Goal: Information Seeking & Learning: Learn about a topic

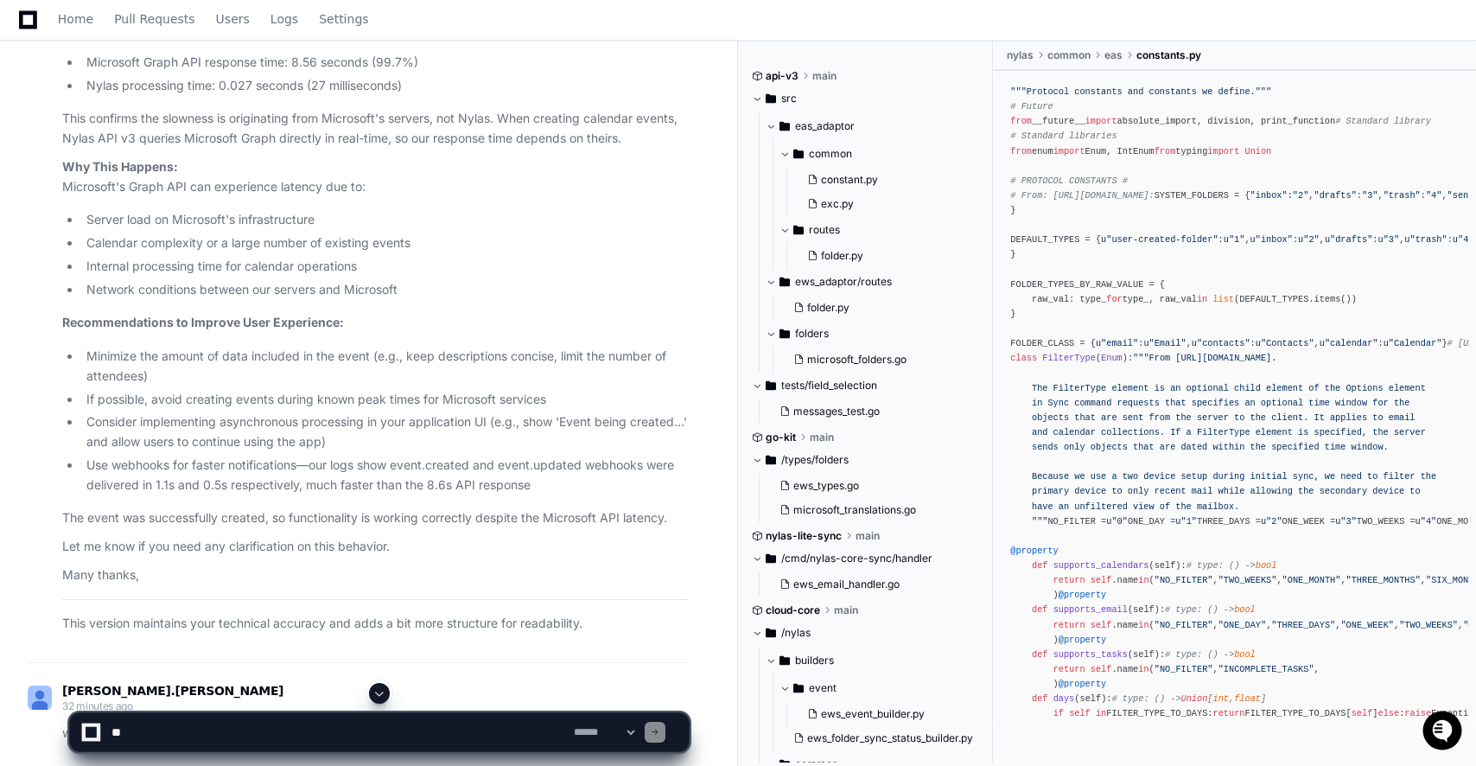
scroll to position [80037, 0]
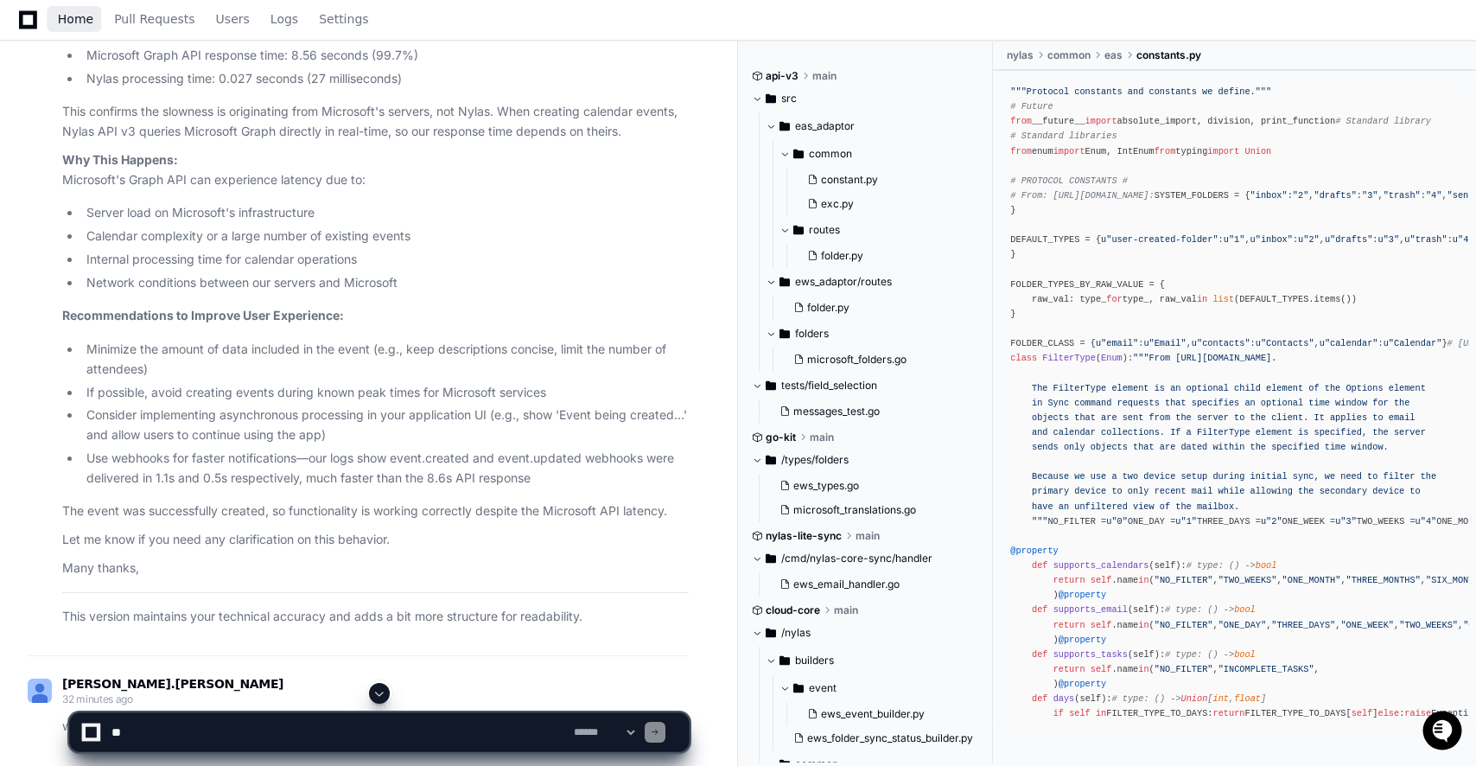
click at [85, 24] on span "Home" at bounding box center [75, 19] width 35 height 10
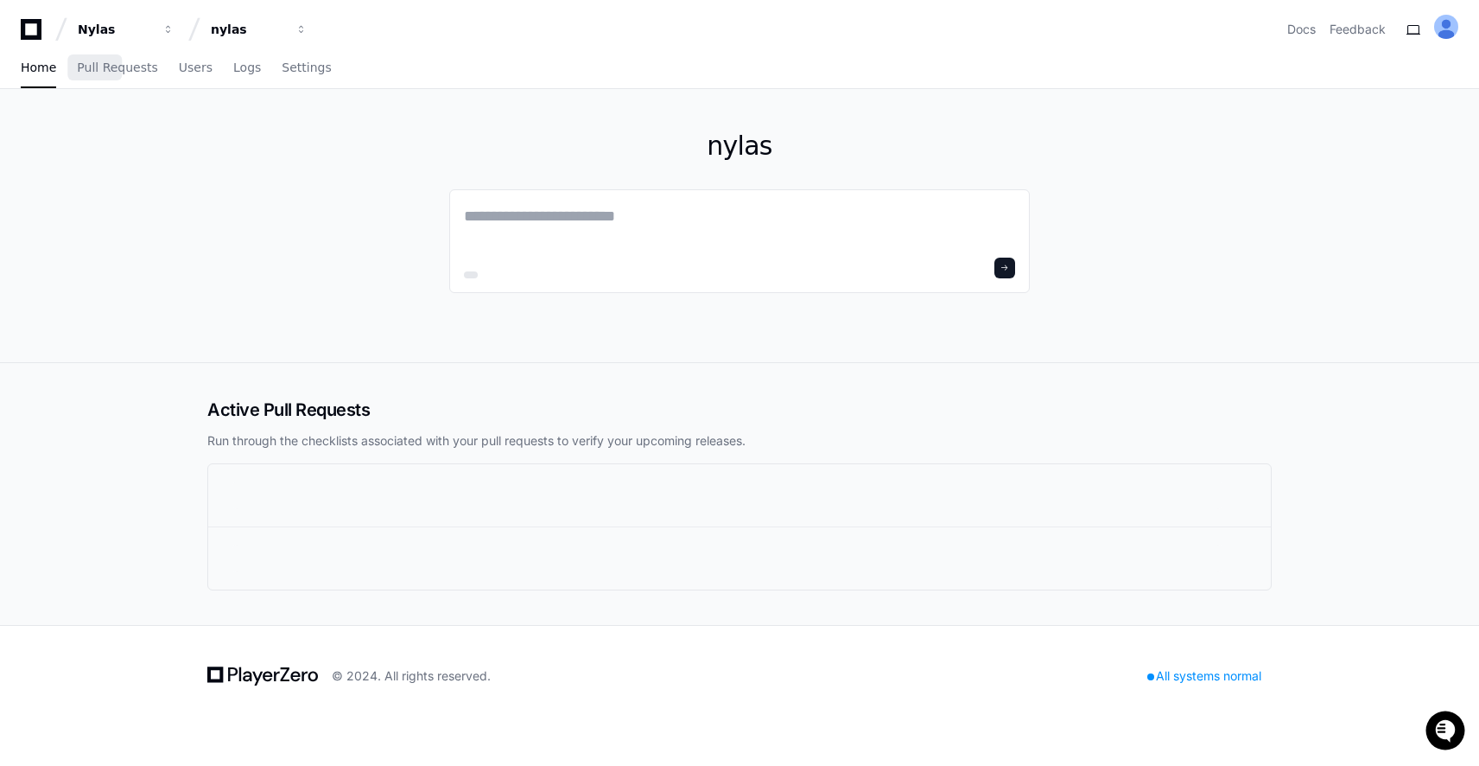
click at [85, 24] on div "Nylas" at bounding box center [115, 29] width 74 height 17
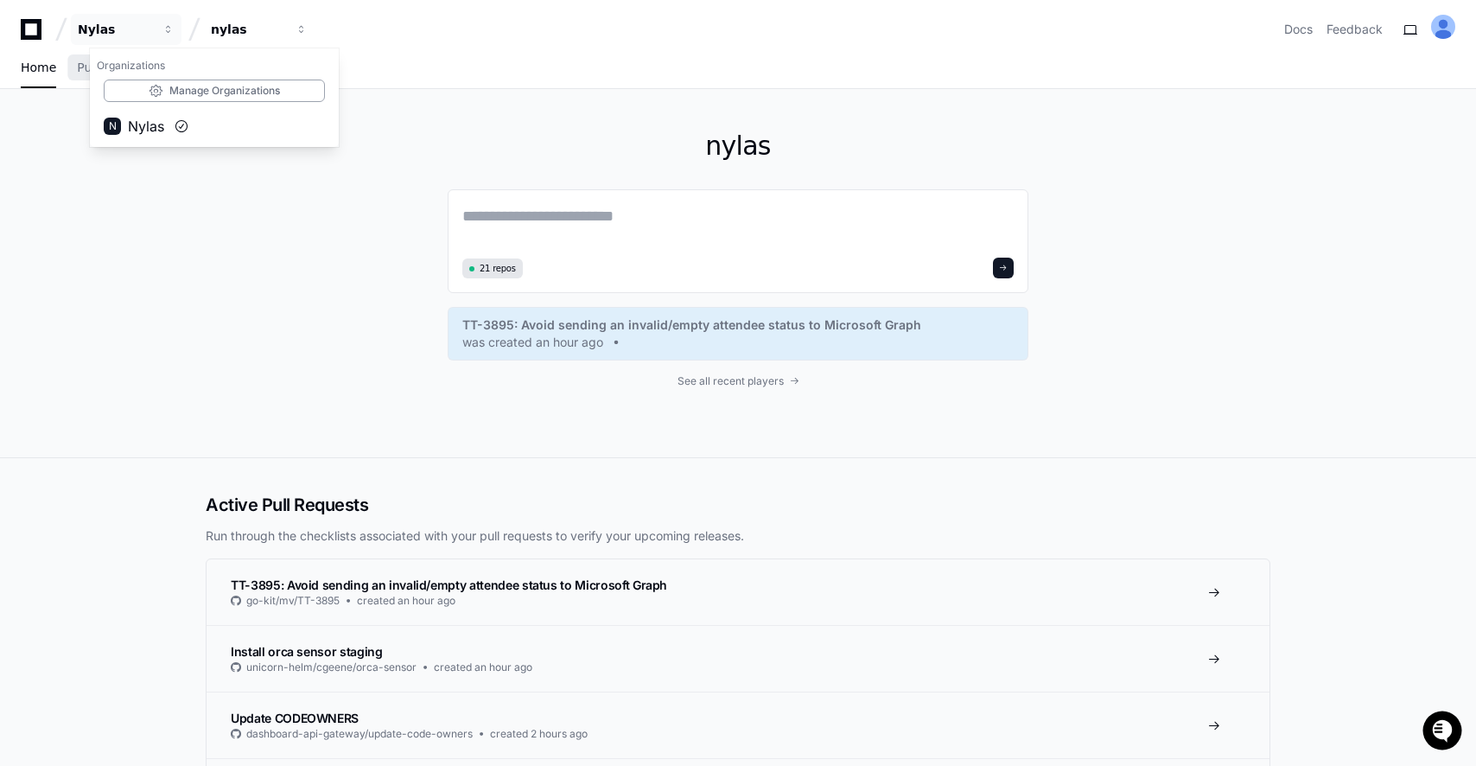
click at [400, 447] on div "nylas 21 repos TT-3895: Avoid sending an invalid/empty attendee status to Micro…" at bounding box center [738, 273] width 1106 height 368
click at [786, 382] on link "See all recent players" at bounding box center [738, 381] width 581 height 14
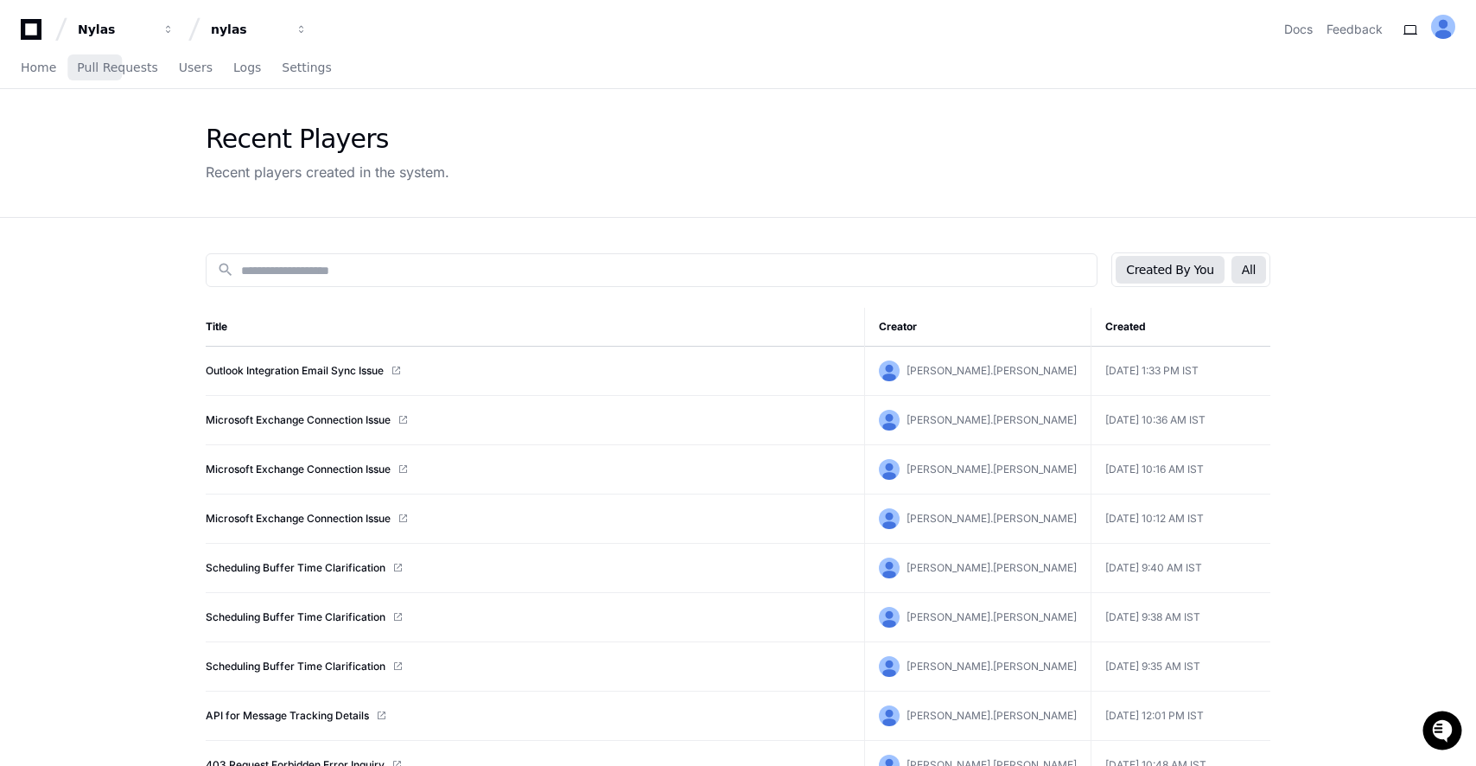
click at [1237, 277] on button "All" at bounding box center [1248, 270] width 35 height 28
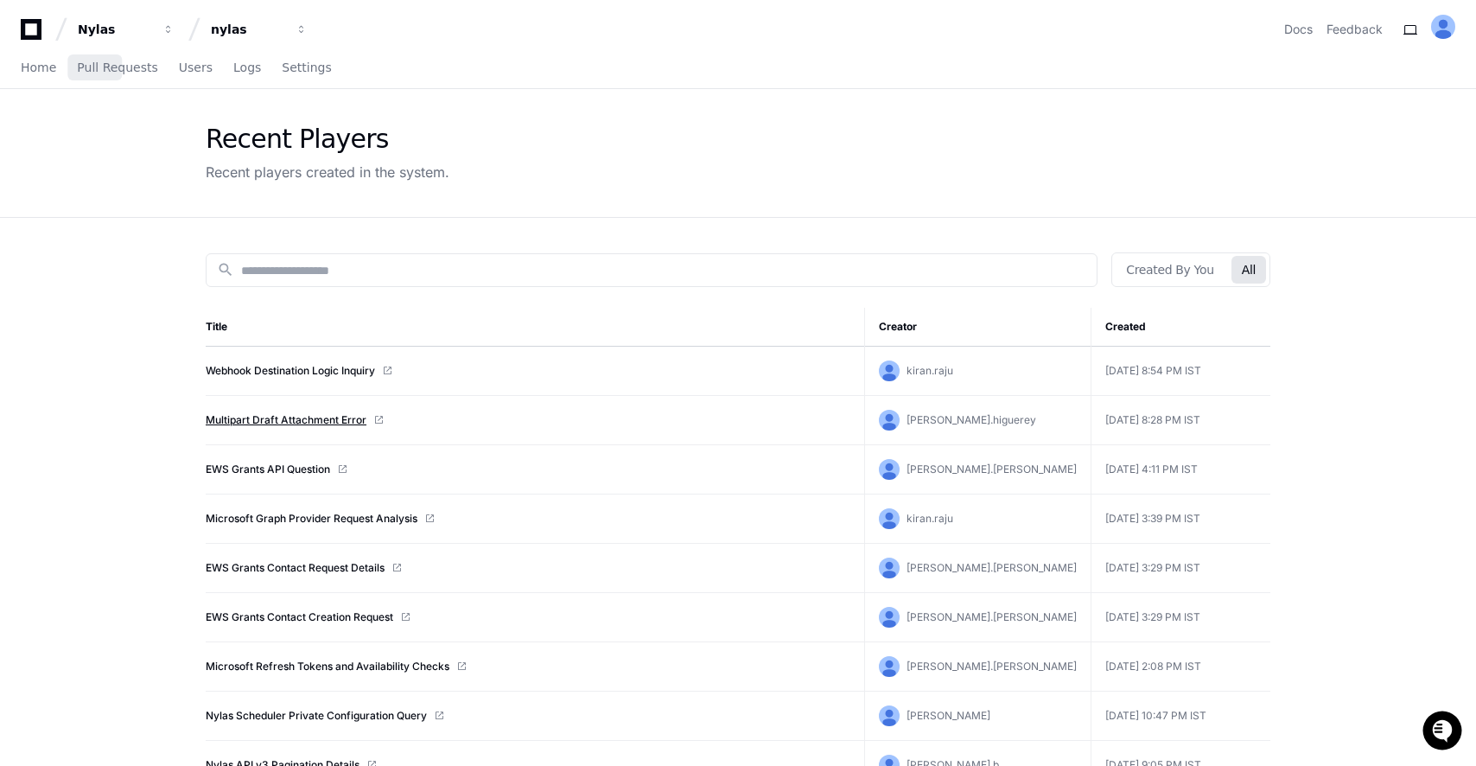
click at [275, 421] on link "Multipart Draft Attachment Error" at bounding box center [286, 420] width 161 height 14
click at [294, 470] on link "EWS Grants API Question" at bounding box center [268, 469] width 124 height 14
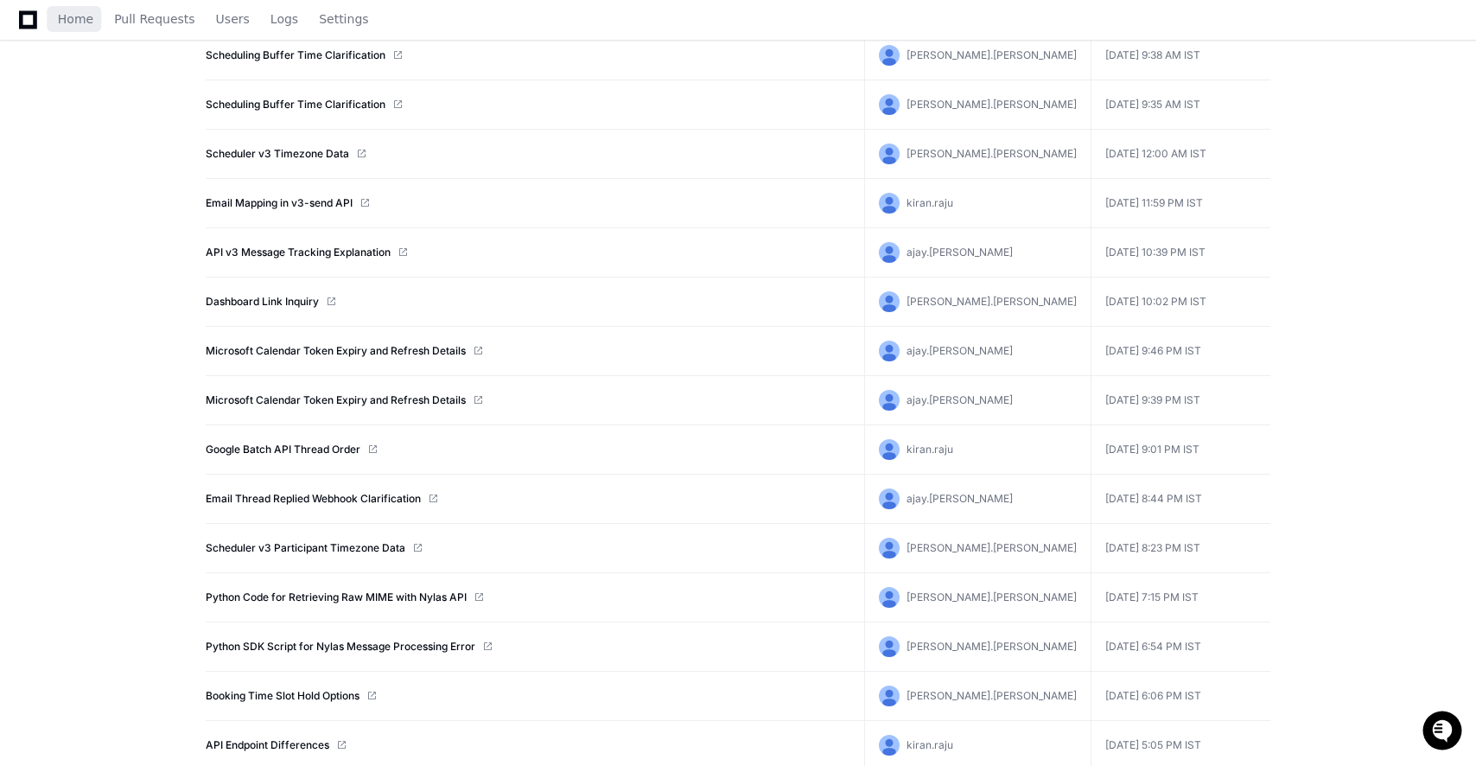
scroll to position [1272, 0]
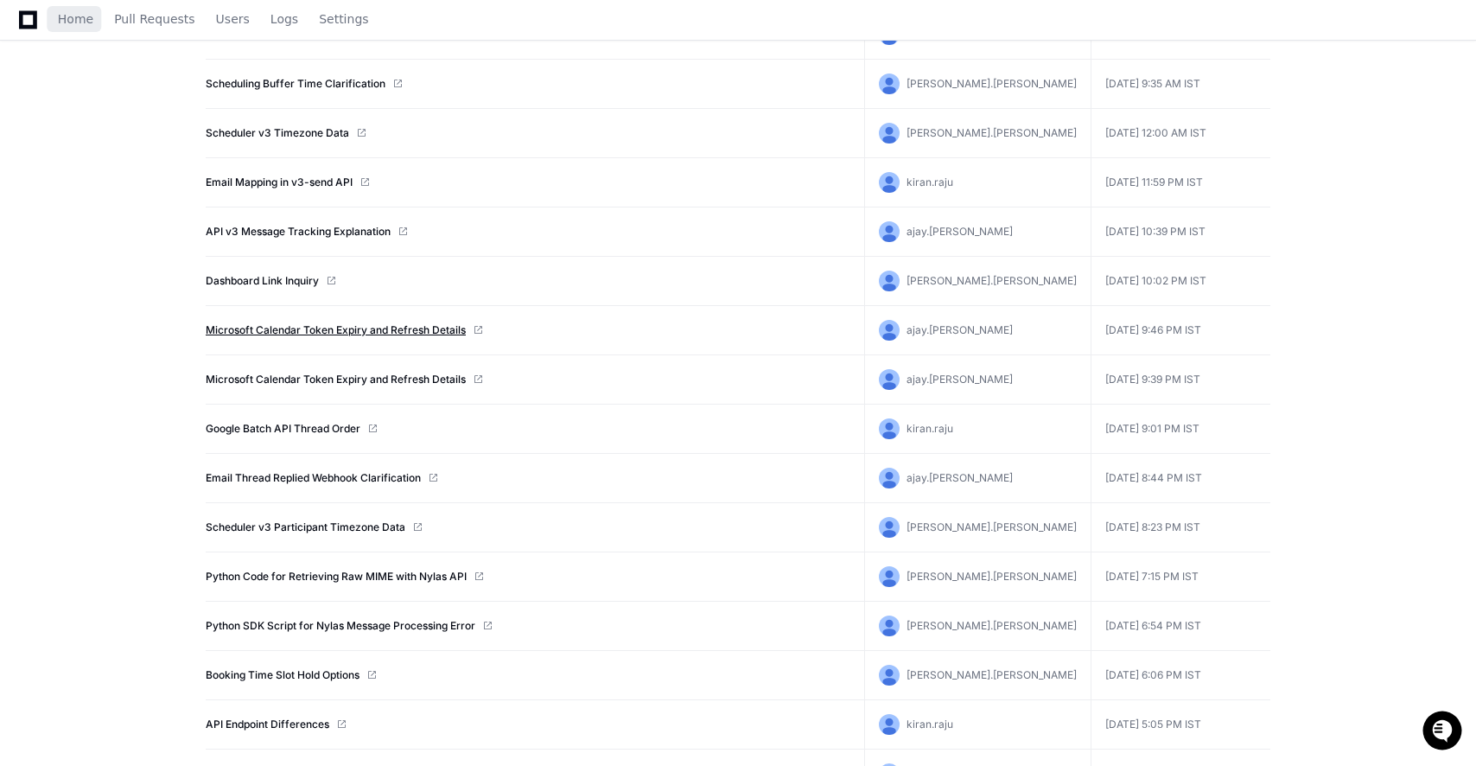
click at [412, 333] on link "Microsoft Calendar Token Expiry and Refresh Details" at bounding box center [336, 330] width 260 height 14
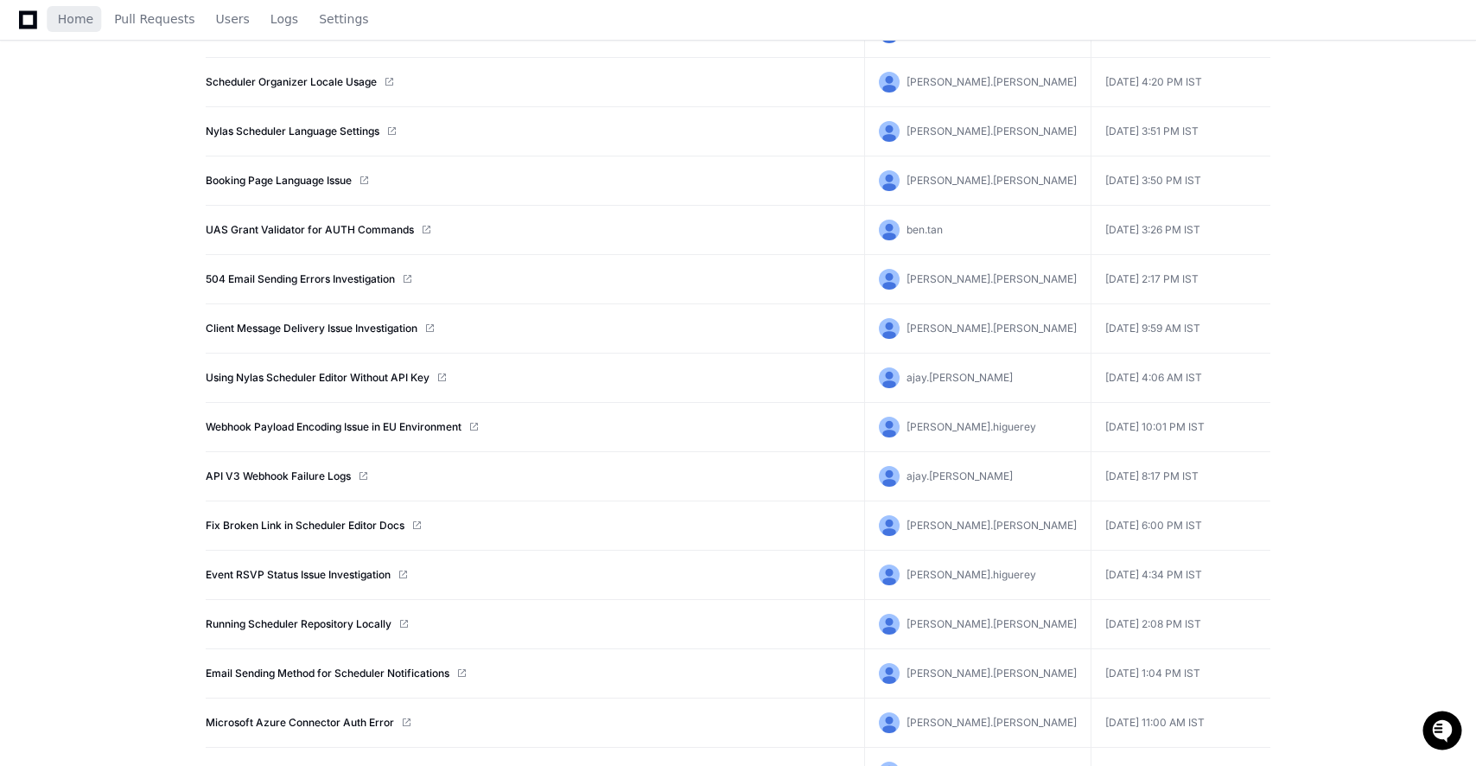
scroll to position [2312, 0]
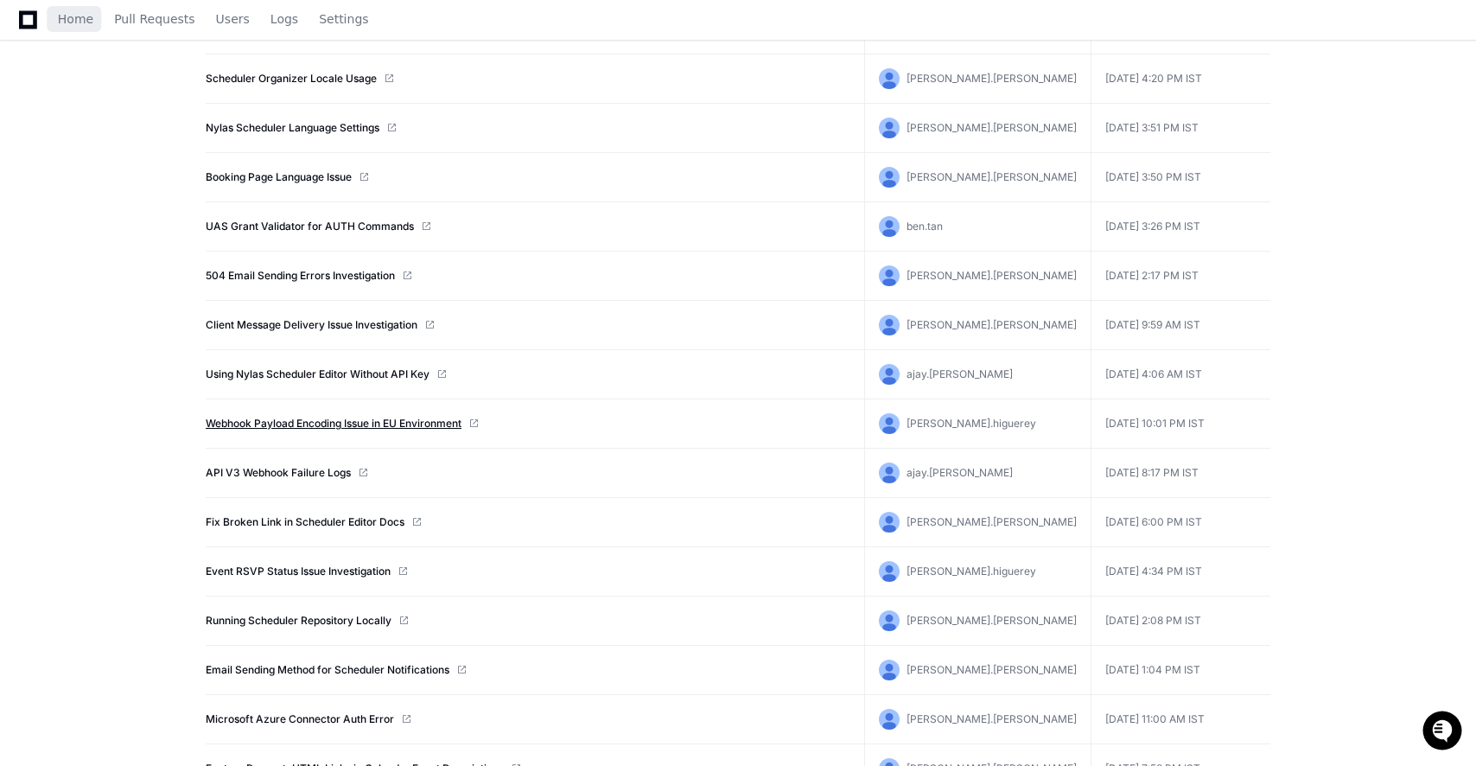
click at [311, 419] on link "Webhook Payload Encoding Issue in EU Environment" at bounding box center [334, 424] width 256 height 14
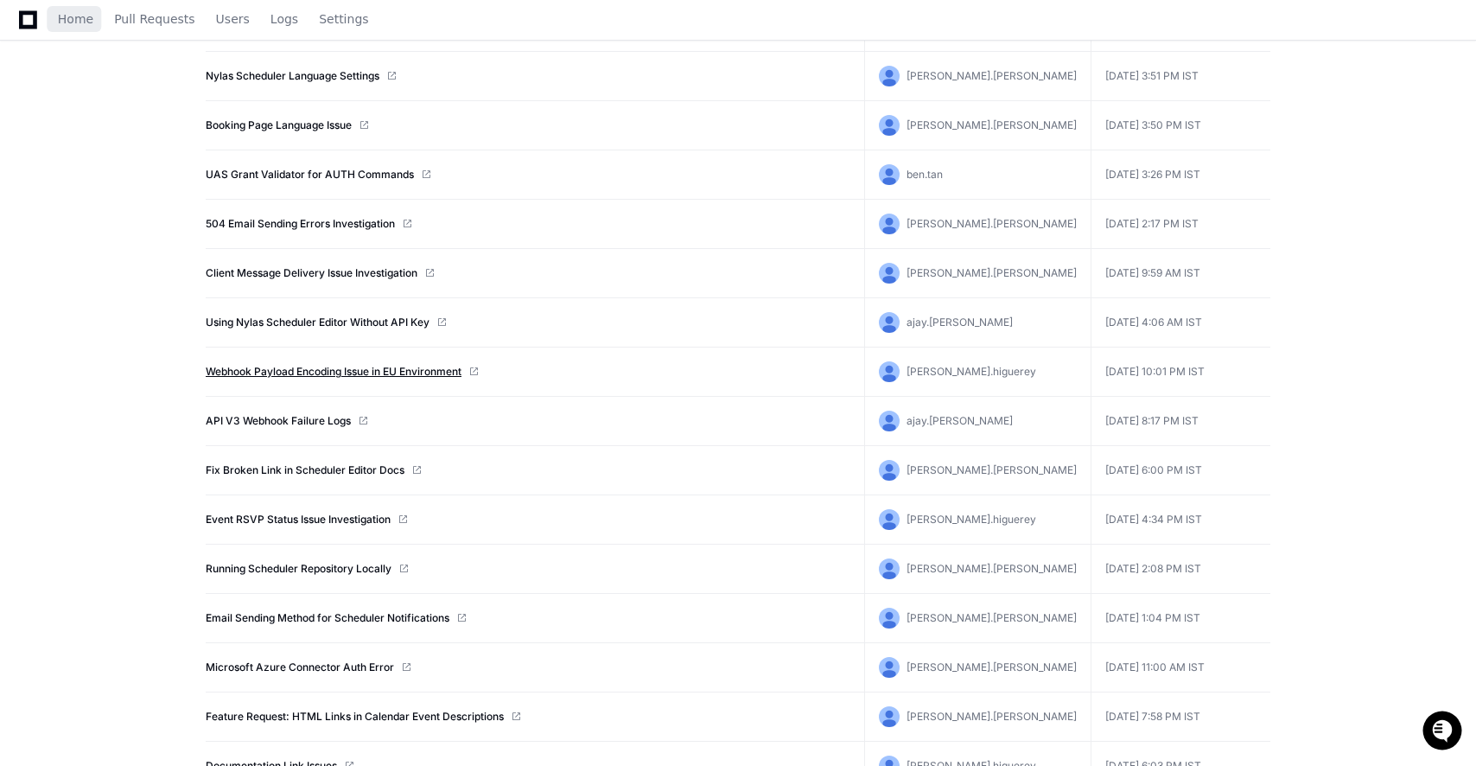
scroll to position [2370, 0]
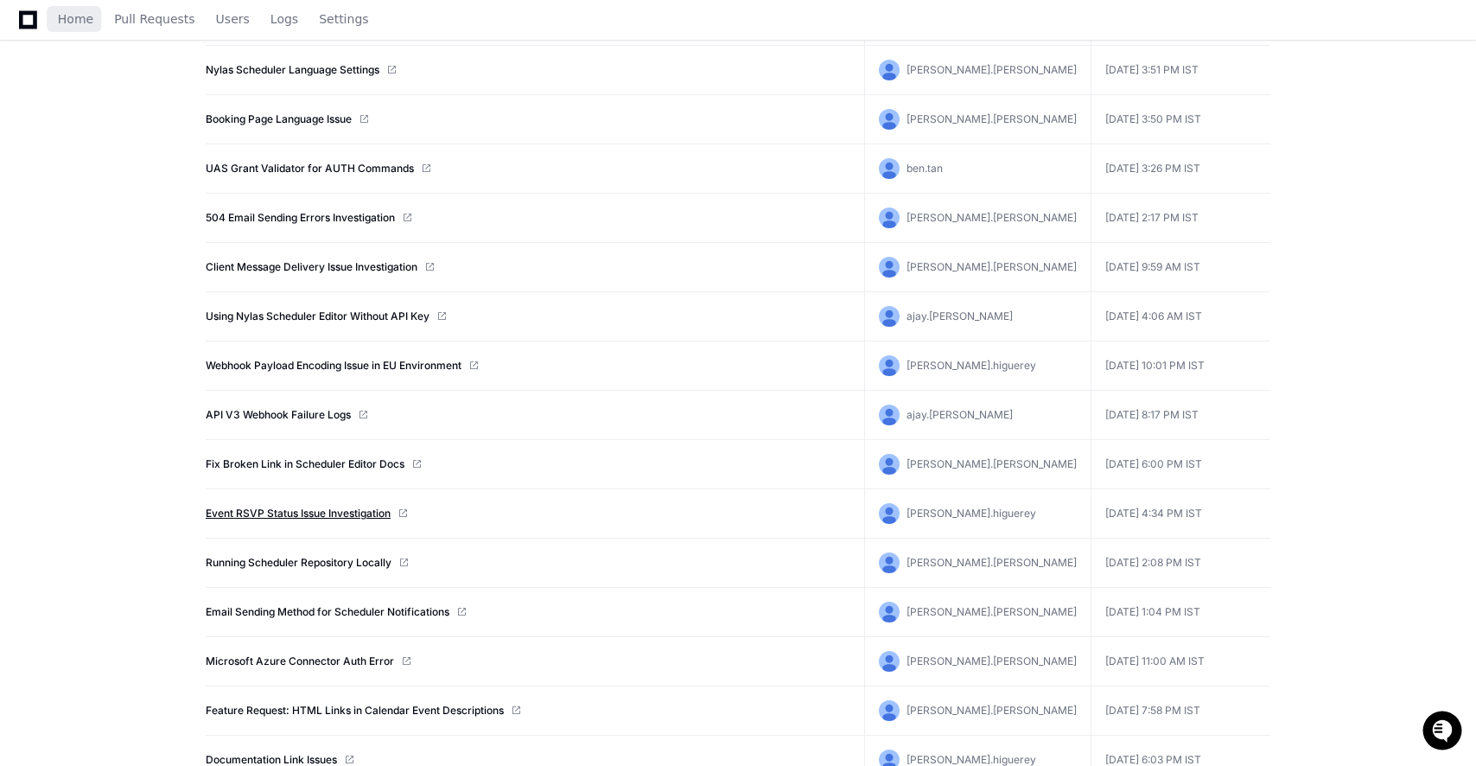
click at [309, 509] on link "Event RSVP Status Issue Investigation" at bounding box center [298, 513] width 185 height 14
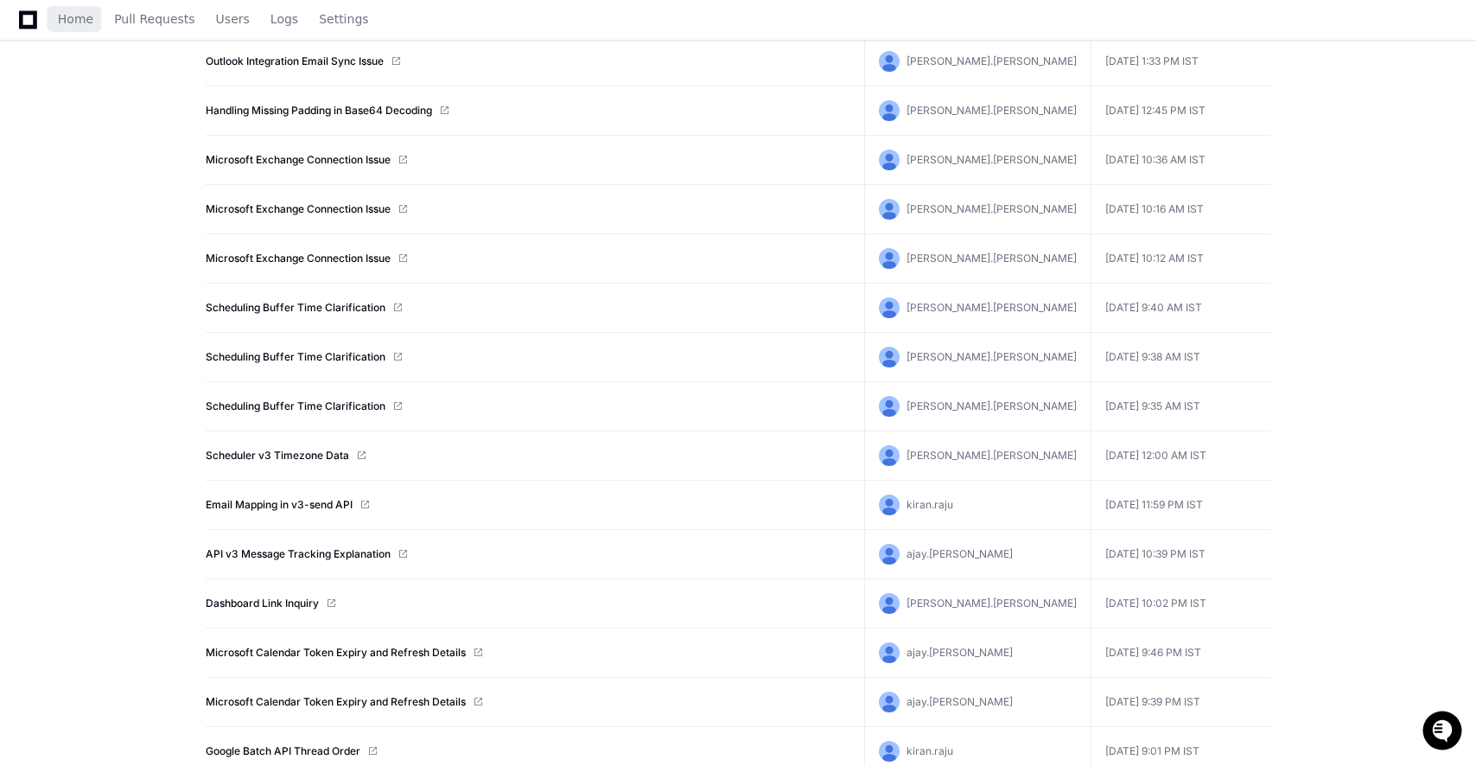
scroll to position [0, 0]
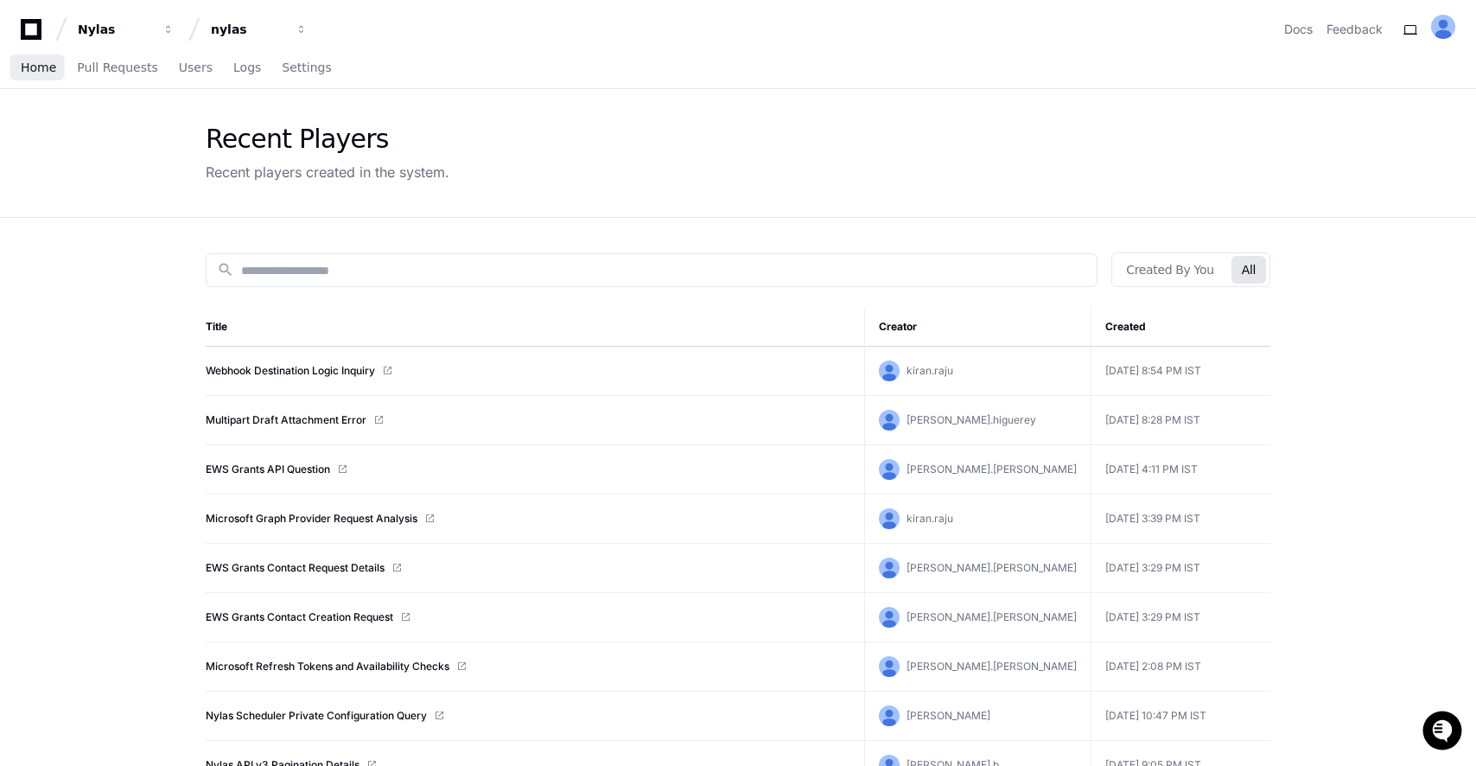
click at [26, 78] on link "Home" at bounding box center [38, 68] width 35 height 40
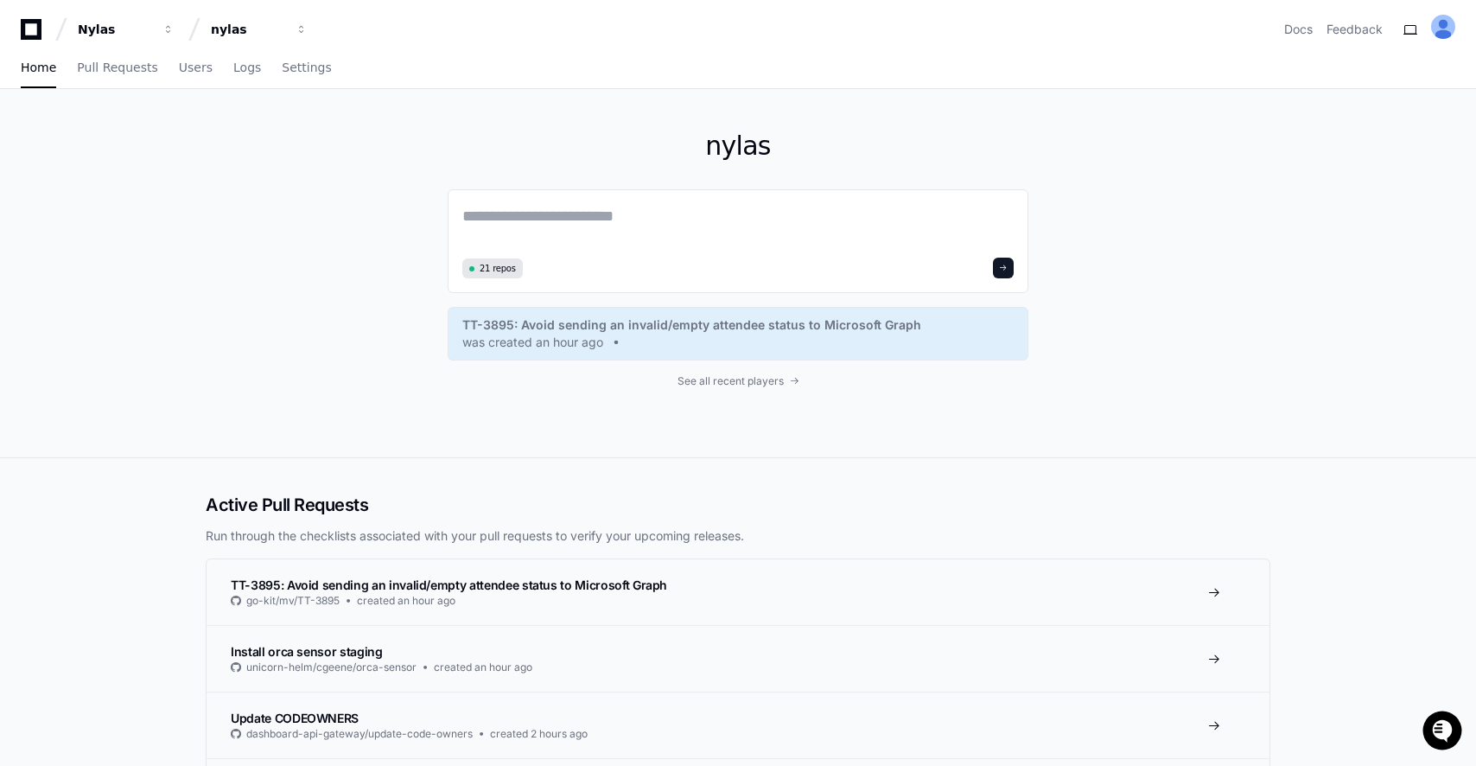
click at [26, 32] on icon at bounding box center [31, 29] width 35 height 21
click at [96, 26] on div "Nylas" at bounding box center [115, 29] width 74 height 17
click at [152, 21] on div "nylas" at bounding box center [115, 29] width 74 height 17
click at [91, 236] on div "nylas 21 repos TT-3895: Avoid sending an invalid/empty attendee status to Micro…" at bounding box center [738, 273] width 1476 height 369
click at [713, 381] on span "See all recent players" at bounding box center [730, 381] width 106 height 14
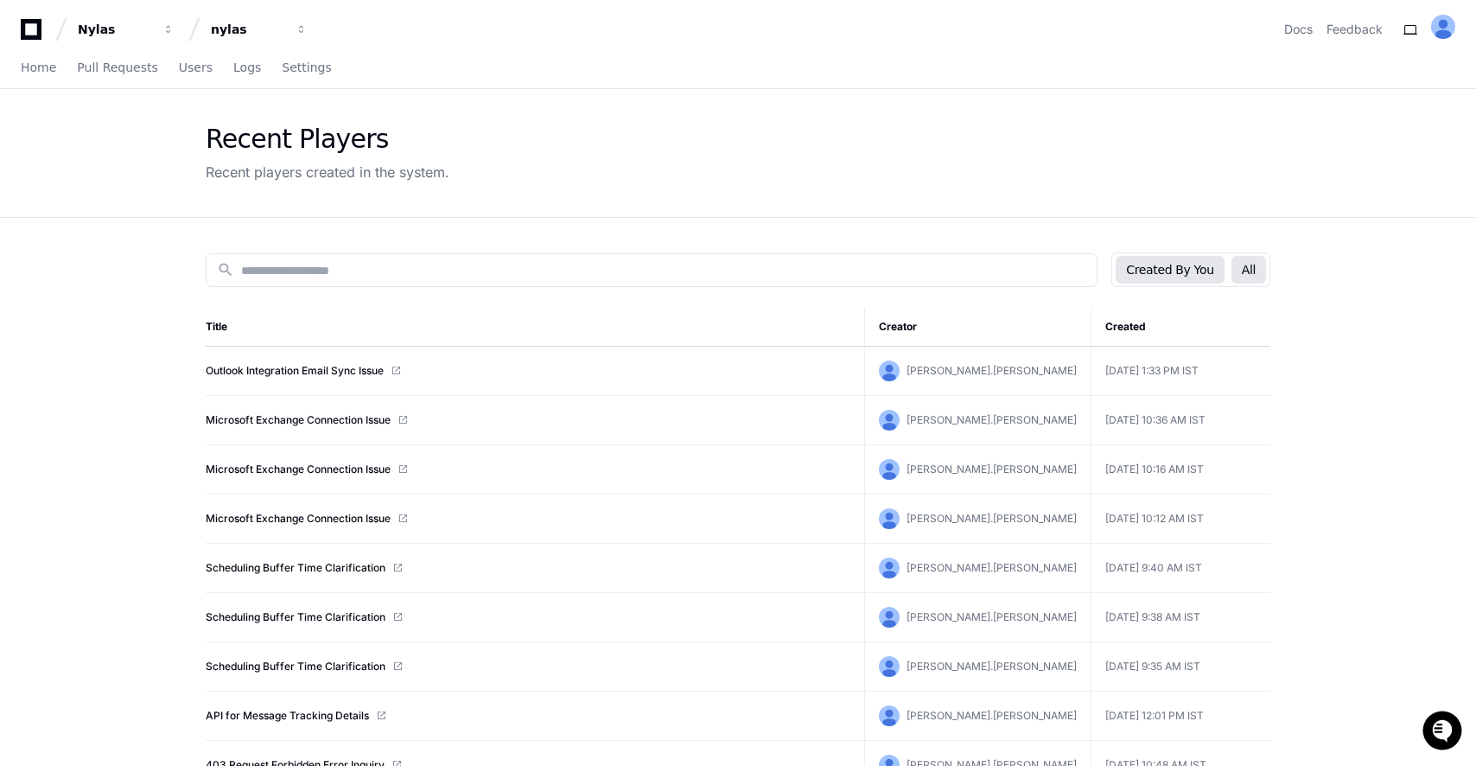
click at [1248, 259] on button "All" at bounding box center [1248, 270] width 35 height 28
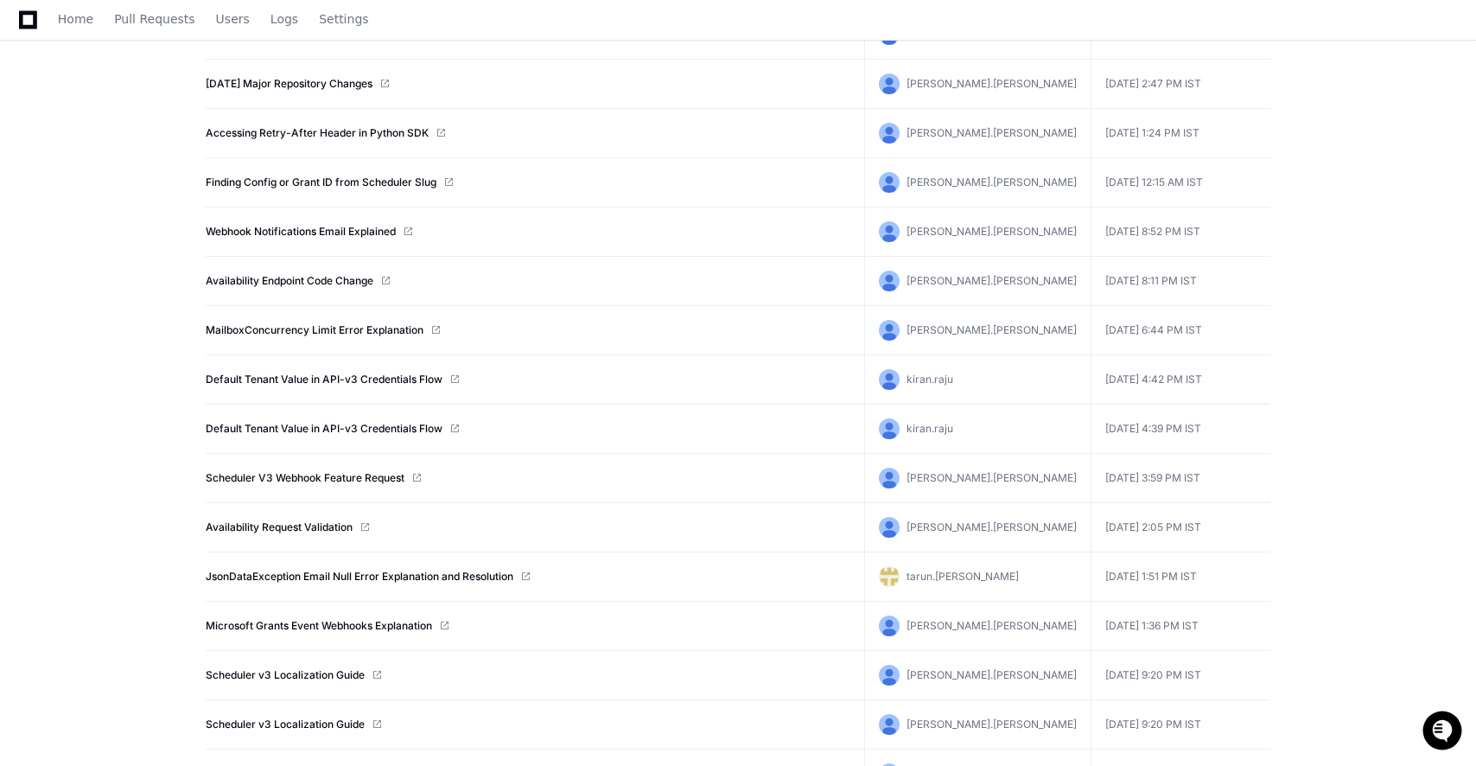
scroll to position [7433, 0]
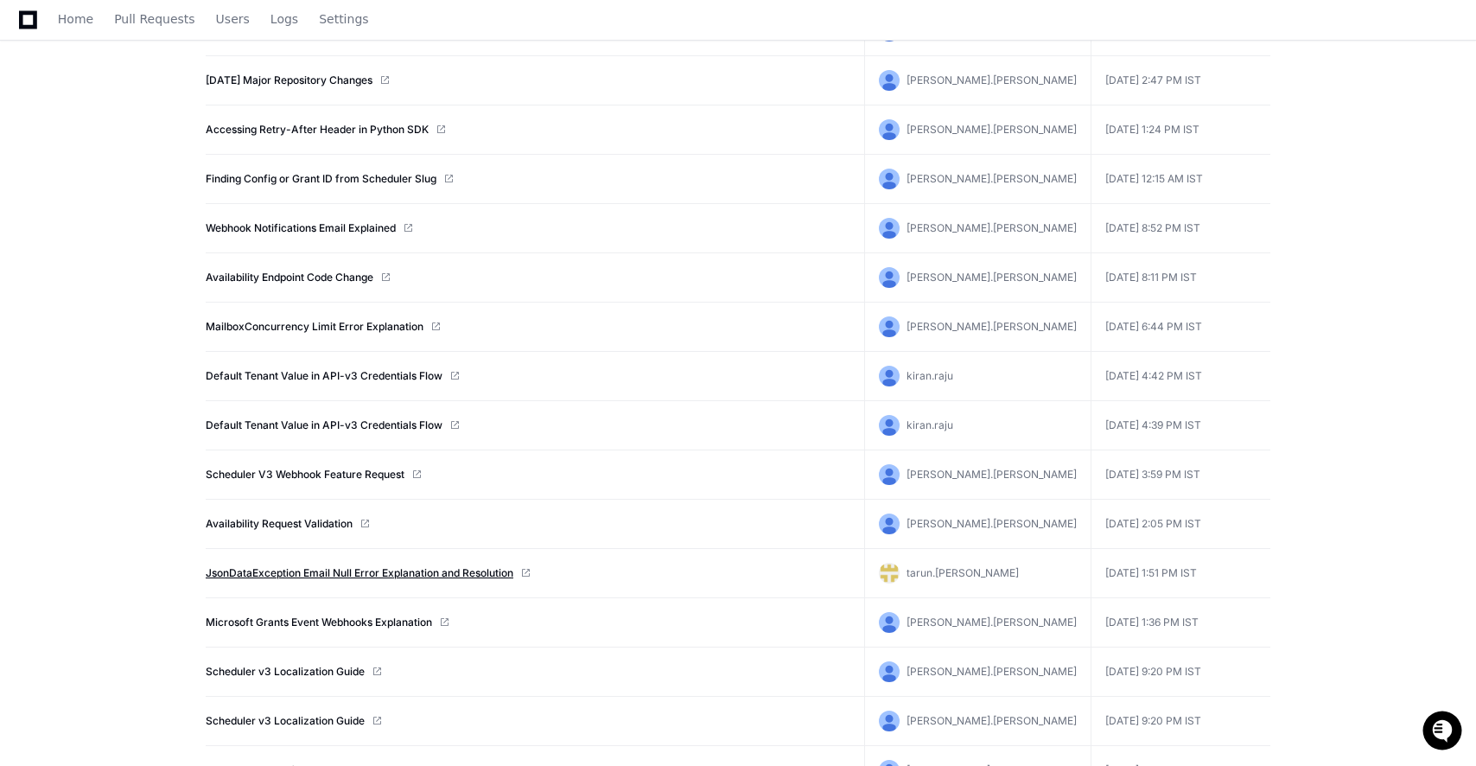
click at [455, 572] on link "JsonDataException Email Null Error Explanation and Resolution" at bounding box center [360, 573] width 308 height 14
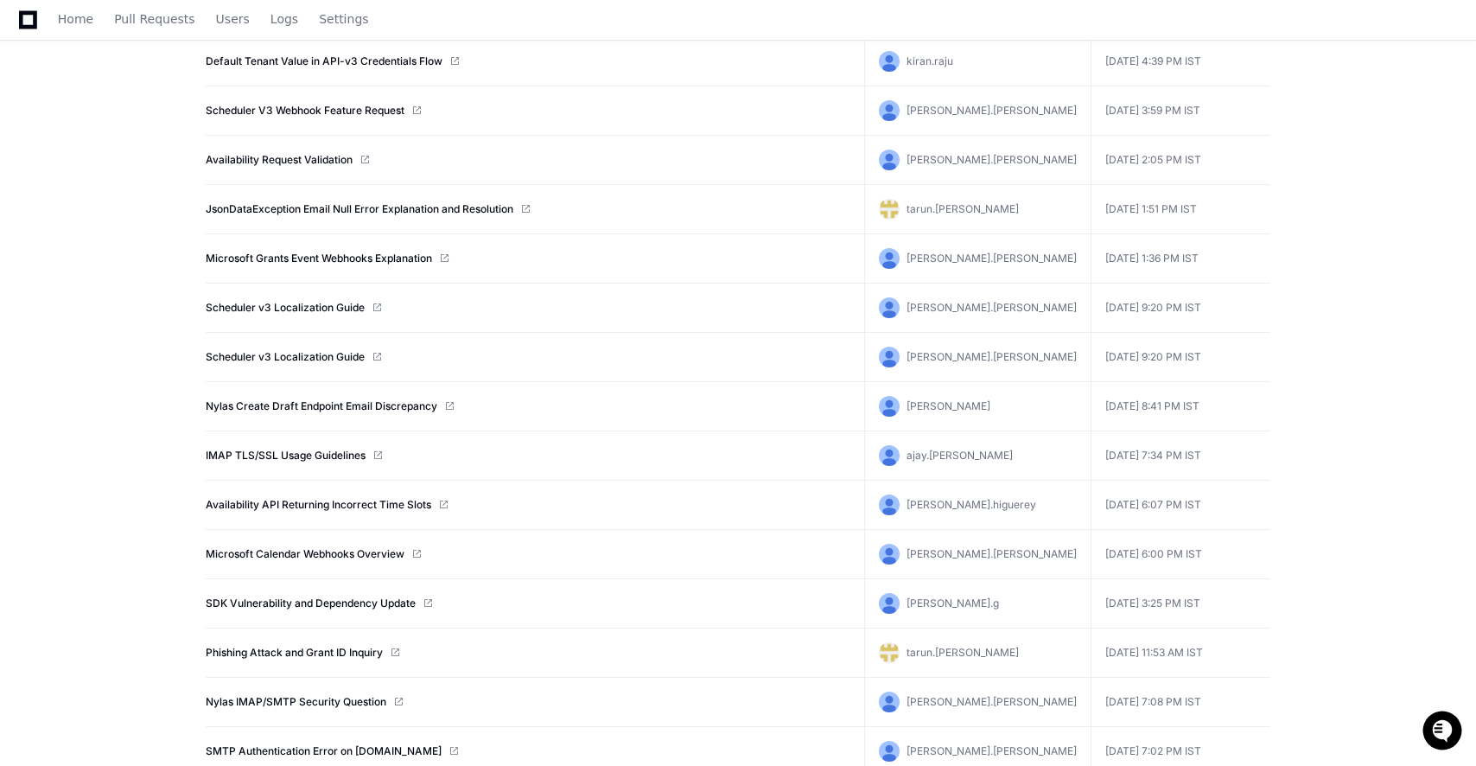
scroll to position [8111, 0]
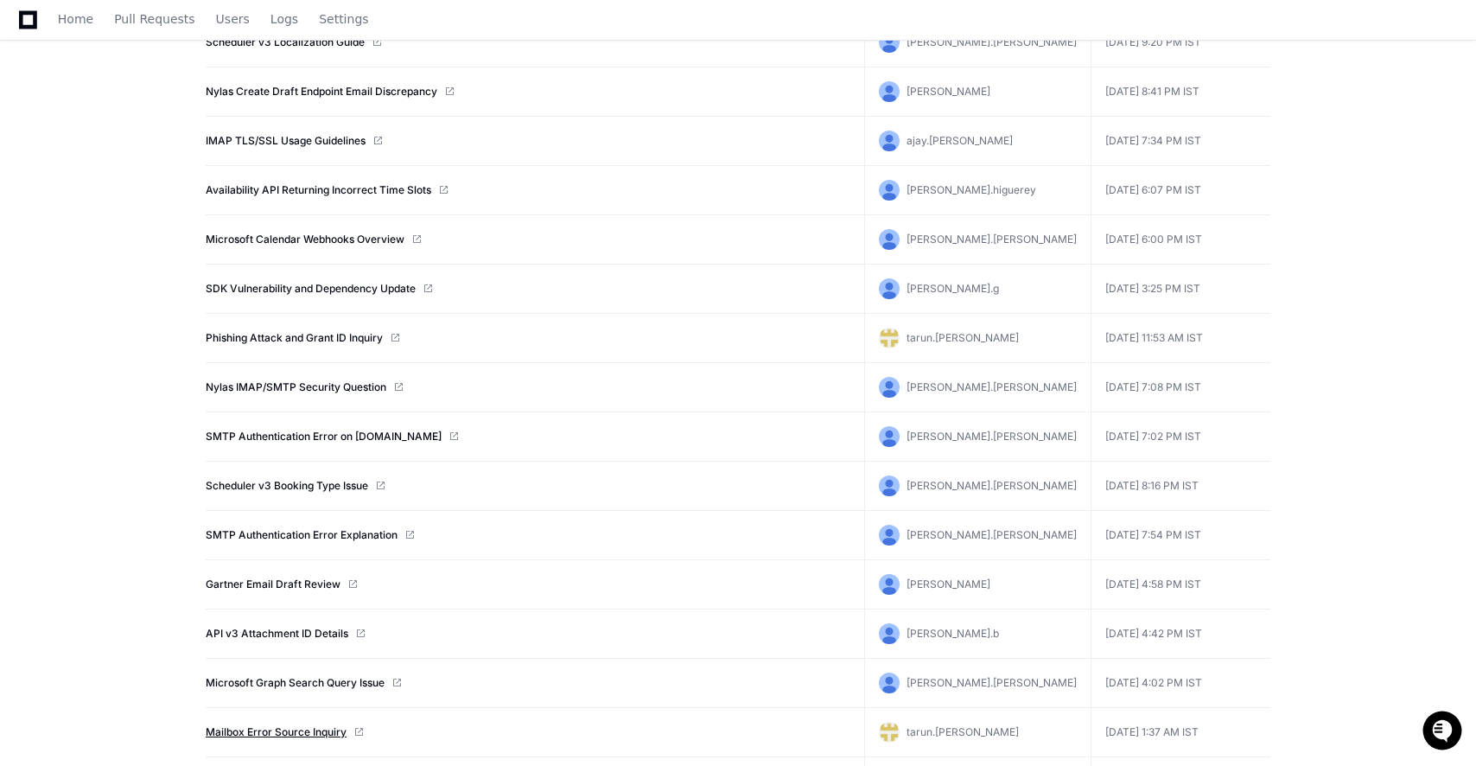
click at [294, 735] on link "Mailbox Error Source Inquiry" at bounding box center [276, 732] width 141 height 14
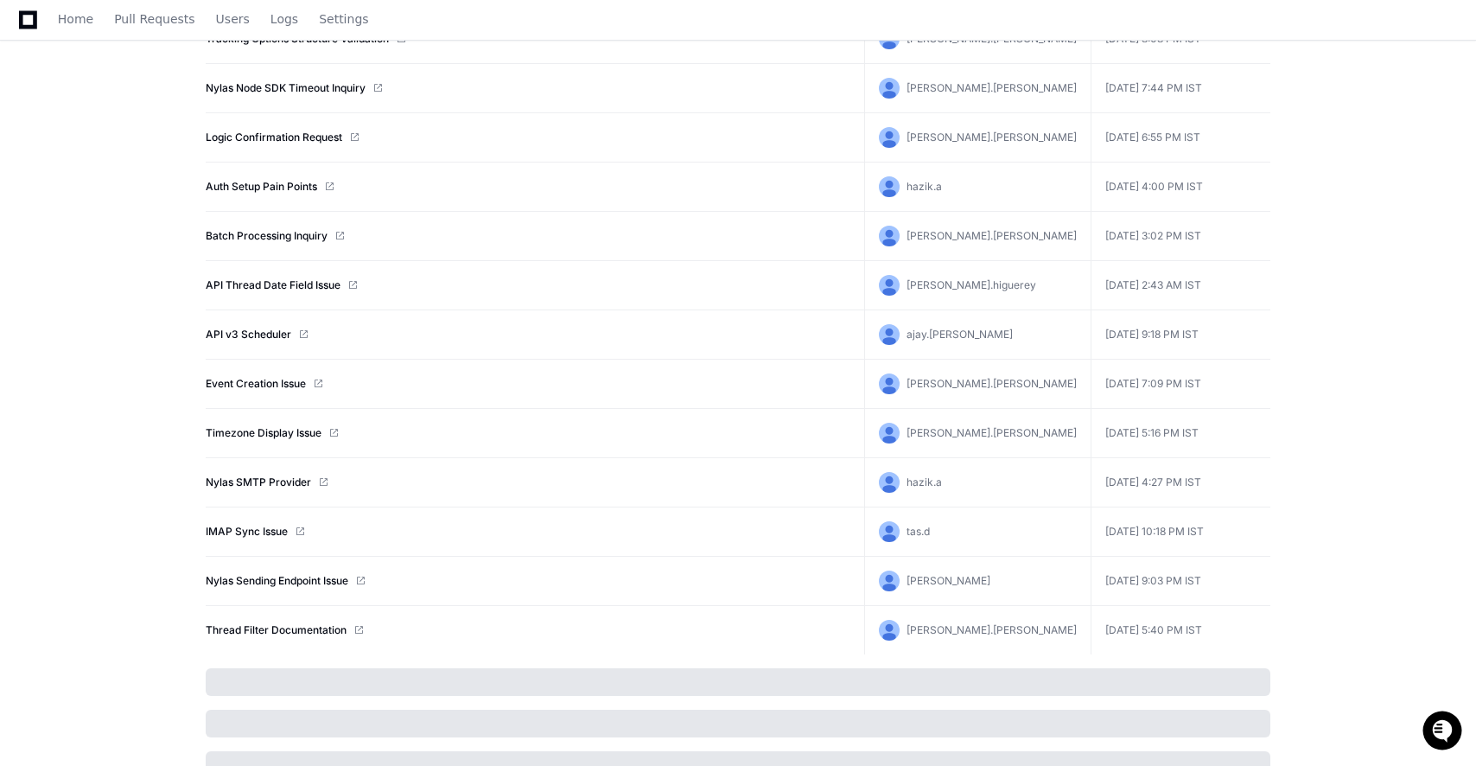
scroll to position [9693, 0]
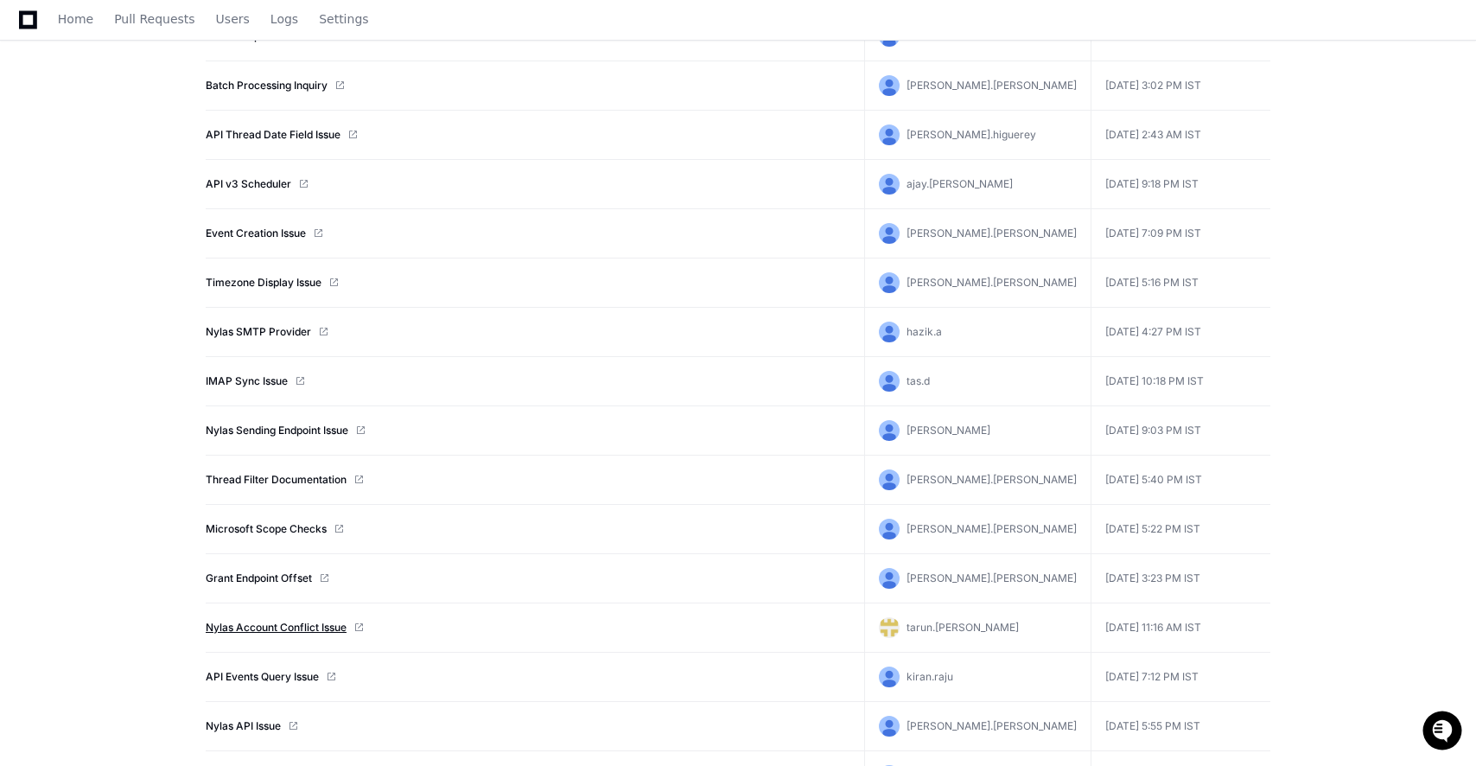
click at [321, 628] on link "Nylas Account Conflict Issue" at bounding box center [276, 627] width 141 height 14
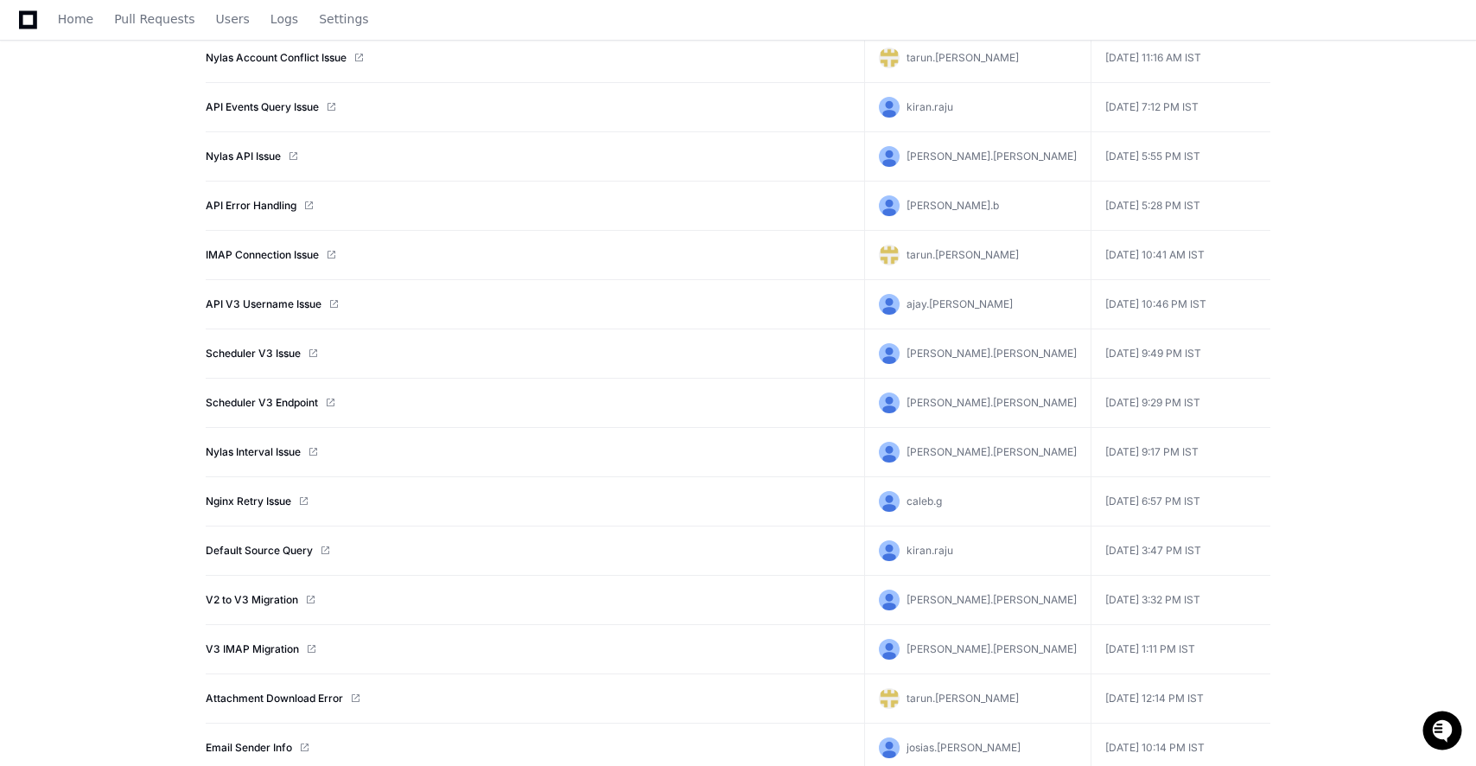
scroll to position [10302, 0]
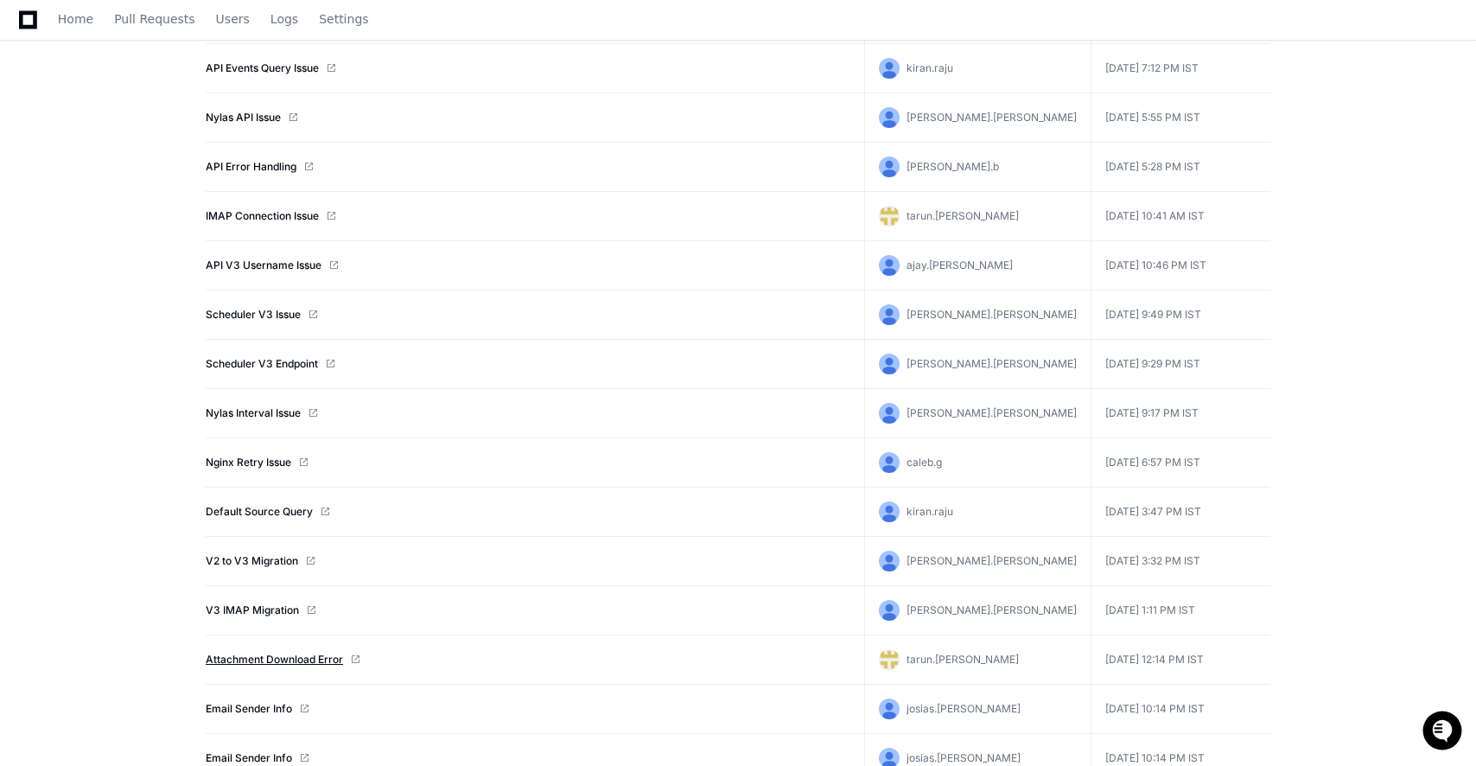
click at [249, 660] on link "Attachment Download Error" at bounding box center [274, 659] width 137 height 14
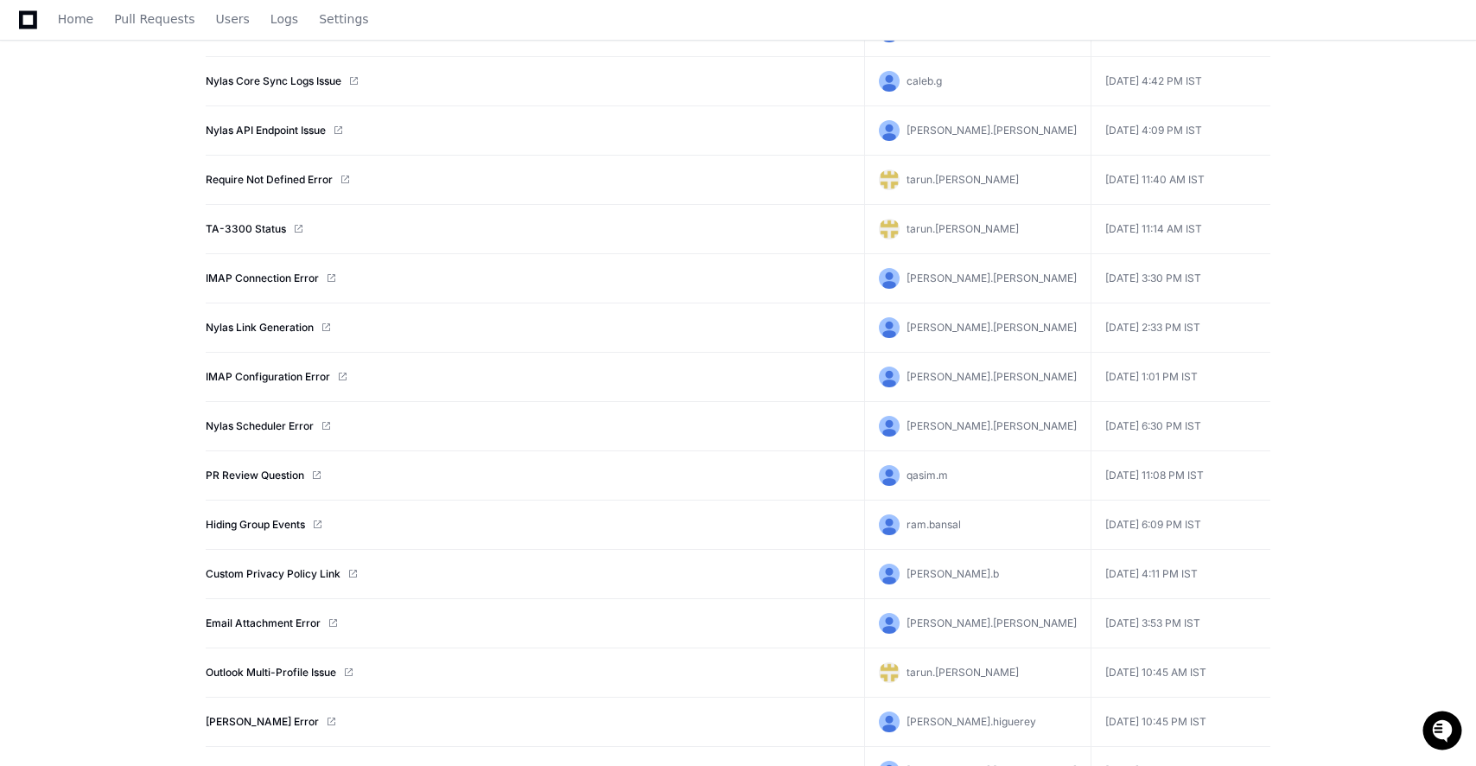
scroll to position [12495, 0]
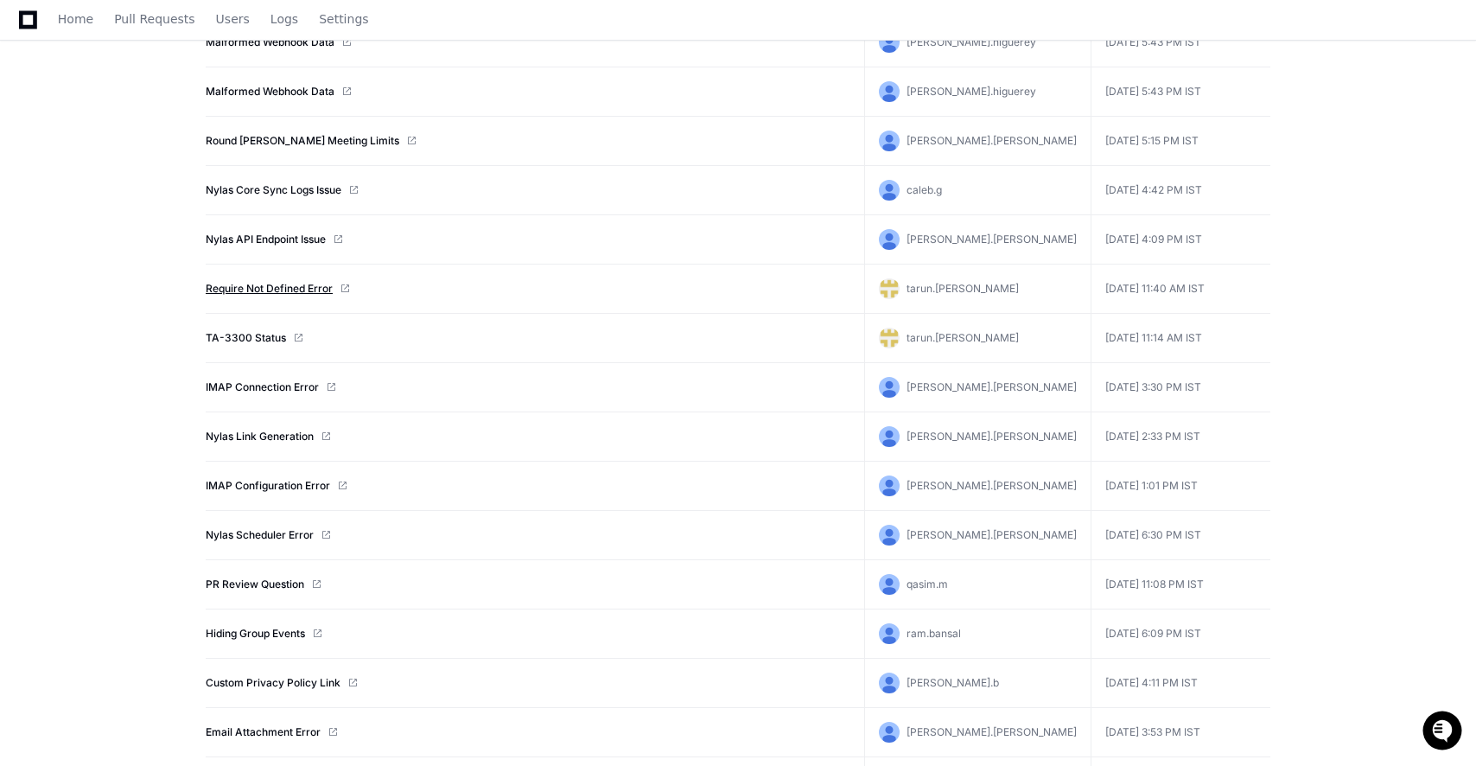
click at [247, 290] on link "Require Not Defined Error" at bounding box center [269, 289] width 127 height 14
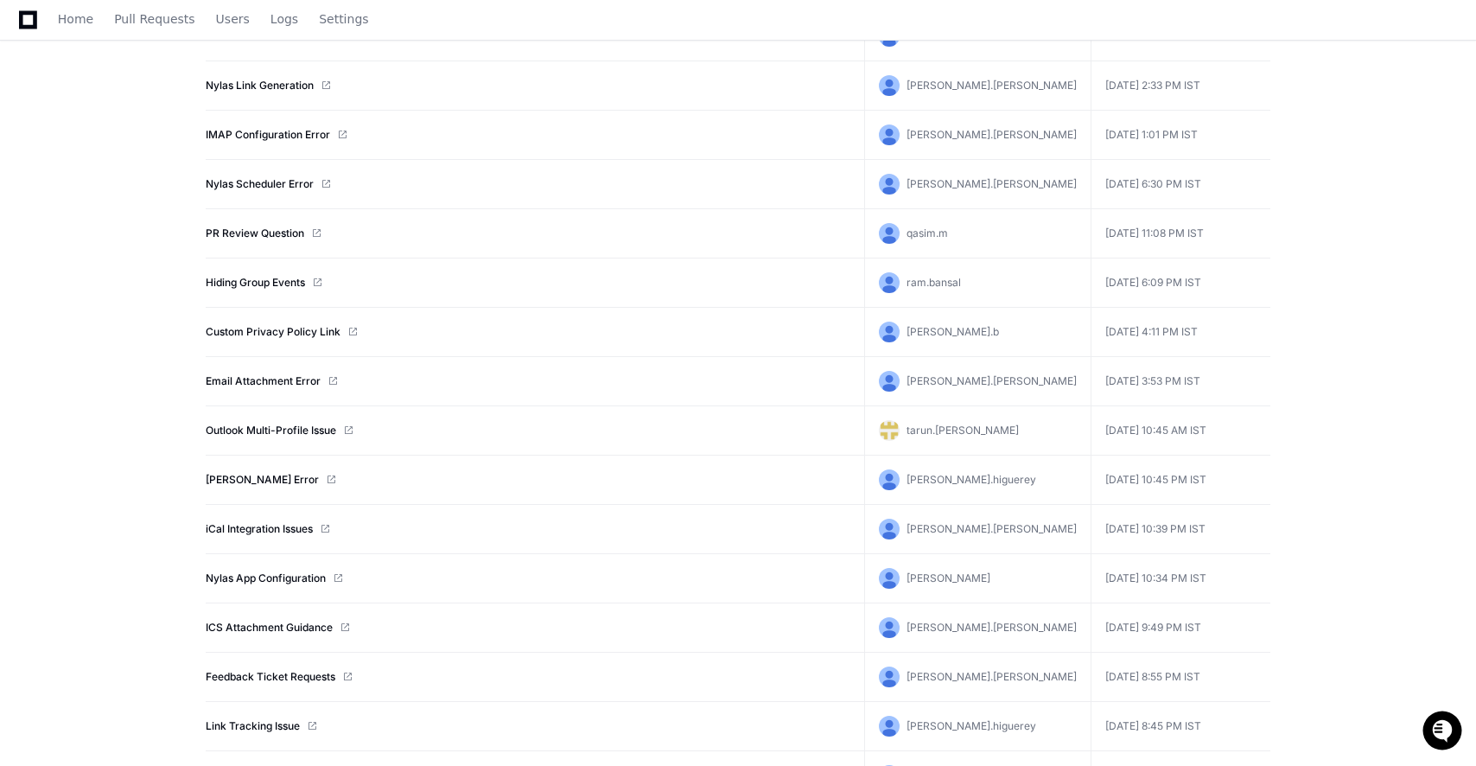
scroll to position [12993, 0]
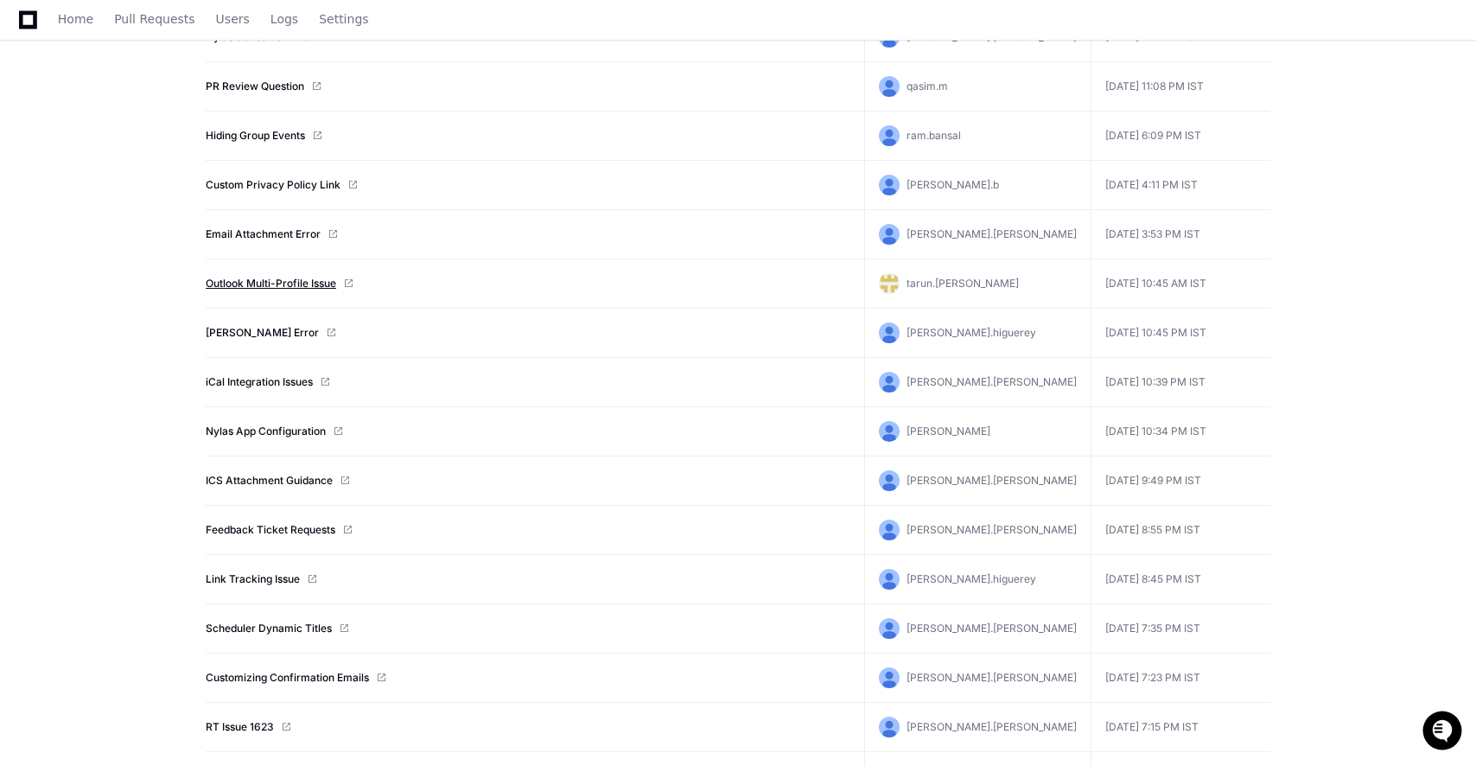
click at [300, 287] on link "Outlook Multi-Profile Issue" at bounding box center [271, 284] width 130 height 14
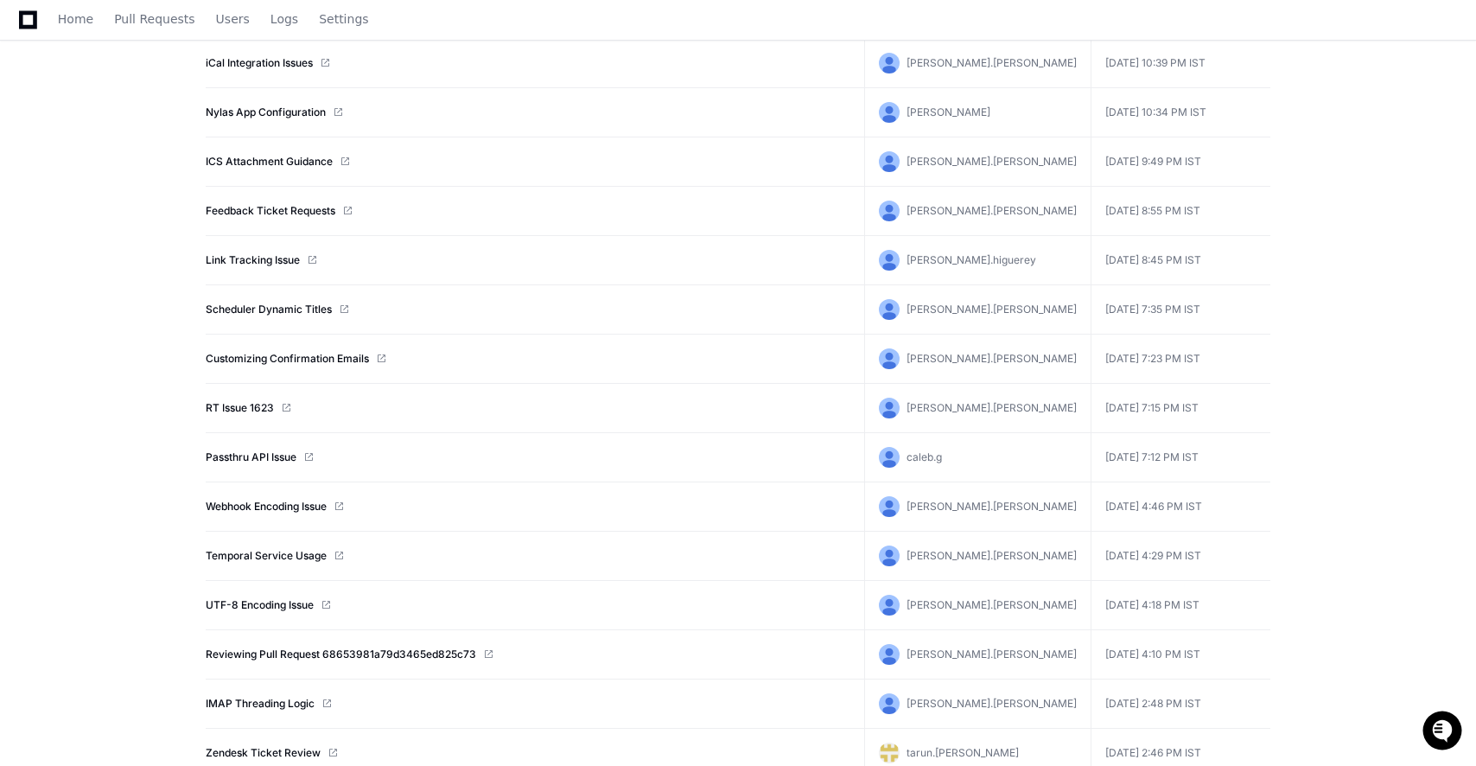
scroll to position [13311, 0]
click at [271, 264] on link "Link Tracking Issue" at bounding box center [253, 261] width 94 height 14
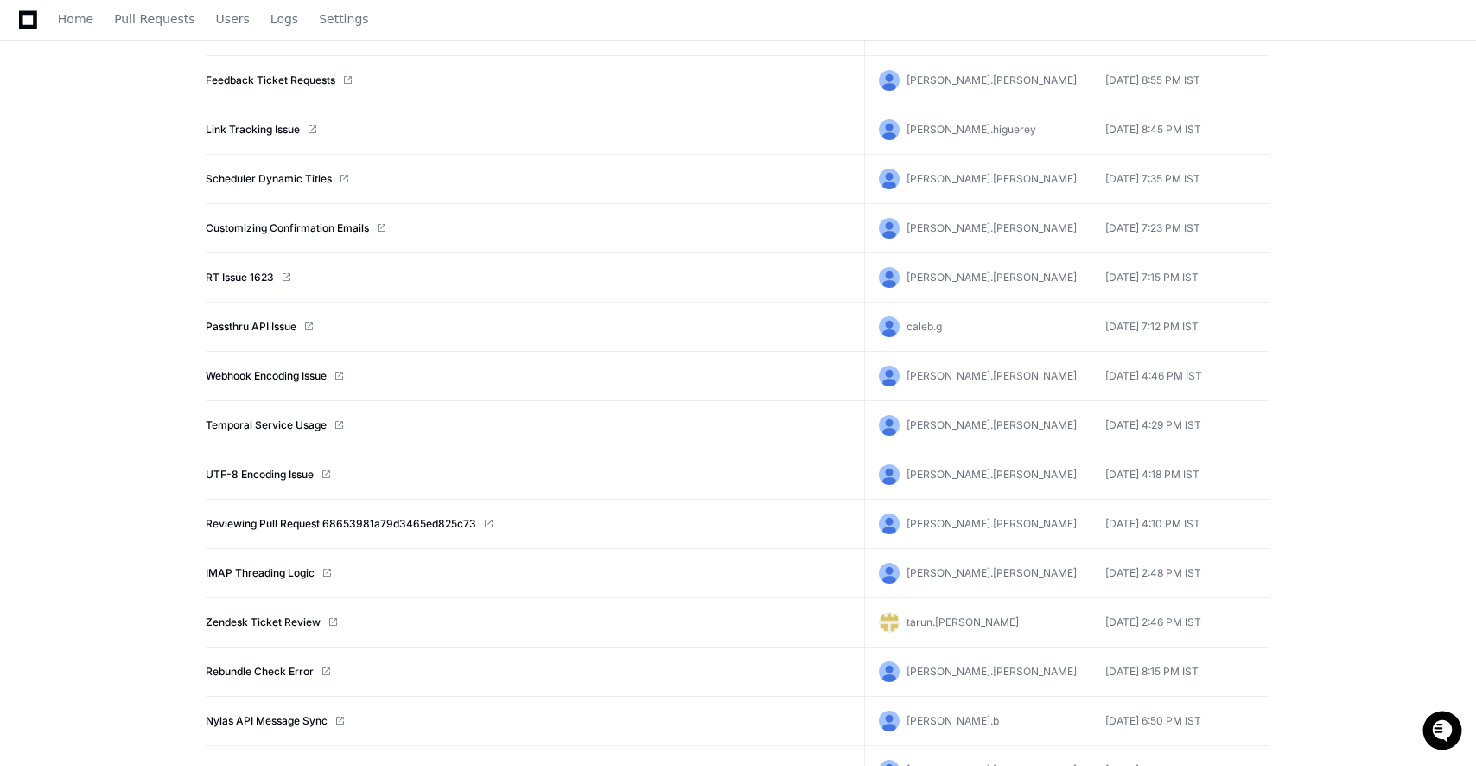
scroll to position [13444, 0]
click at [308, 624] on link "Zendesk Ticket Review" at bounding box center [263, 621] width 115 height 14
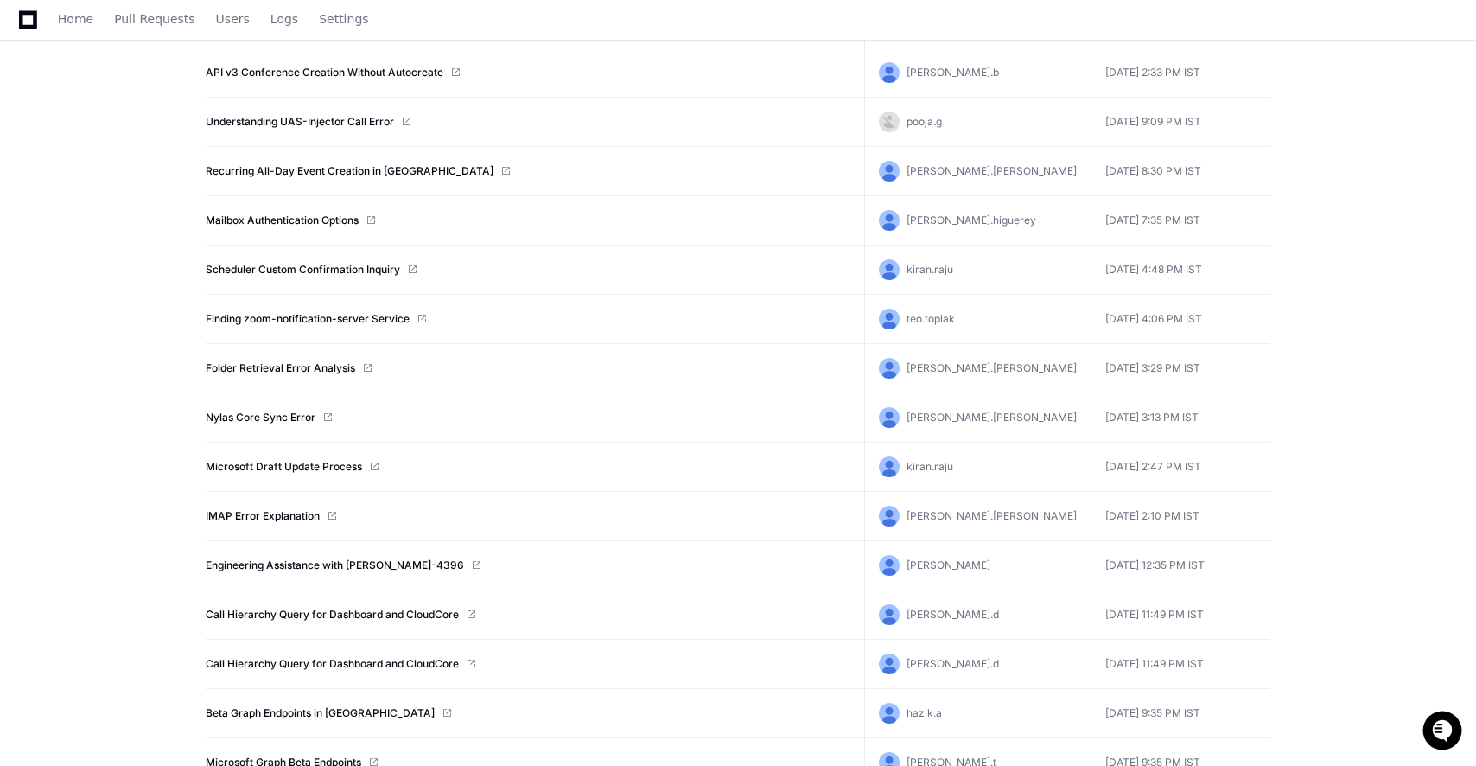
scroll to position [20050, 0]
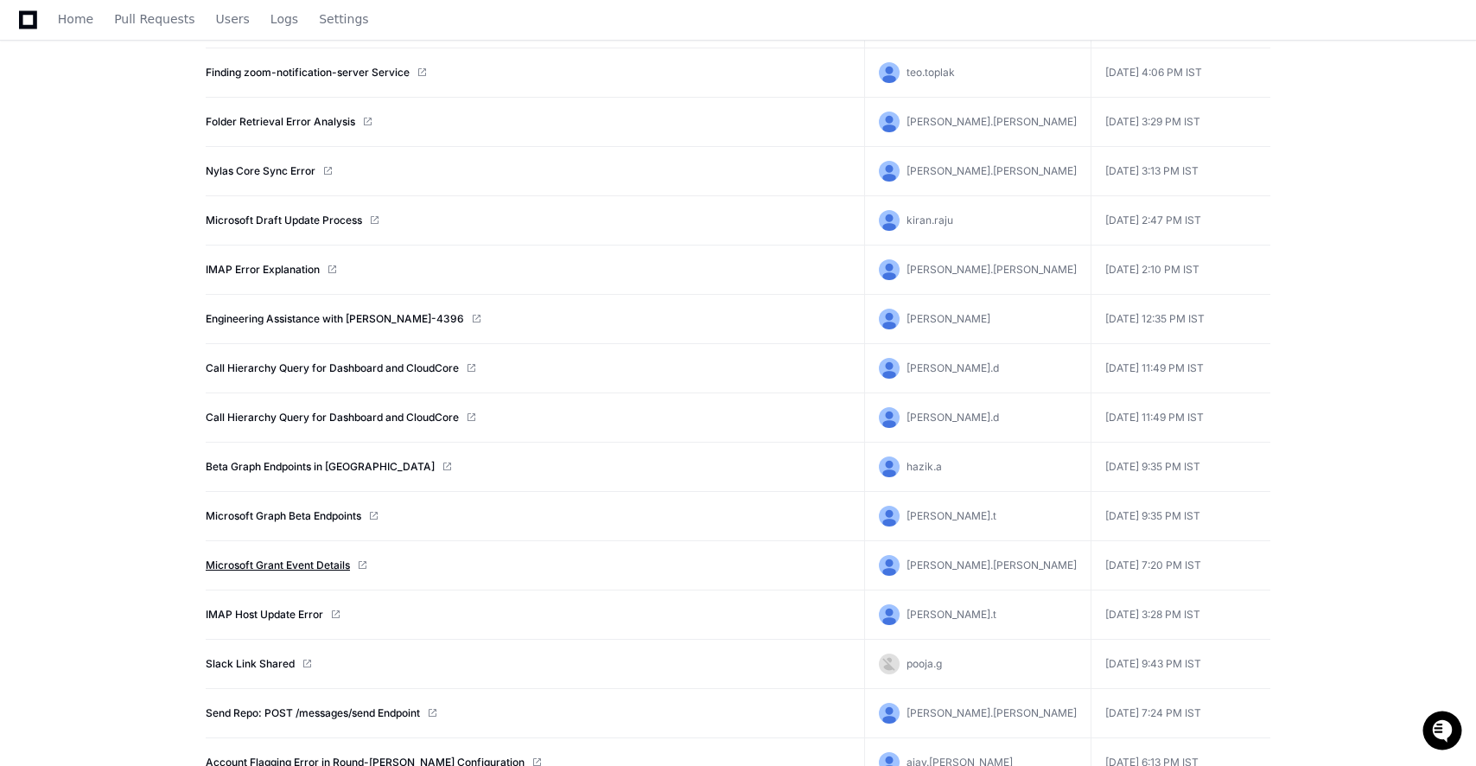
click at [276, 567] on link "Microsoft Grant Event Details" at bounding box center [278, 565] width 144 height 14
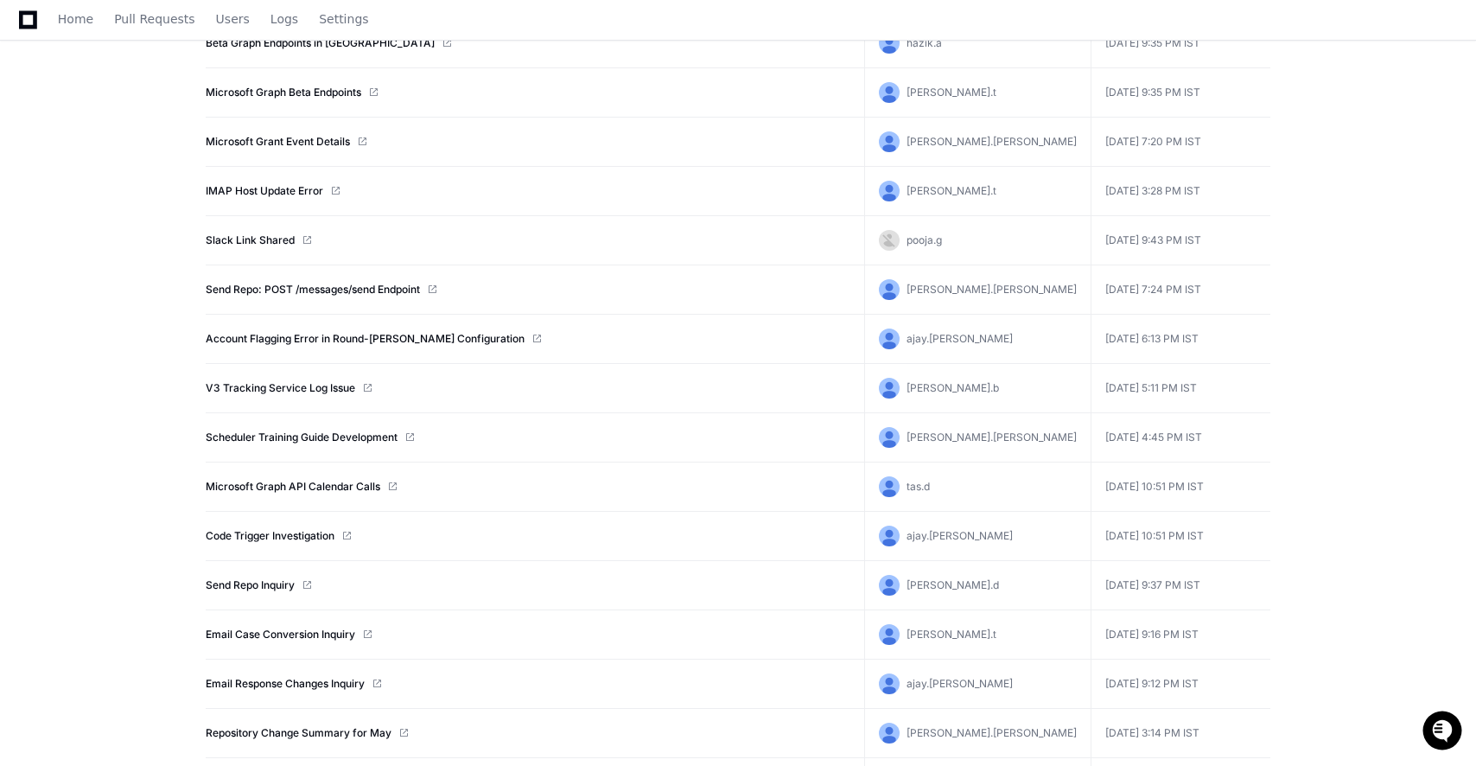
scroll to position [20486, 0]
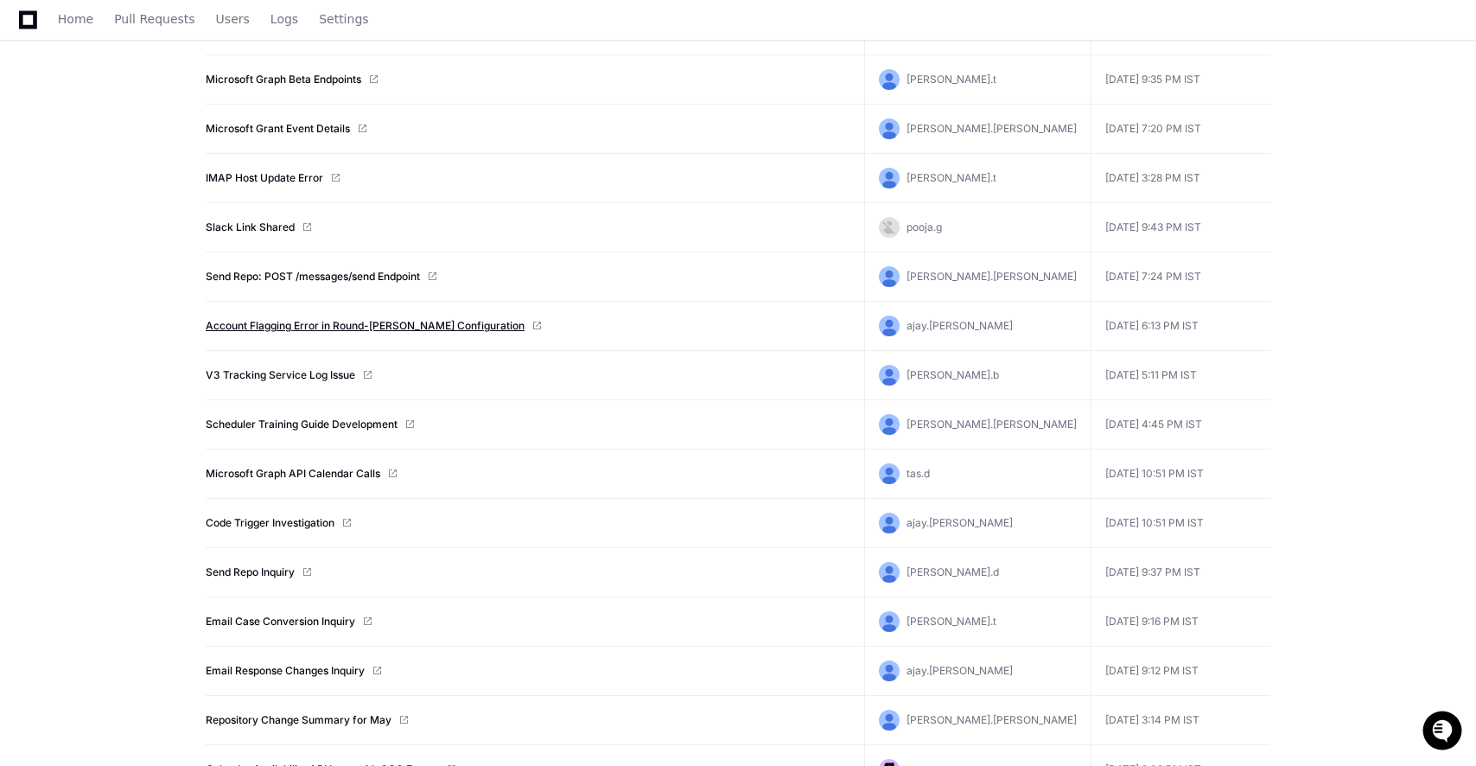
click at [388, 331] on link "Account Flagging Error in Round-Robin Configuration" at bounding box center [365, 326] width 319 height 14
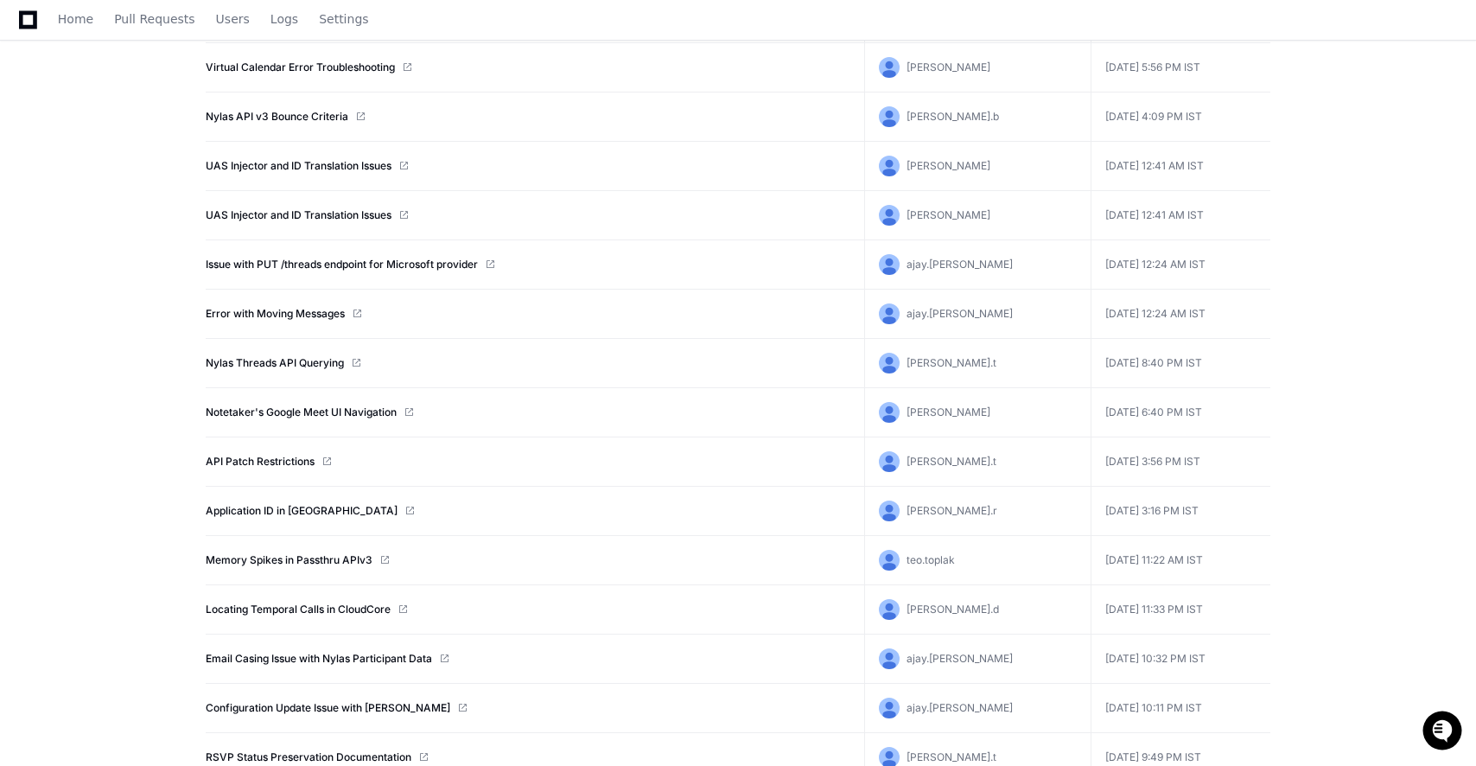
scroll to position [21432, 0]
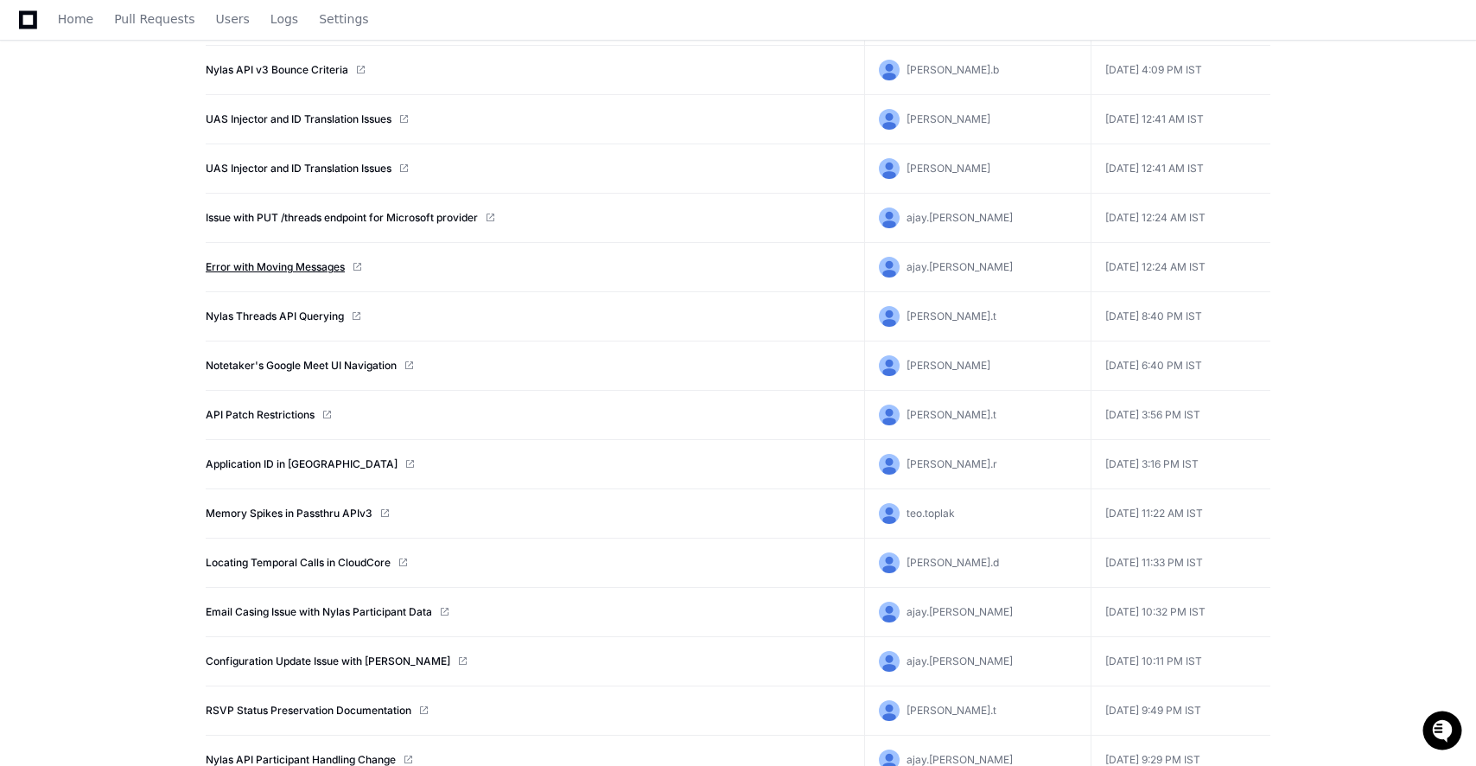
click at [315, 266] on link "Error with Moving Messages" at bounding box center [275, 267] width 139 height 14
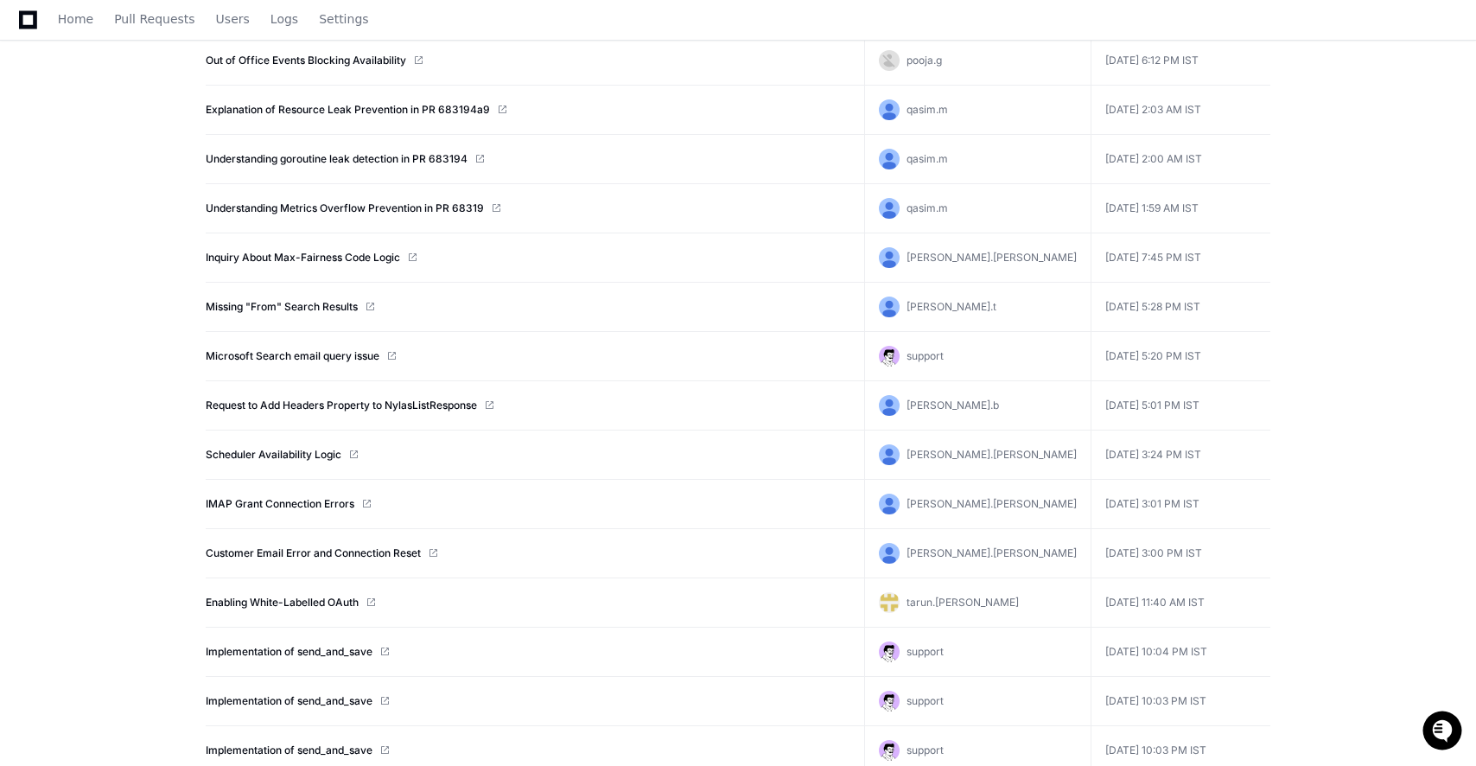
scroll to position [22859, 0]
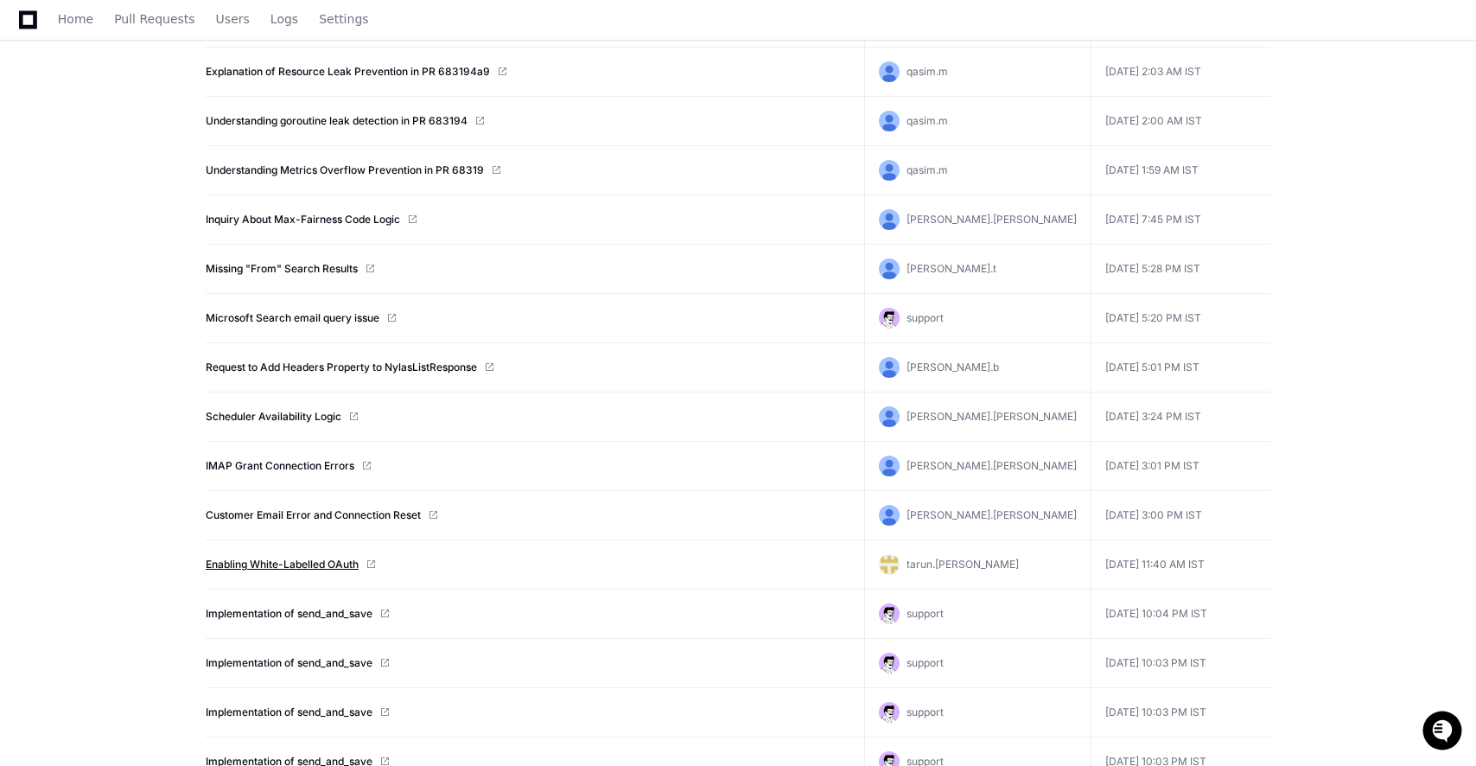
click at [269, 562] on link "Enabling White-Labelled OAuth" at bounding box center [282, 564] width 153 height 14
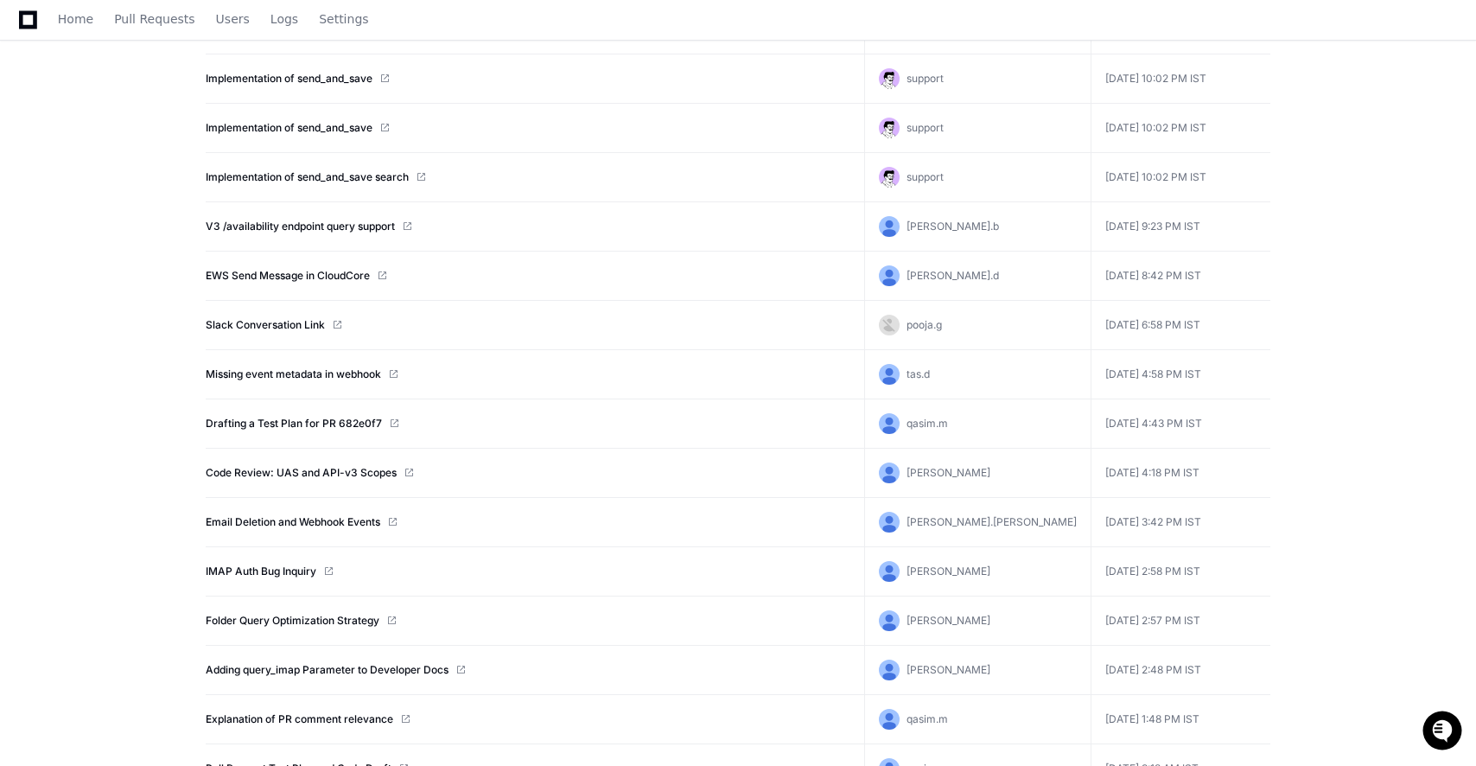
scroll to position [23799, 0]
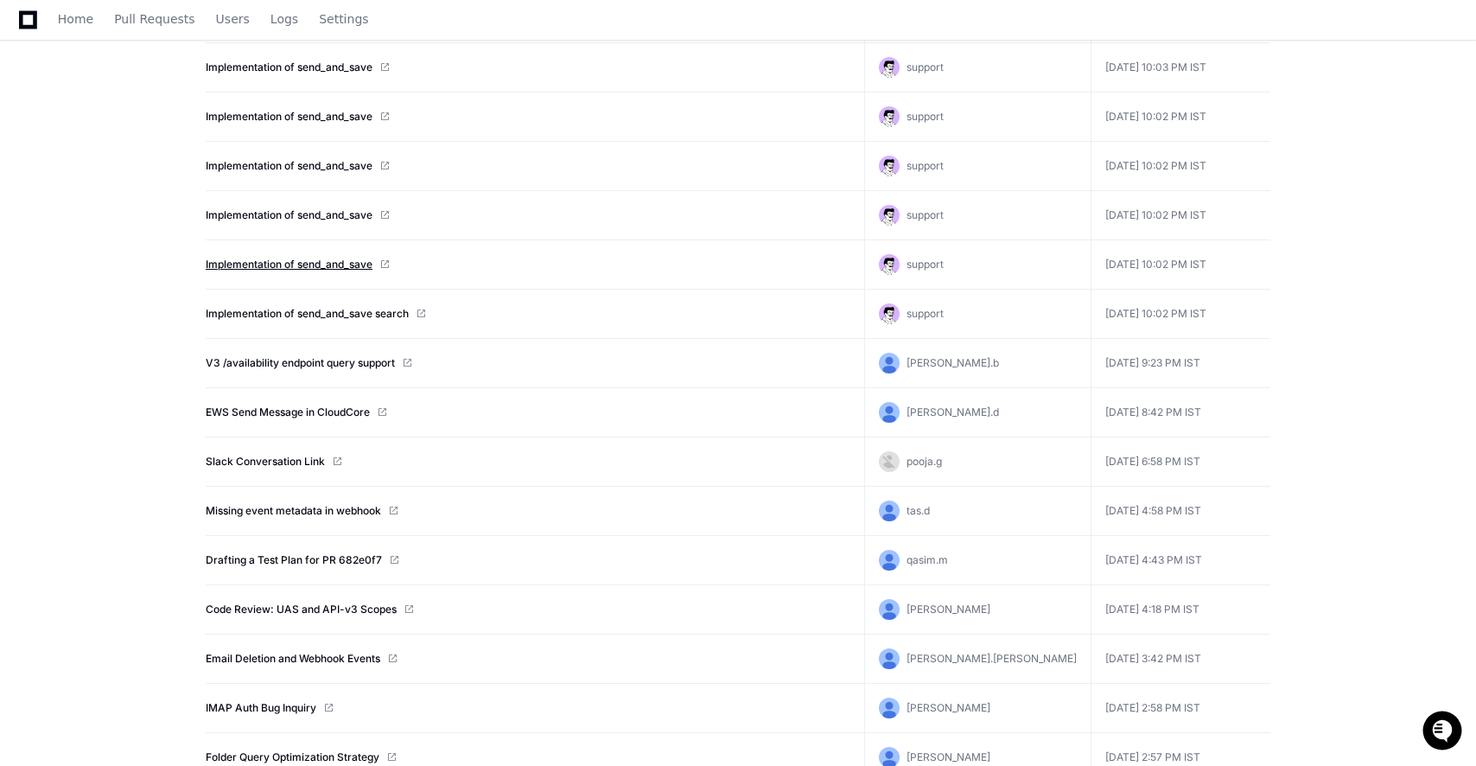
click at [264, 264] on link "Implementation of send_and_save" at bounding box center [289, 265] width 167 height 14
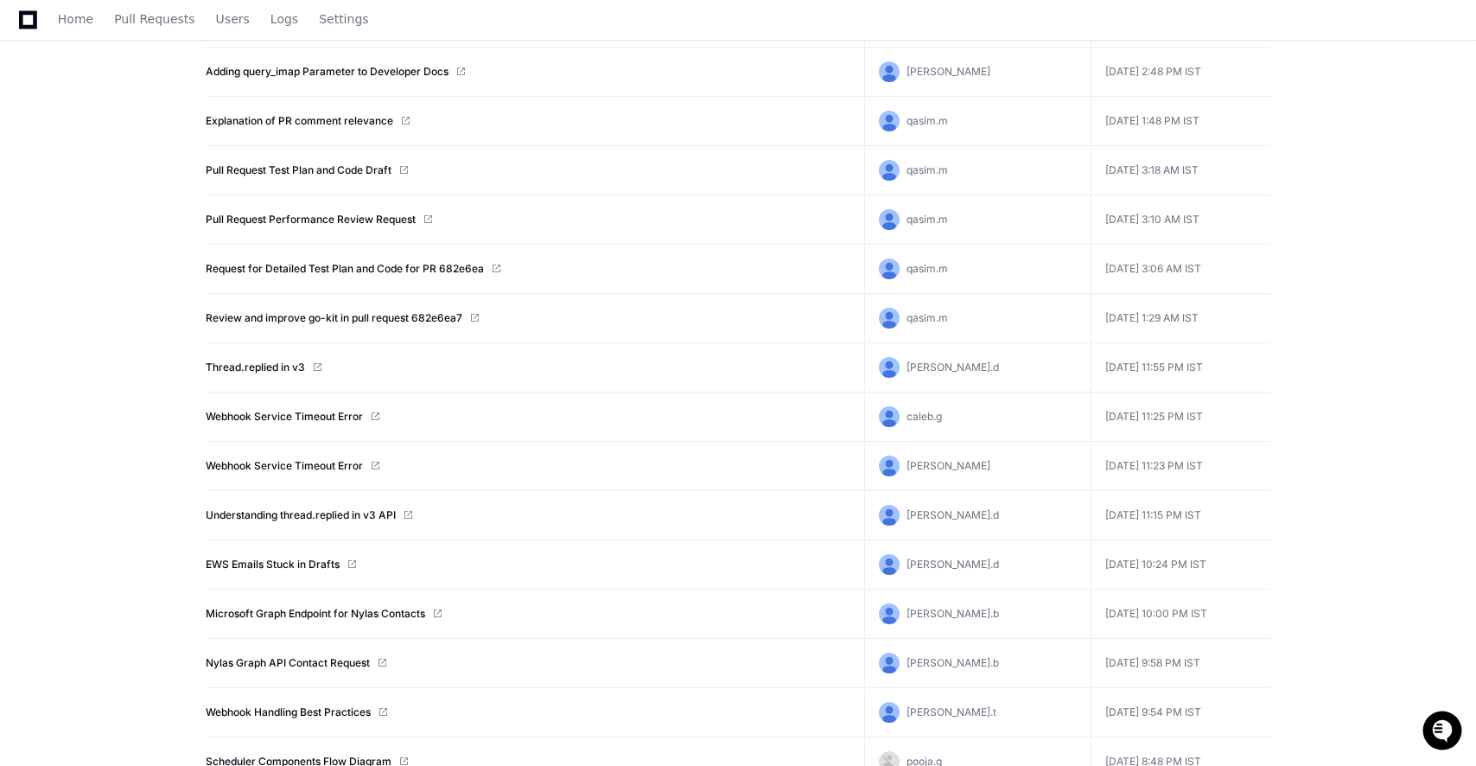
scroll to position [24538, 0]
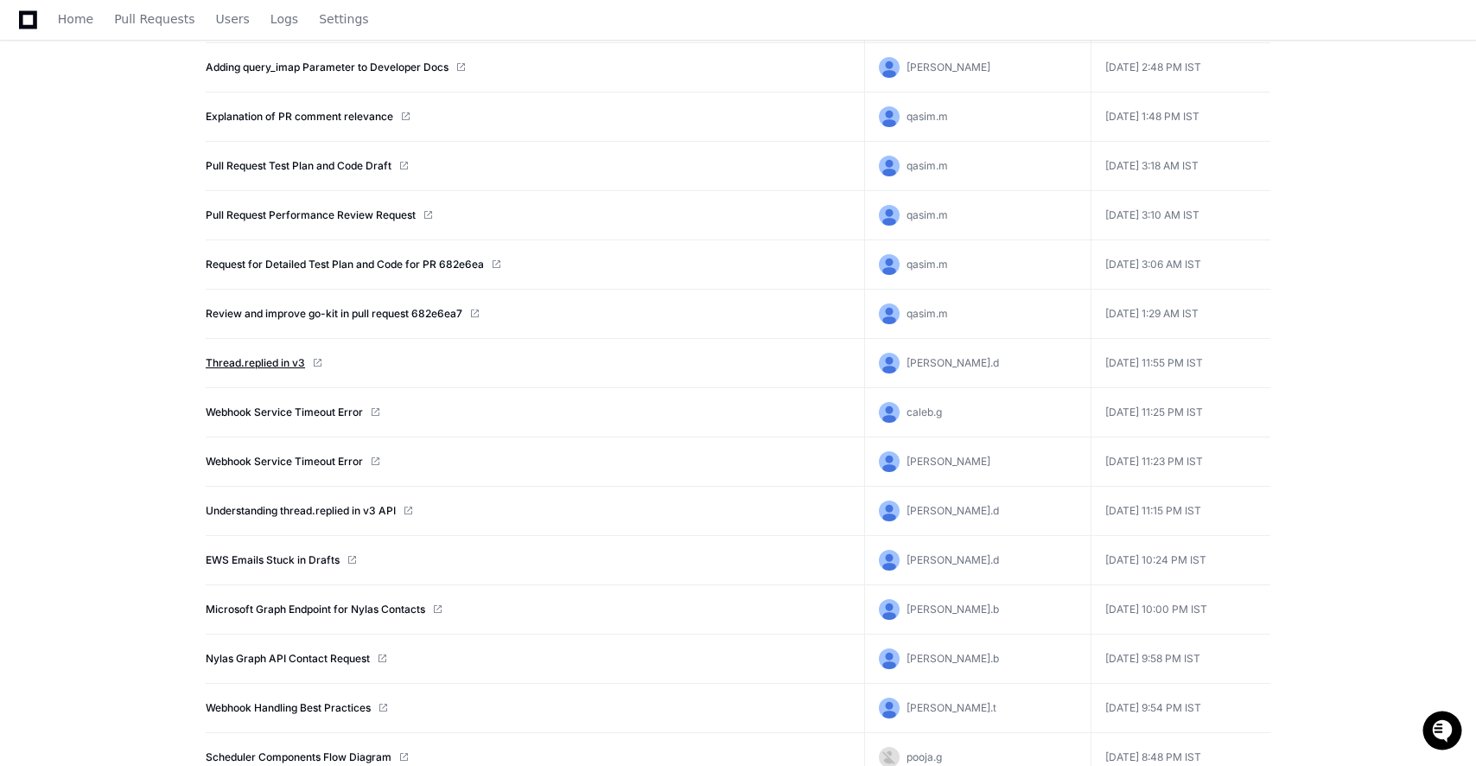
click at [256, 364] on link "Thread.replied in v3" at bounding box center [255, 363] width 99 height 14
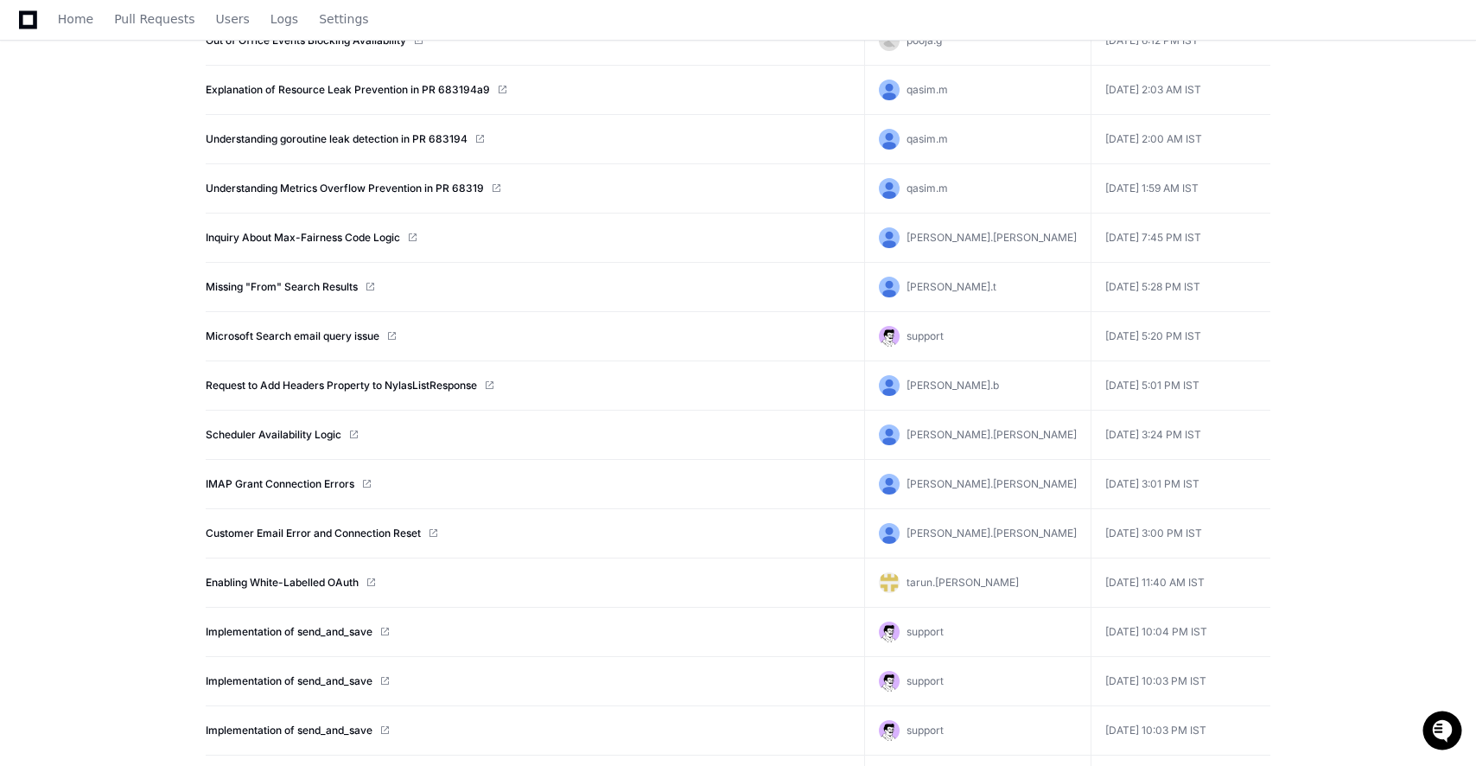
scroll to position [22846, 0]
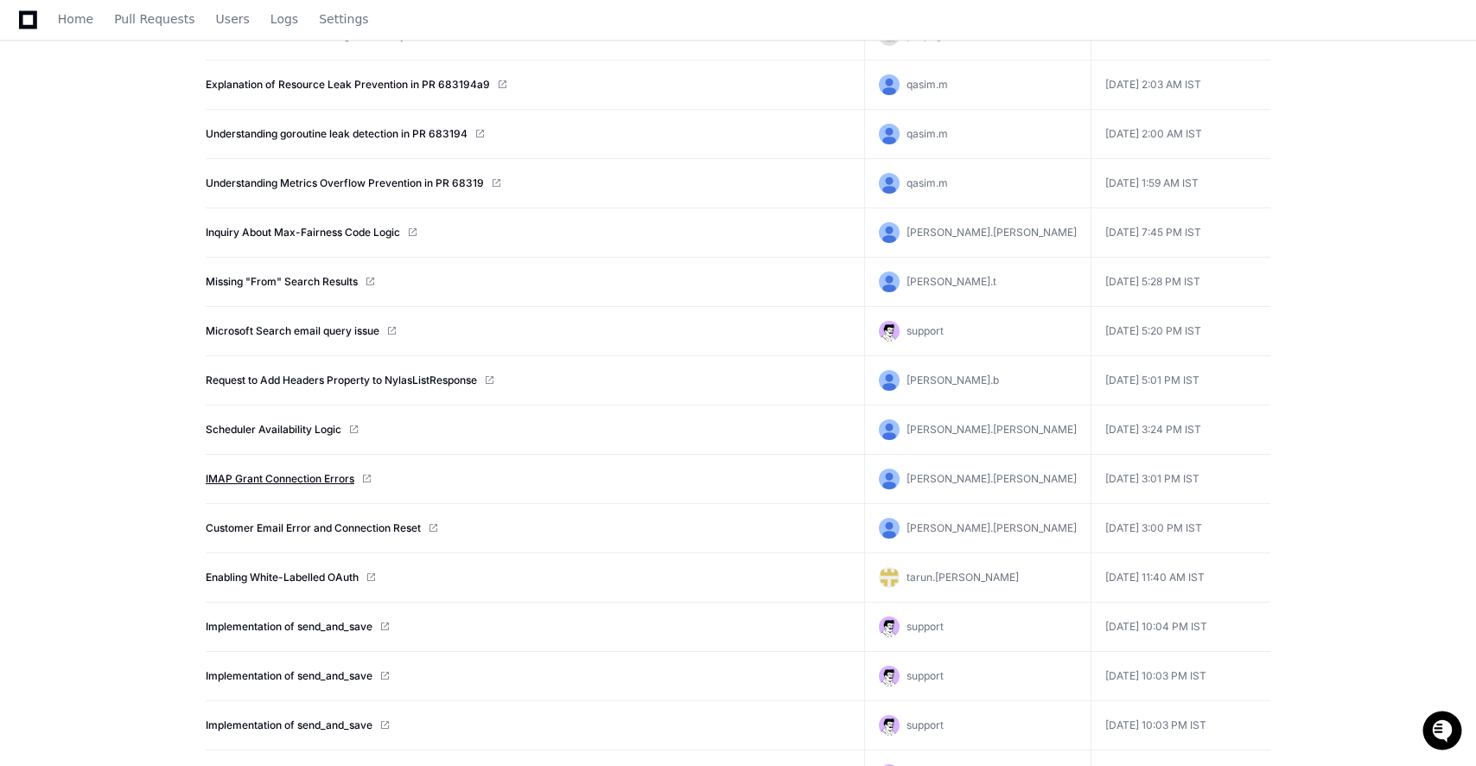
click at [298, 479] on link "IMAP Grant Connection Errors" at bounding box center [280, 479] width 149 height 14
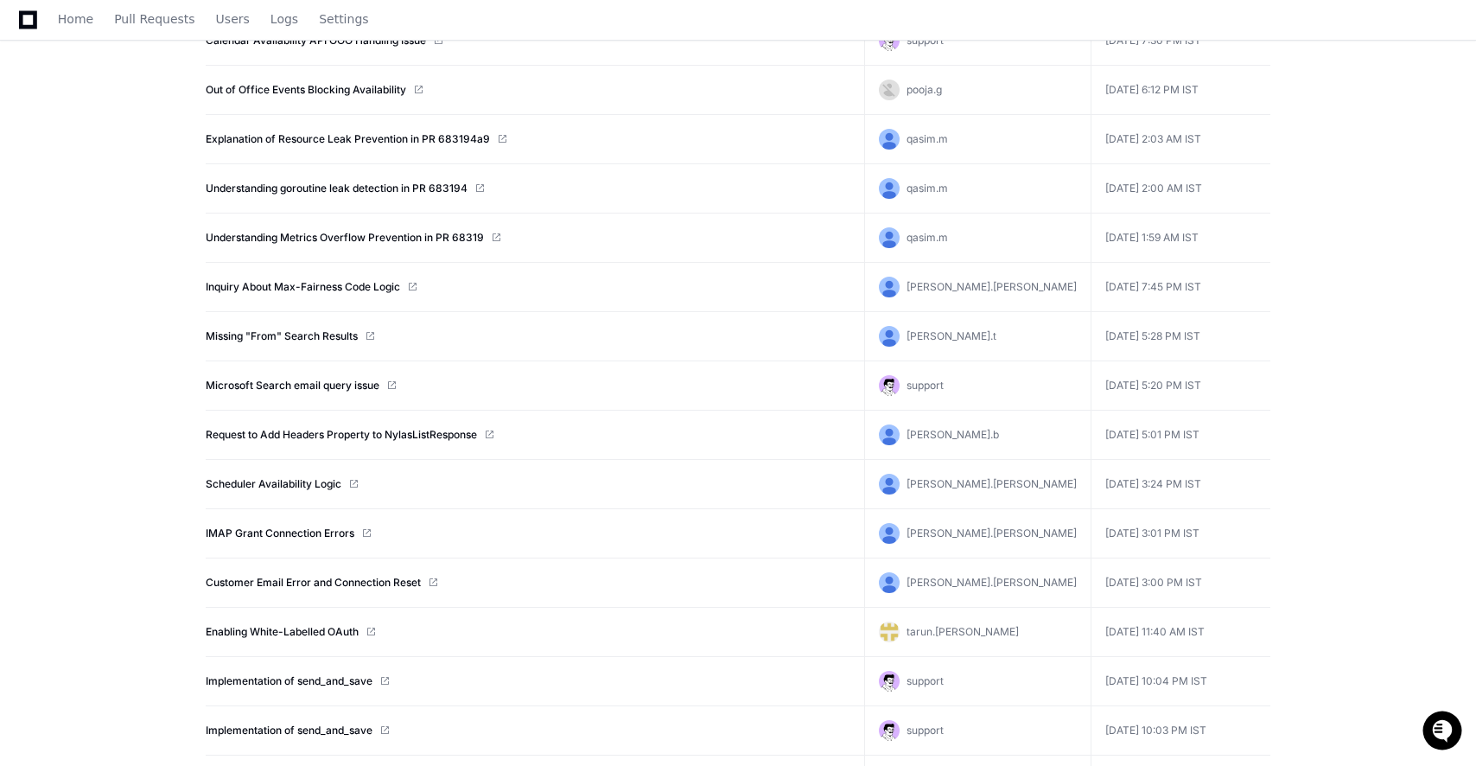
scroll to position [22790, 0]
click at [329, 293] on link "Inquiry About Max-Fairness Code Logic" at bounding box center [303, 288] width 194 height 14
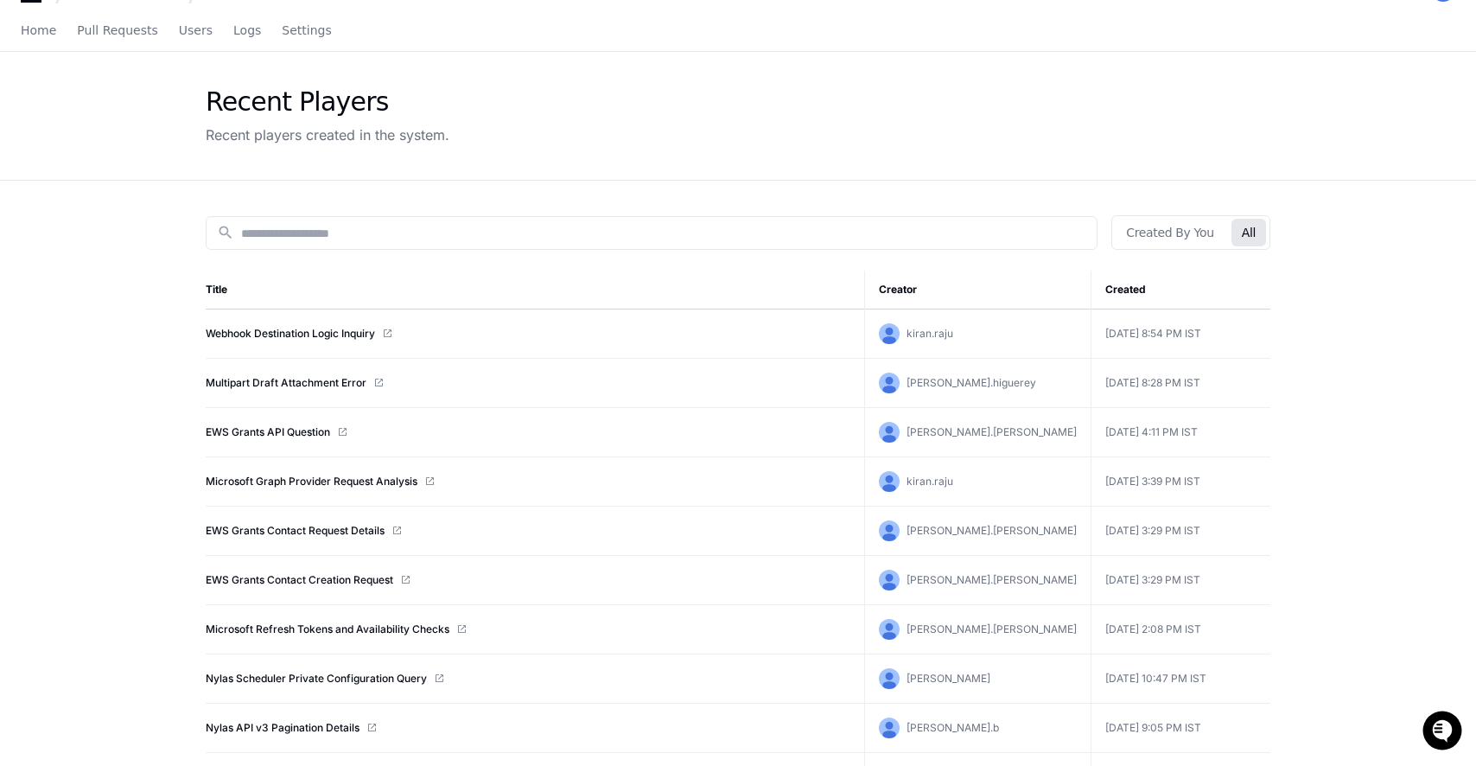
scroll to position [19641, 0]
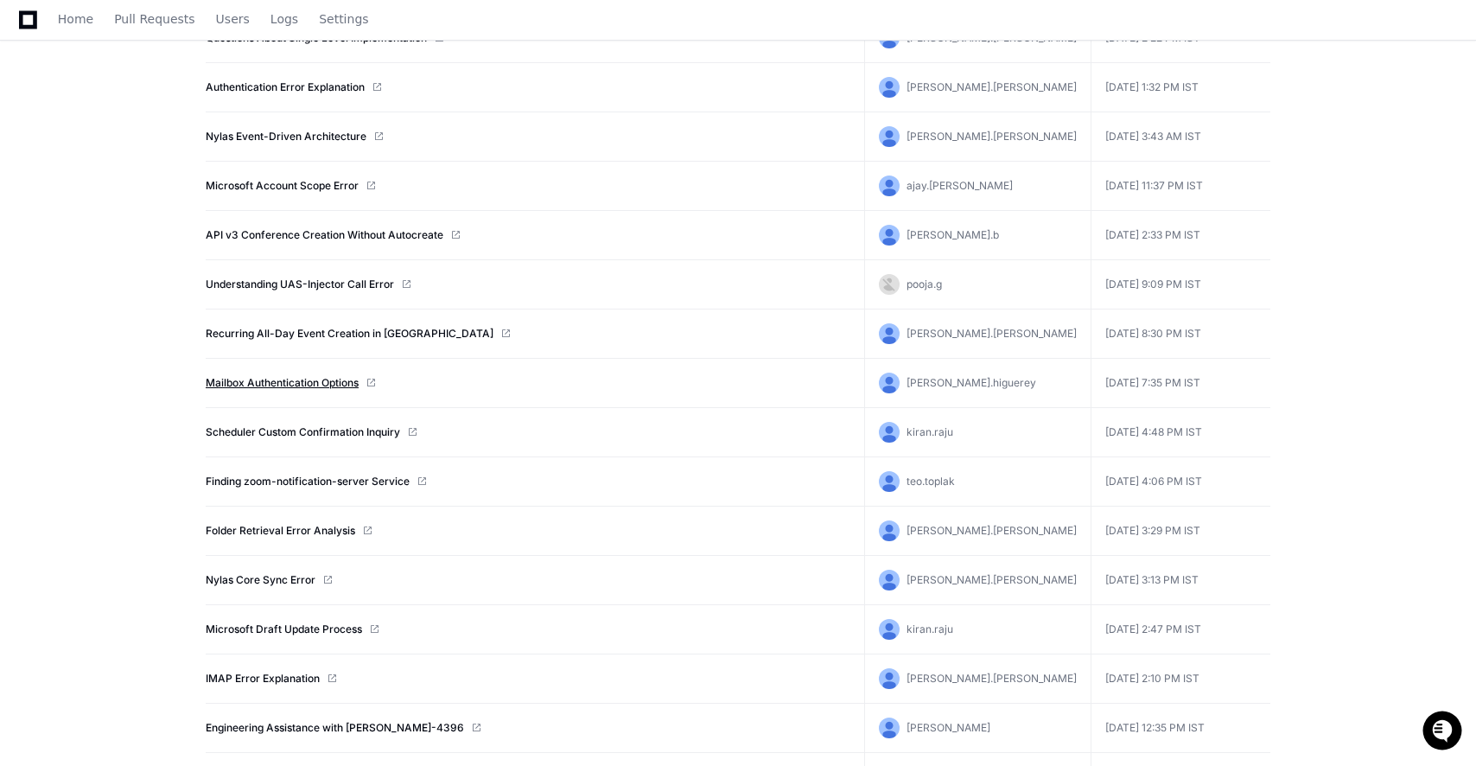
click at [265, 379] on link "Mailbox Authentication Options" at bounding box center [282, 383] width 153 height 14
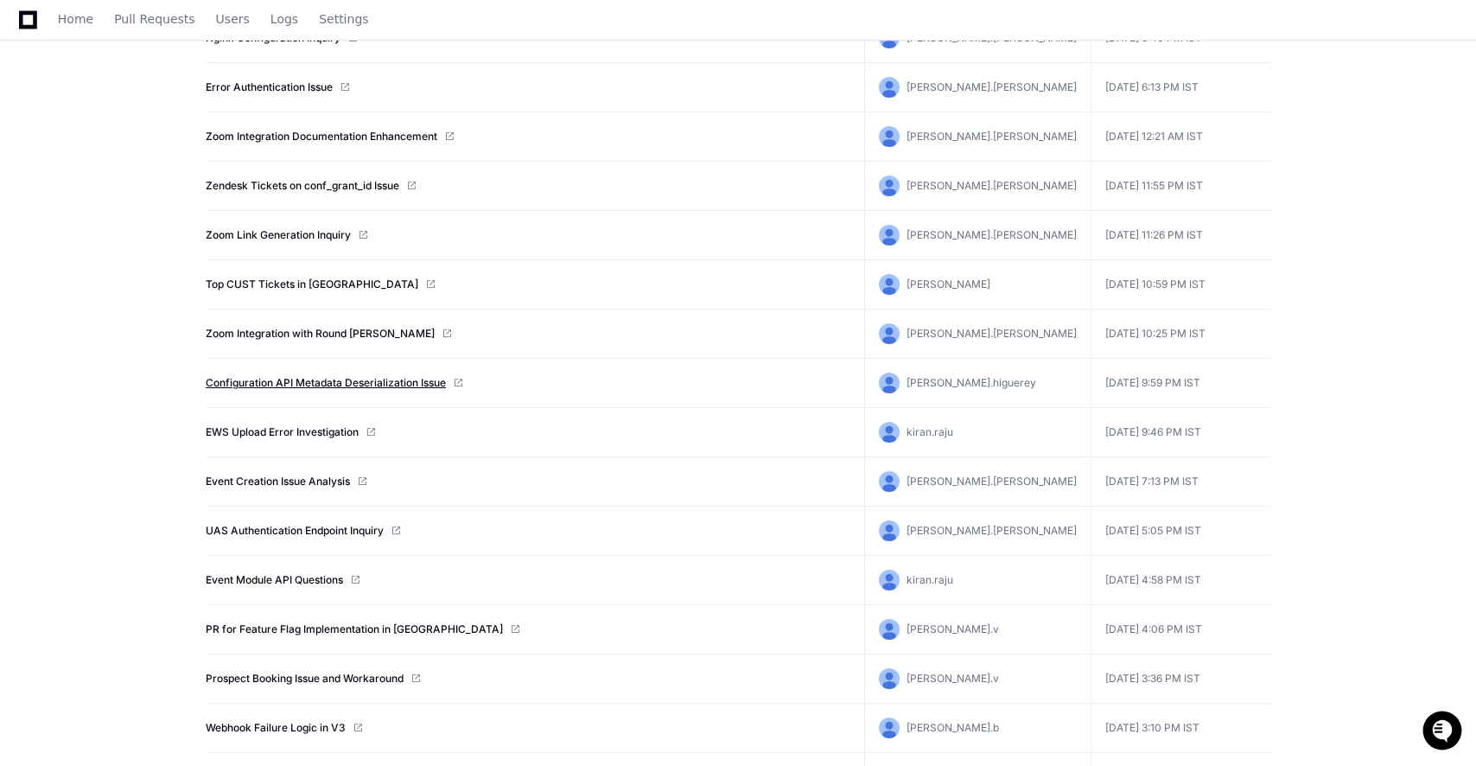
click at [366, 382] on link "Configuration API Metadata Deserialization Issue" at bounding box center [326, 383] width 240 height 14
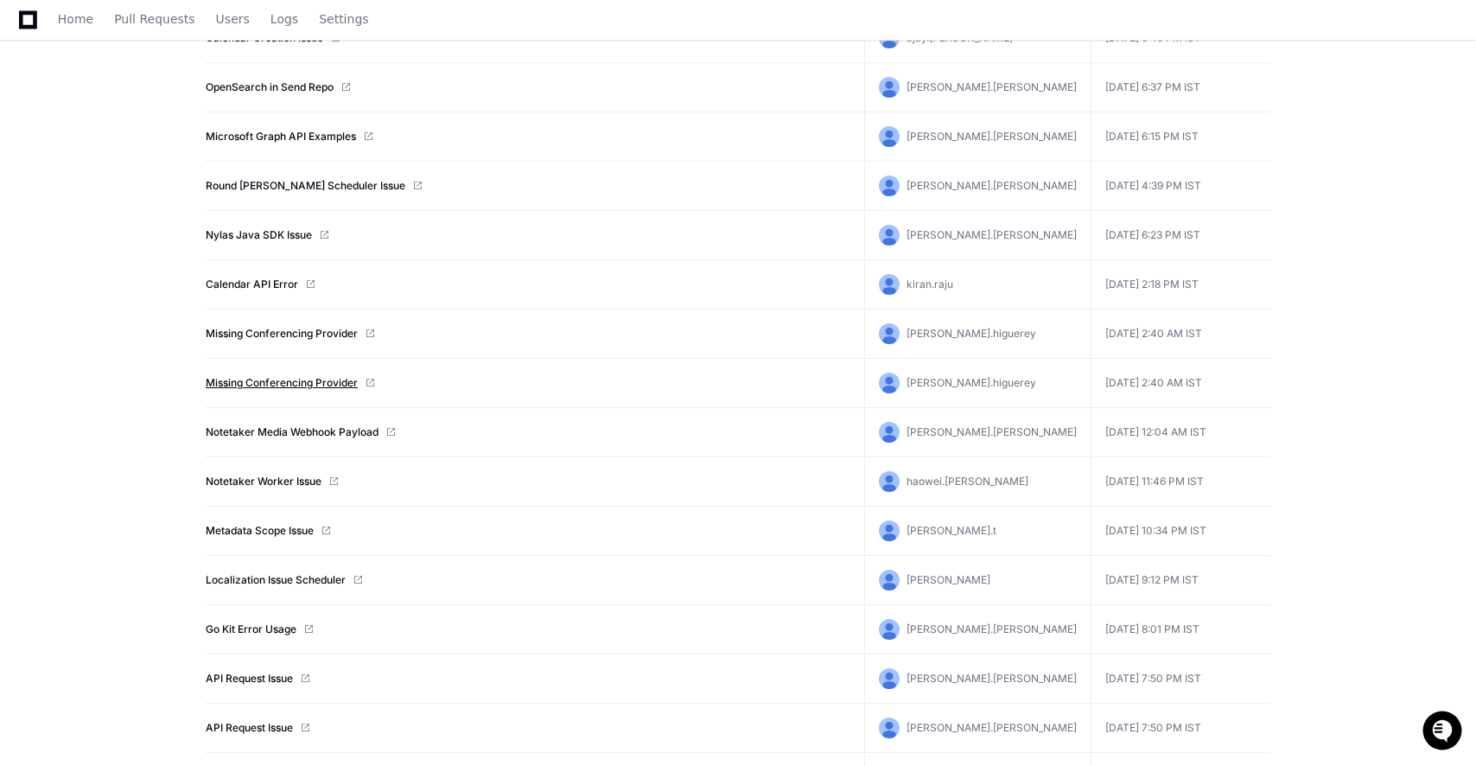
click at [256, 380] on link "Missing Conferencing Provider" at bounding box center [282, 383] width 152 height 14
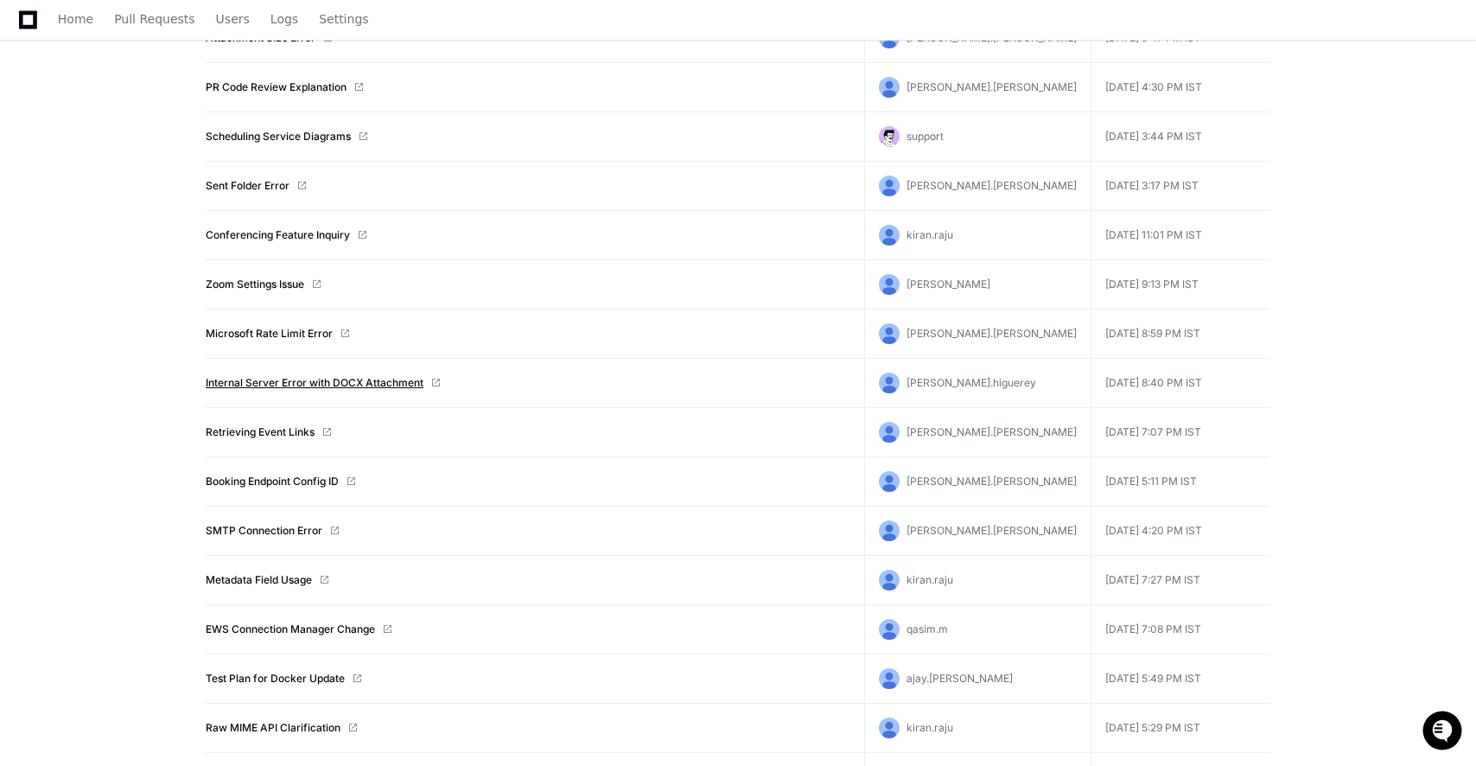
click at [289, 382] on link "Internal Server Error with DOCX Attachment" at bounding box center [315, 383] width 218 height 14
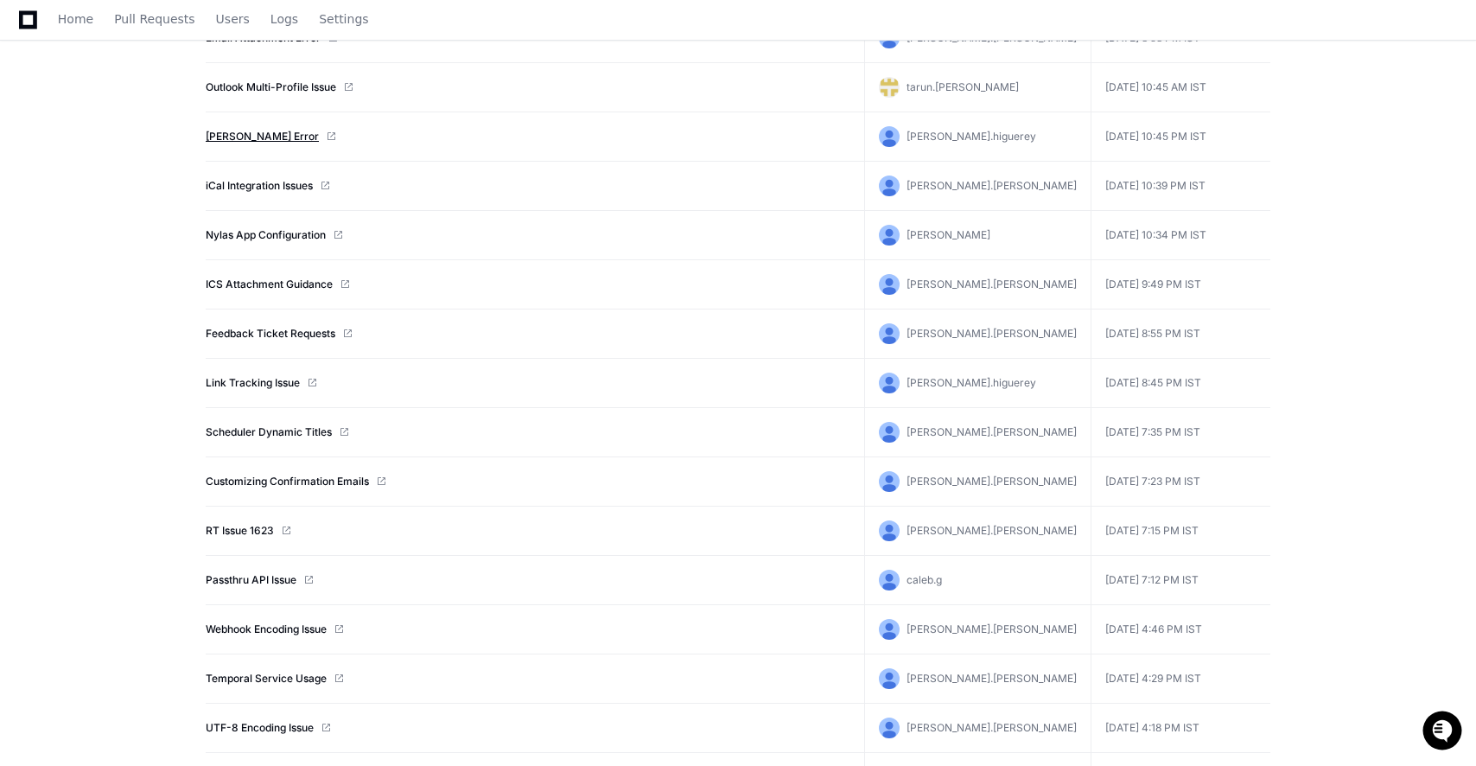
click at [248, 136] on link "Nylas Fetch Error" at bounding box center [262, 137] width 113 height 14
click at [0, 0] on div "Nylas nylas Docs Feedback Home Pull Requests Users Logs Settings Recent Players…" at bounding box center [738, 240] width 1476 height 26859
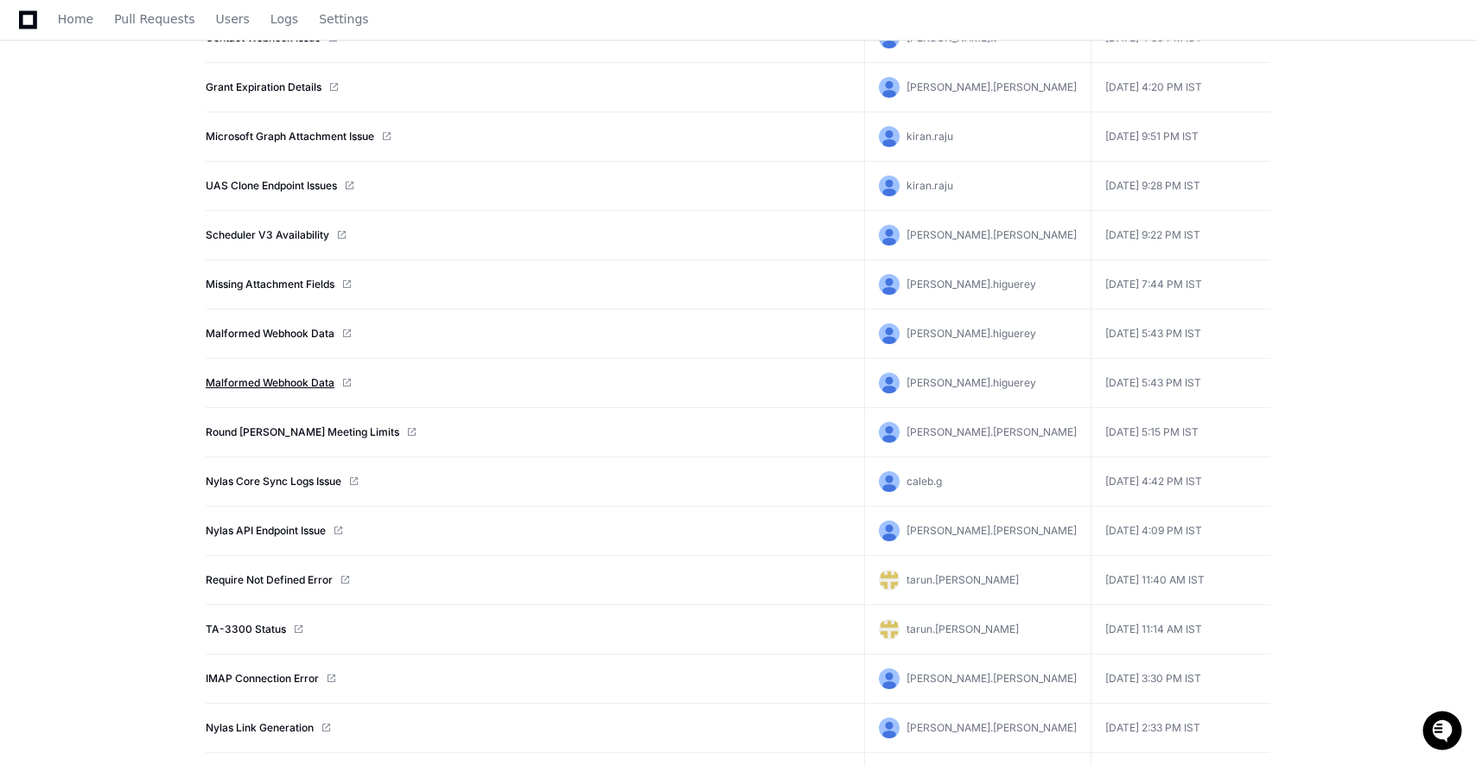
click at [302, 384] on link "Malformed Webhook Data" at bounding box center [270, 383] width 129 height 14
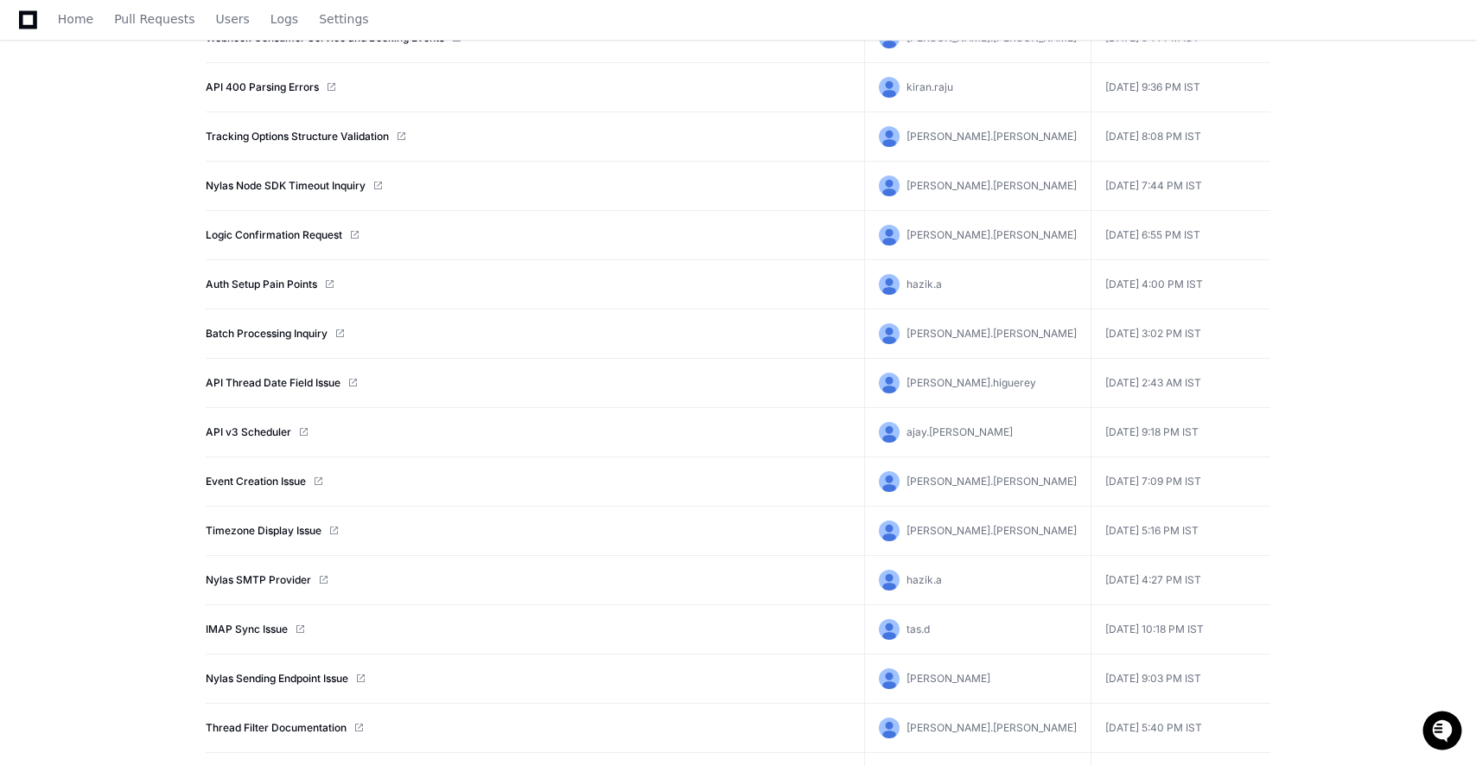
scroll to position [12105, 0]
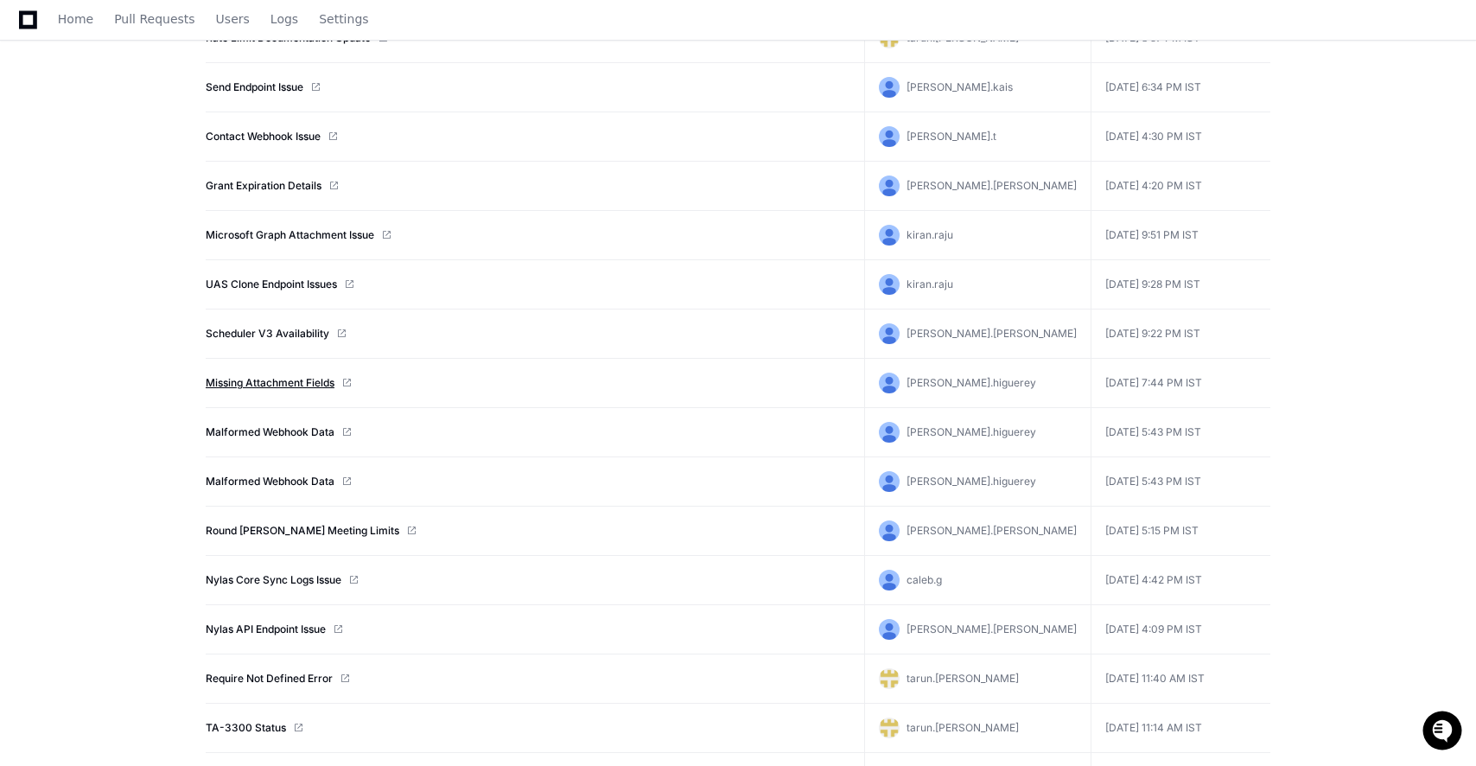
click at [244, 380] on link "Missing Attachment Fields" at bounding box center [270, 383] width 129 height 14
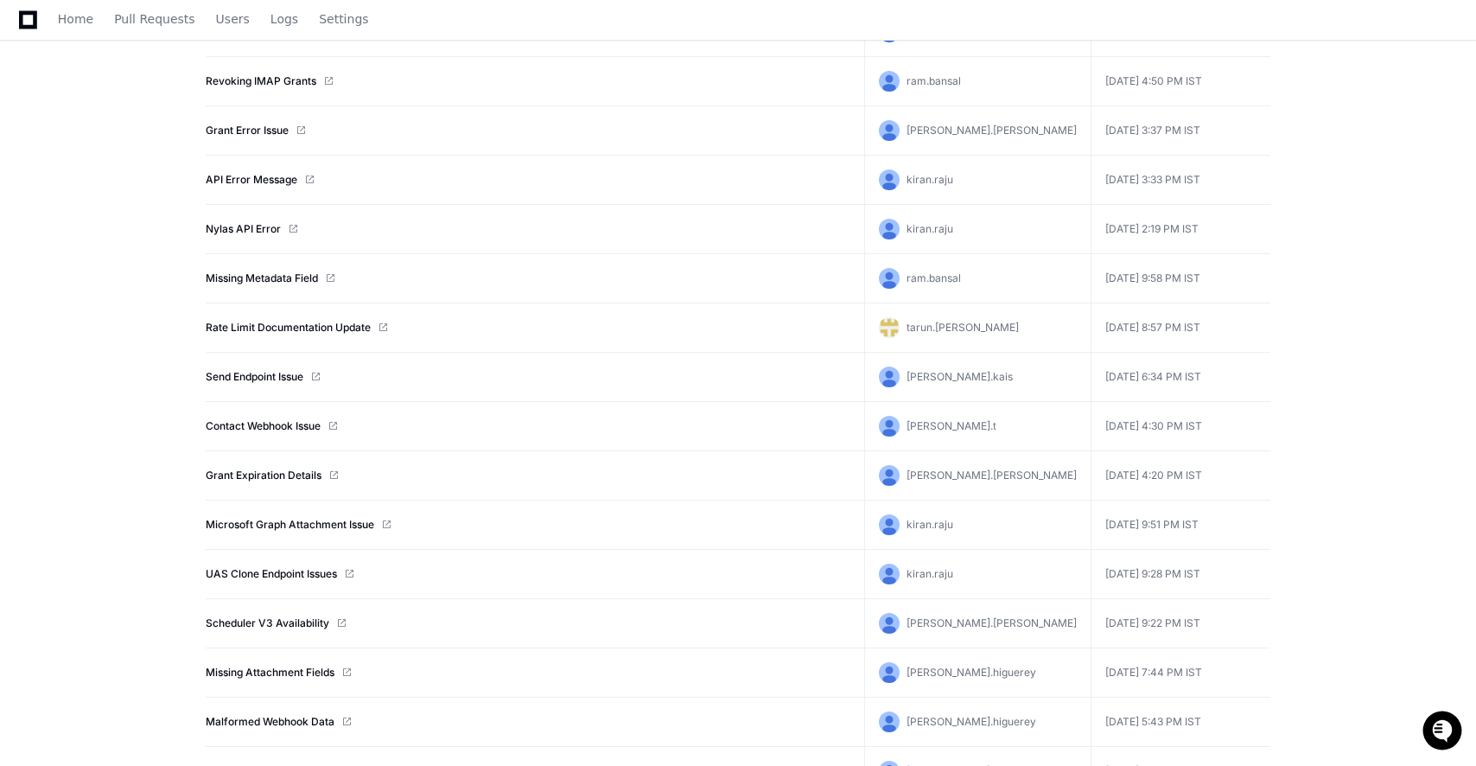
scroll to position [9445, 0]
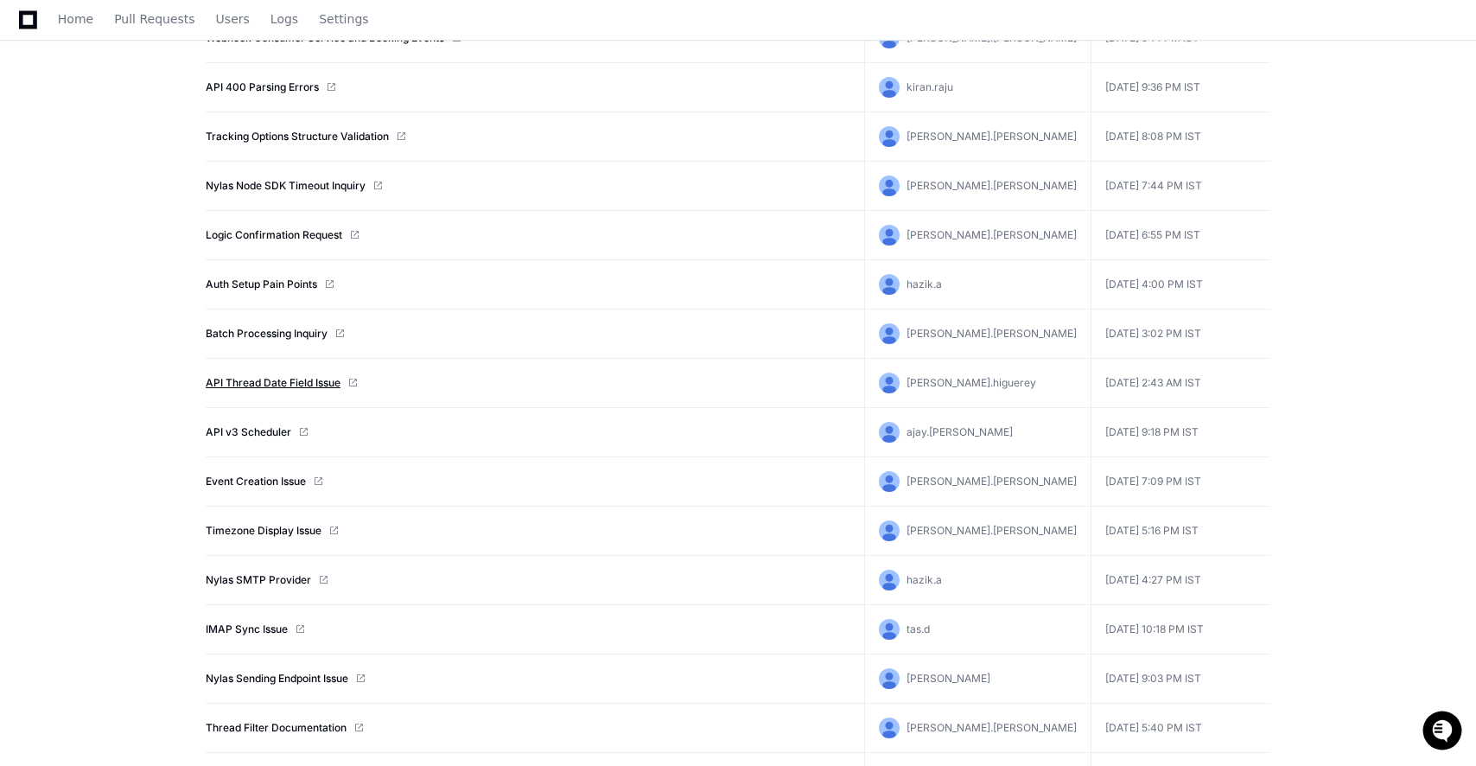
click at [288, 384] on link "API Thread Date Field Issue" at bounding box center [273, 383] width 135 height 14
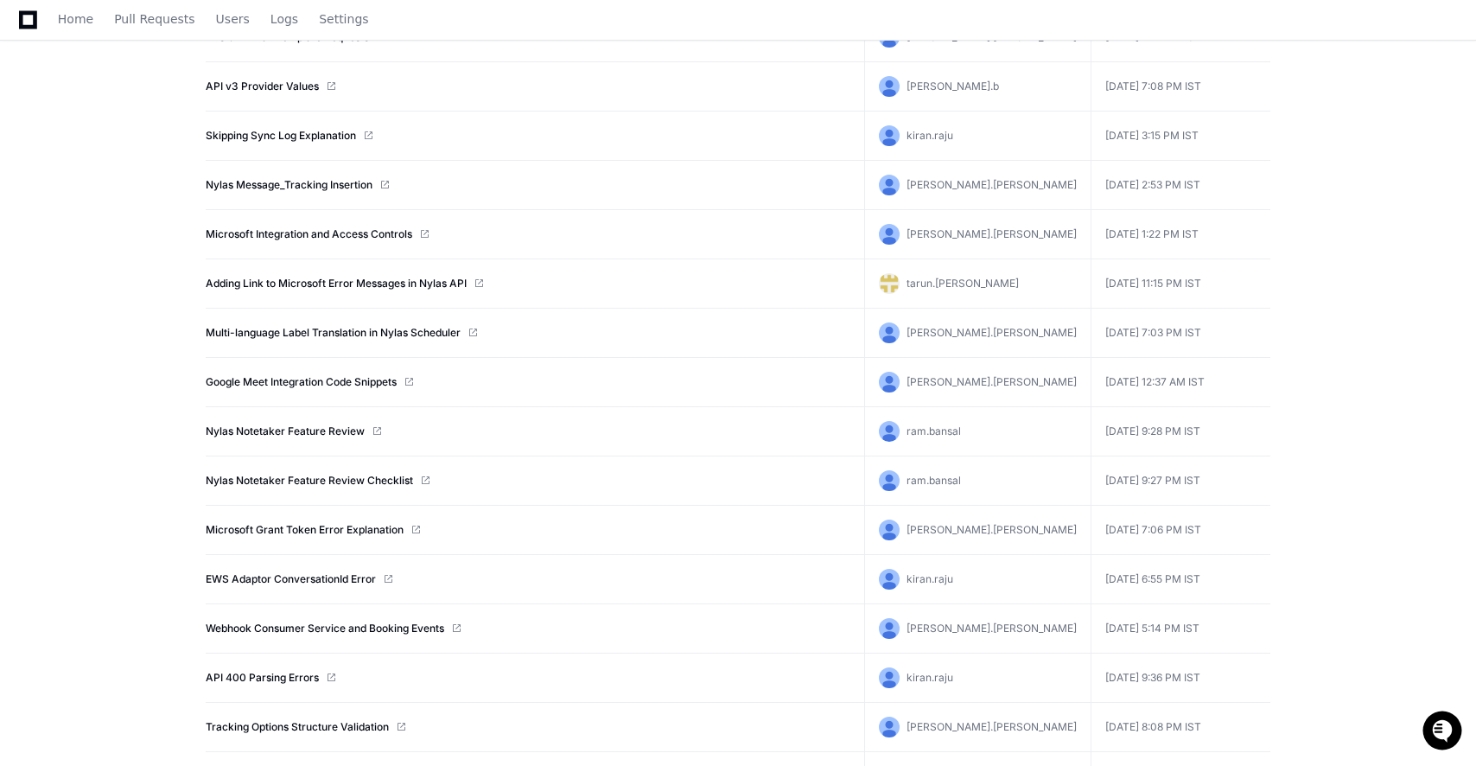
scroll to position [7918, 0]
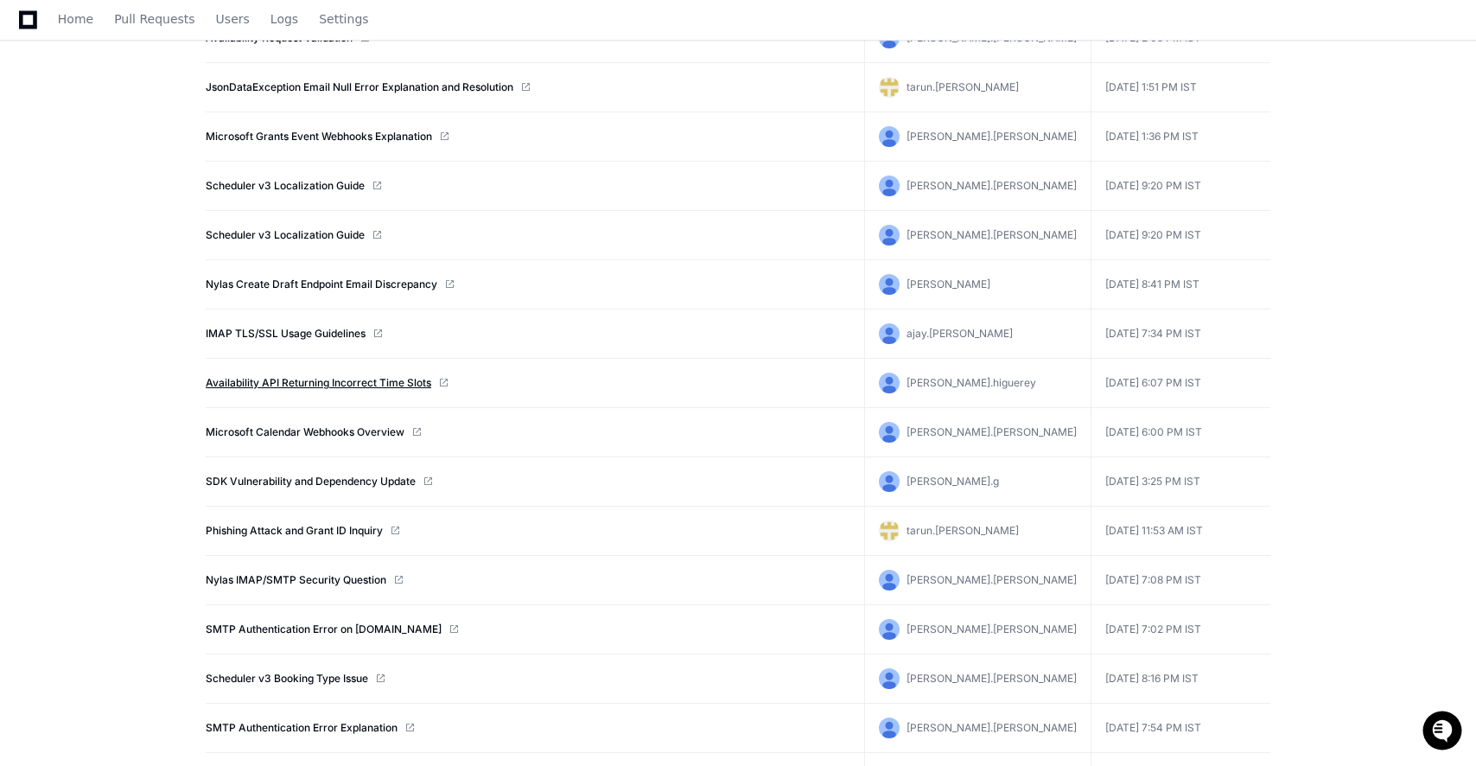
click at [278, 385] on link "Availability API Returning Incorrect Time Slots" at bounding box center [319, 383] width 226 height 14
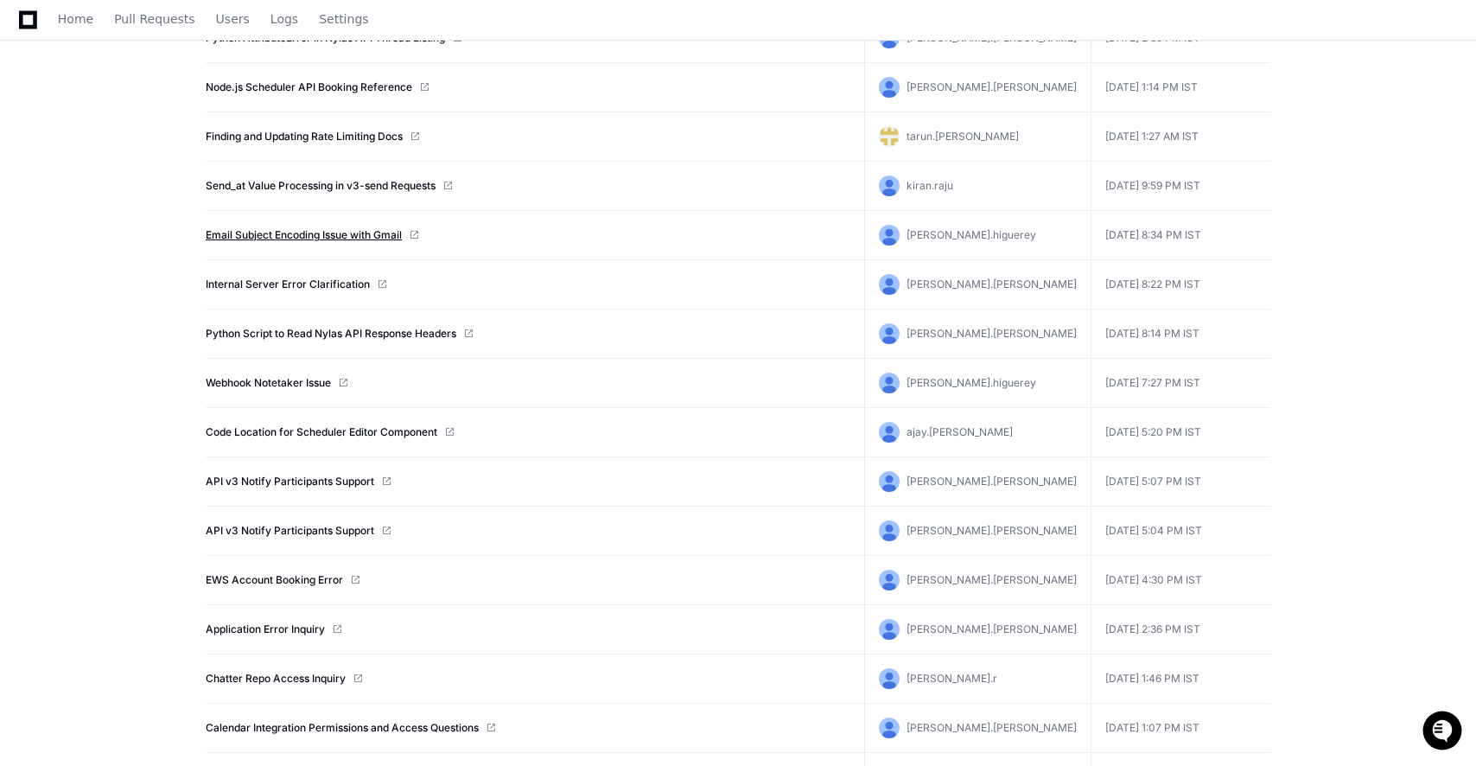
click at [350, 237] on link "Email Subject Encoding Issue with Gmail" at bounding box center [304, 235] width 196 height 14
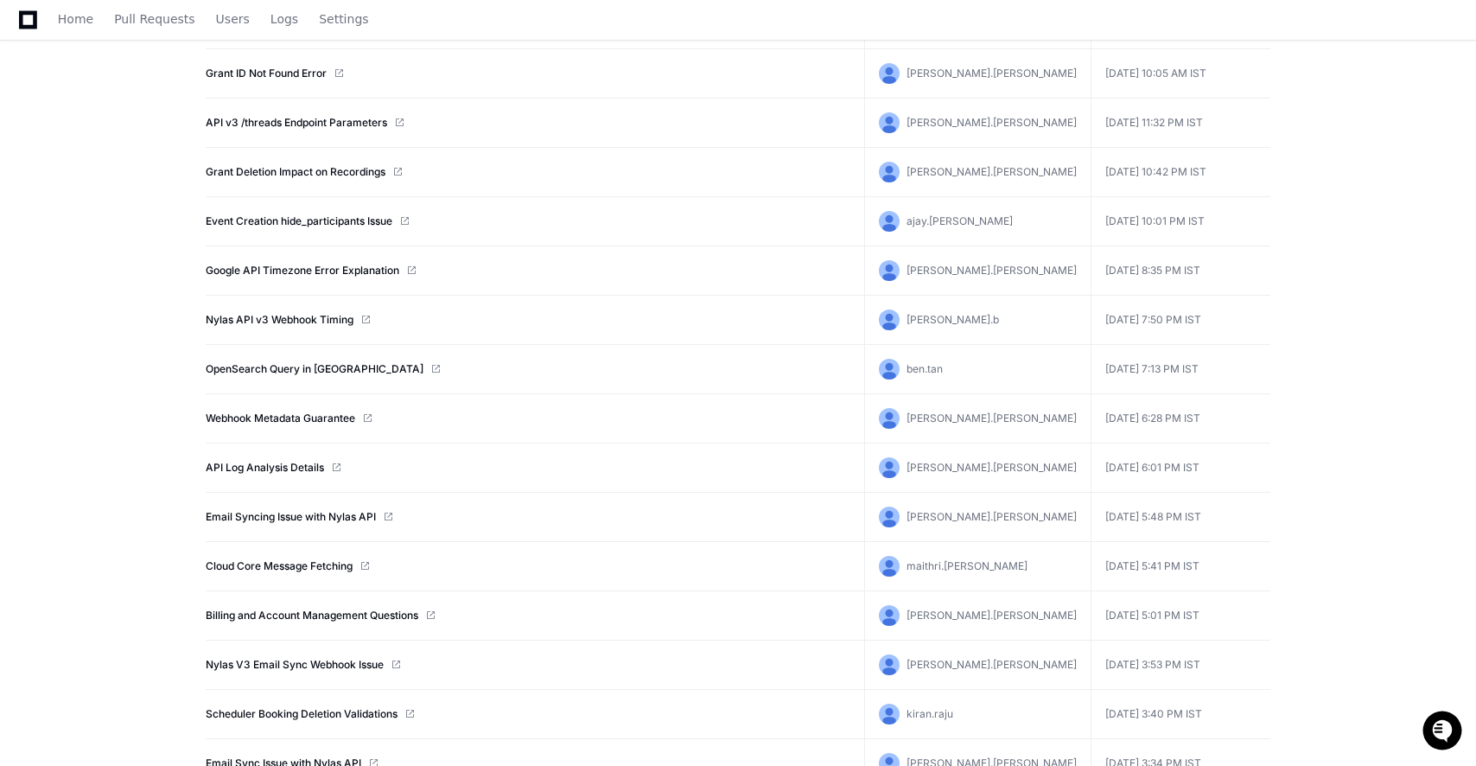
scroll to position [4125, 0]
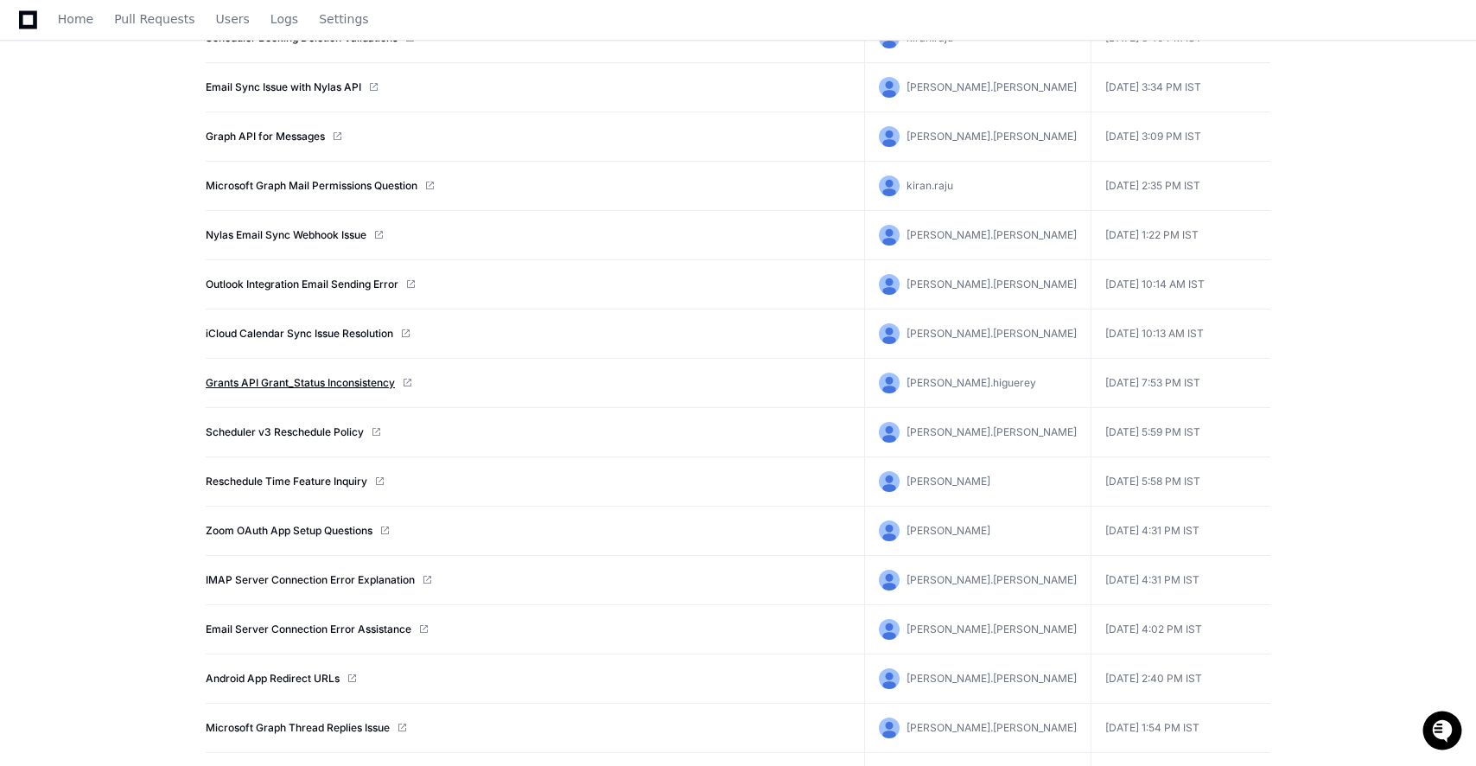
click at [302, 383] on link "Grants API Grant_Status Inconsistency" at bounding box center [300, 383] width 189 height 14
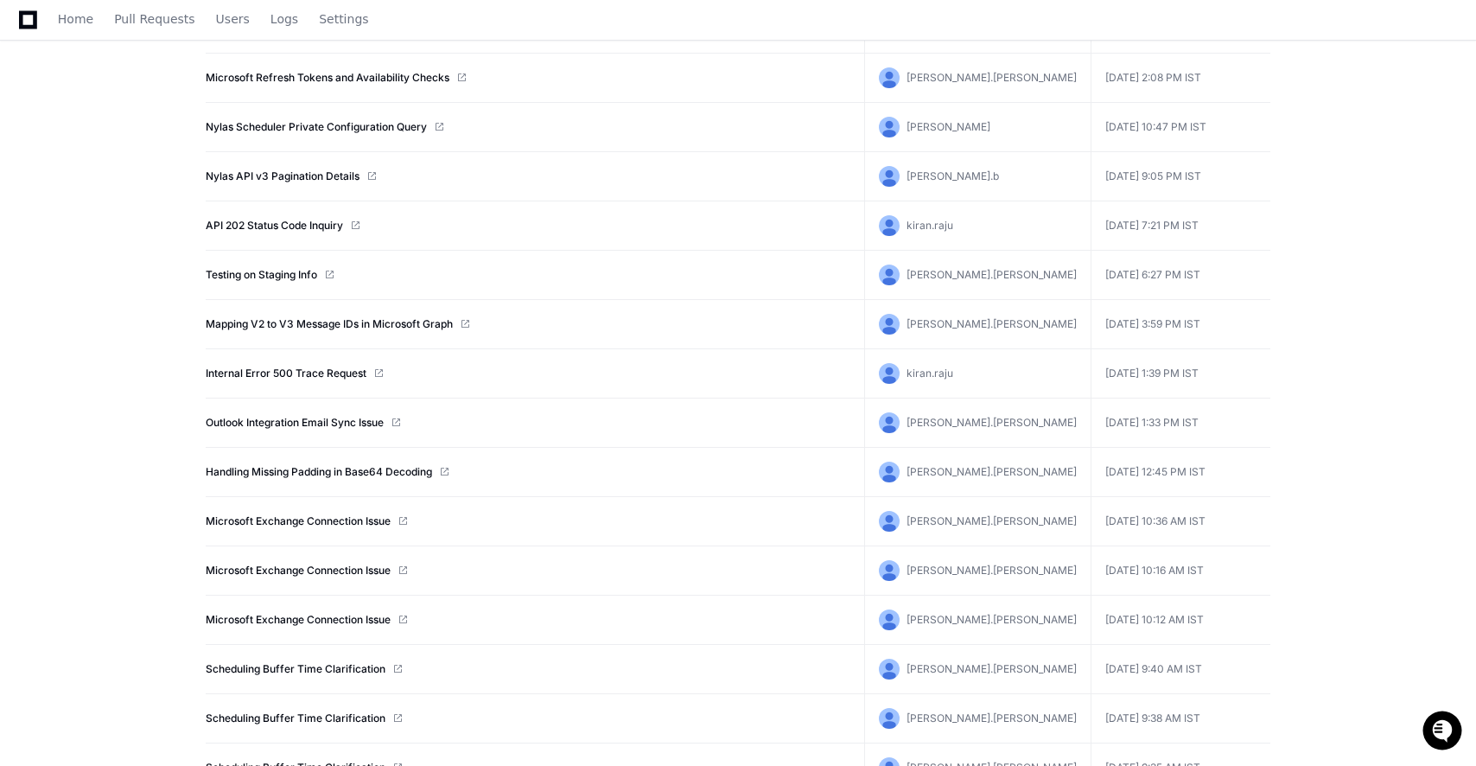
scroll to position [0, 0]
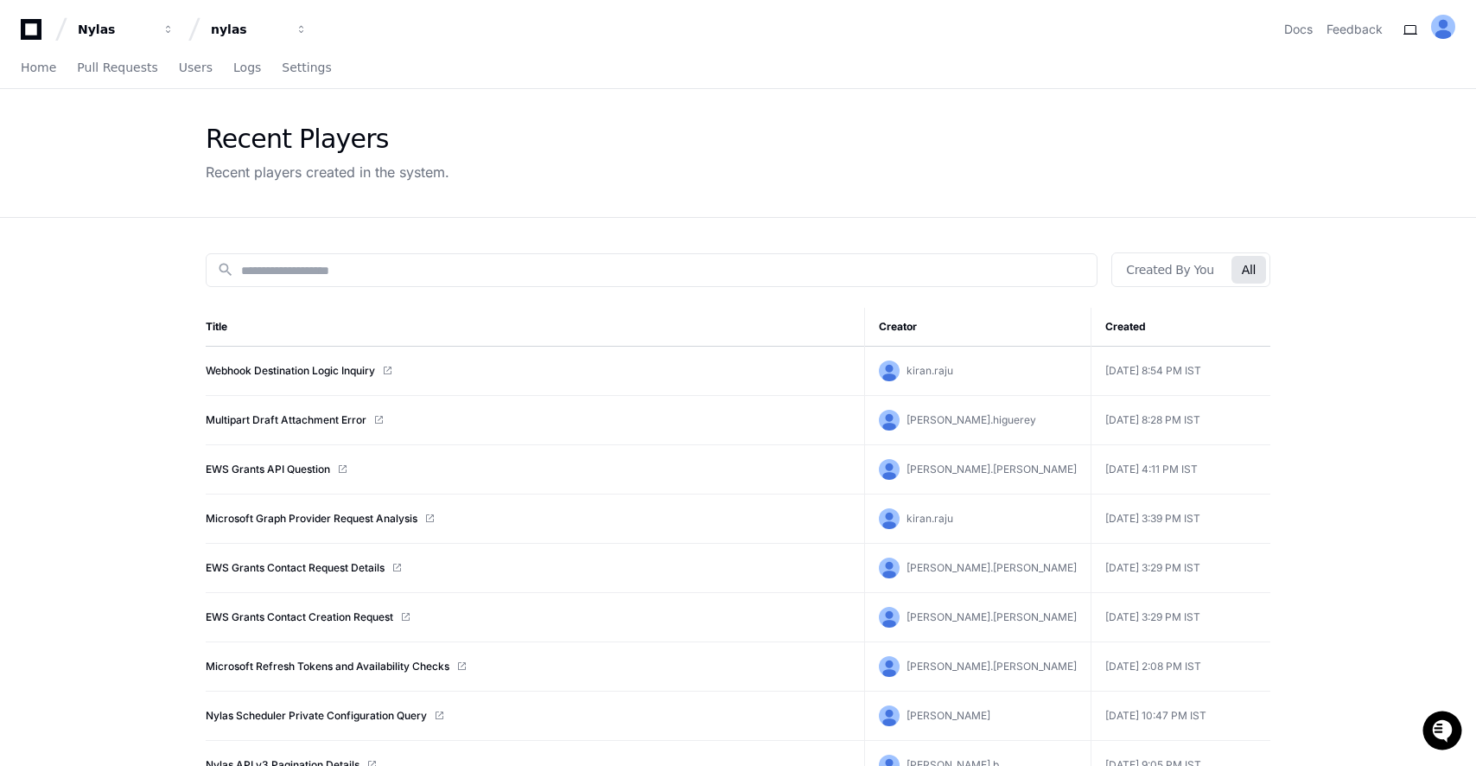
click at [1161, 283] on div "Created By You All" at bounding box center [1190, 269] width 159 height 35
click at [1147, 273] on button "Created By You" at bounding box center [1170, 270] width 108 height 28
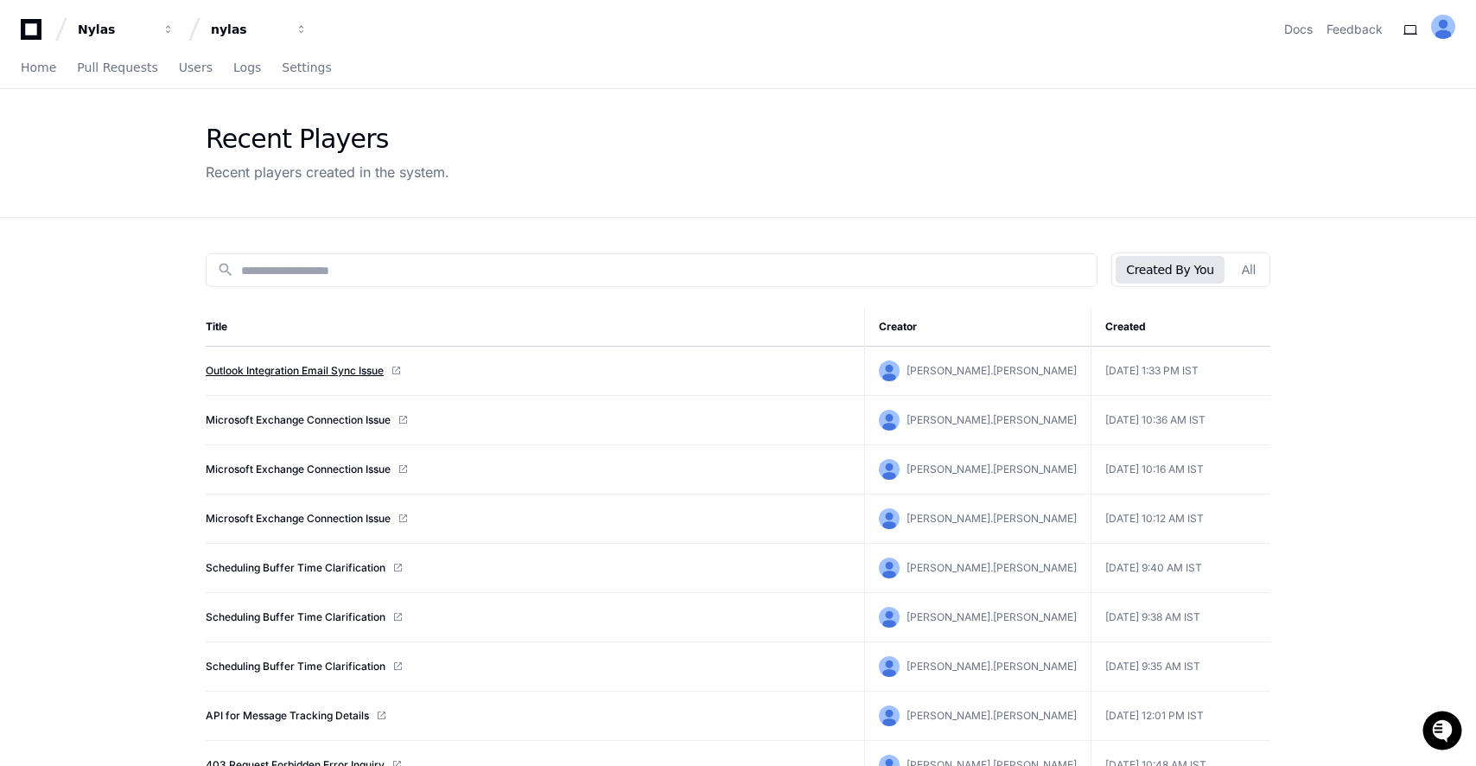
click at [300, 369] on link "Outlook Integration Email Sync Issue" at bounding box center [295, 371] width 178 height 14
click at [345, 423] on link "Microsoft Exchange Connection Issue" at bounding box center [298, 420] width 185 height 14
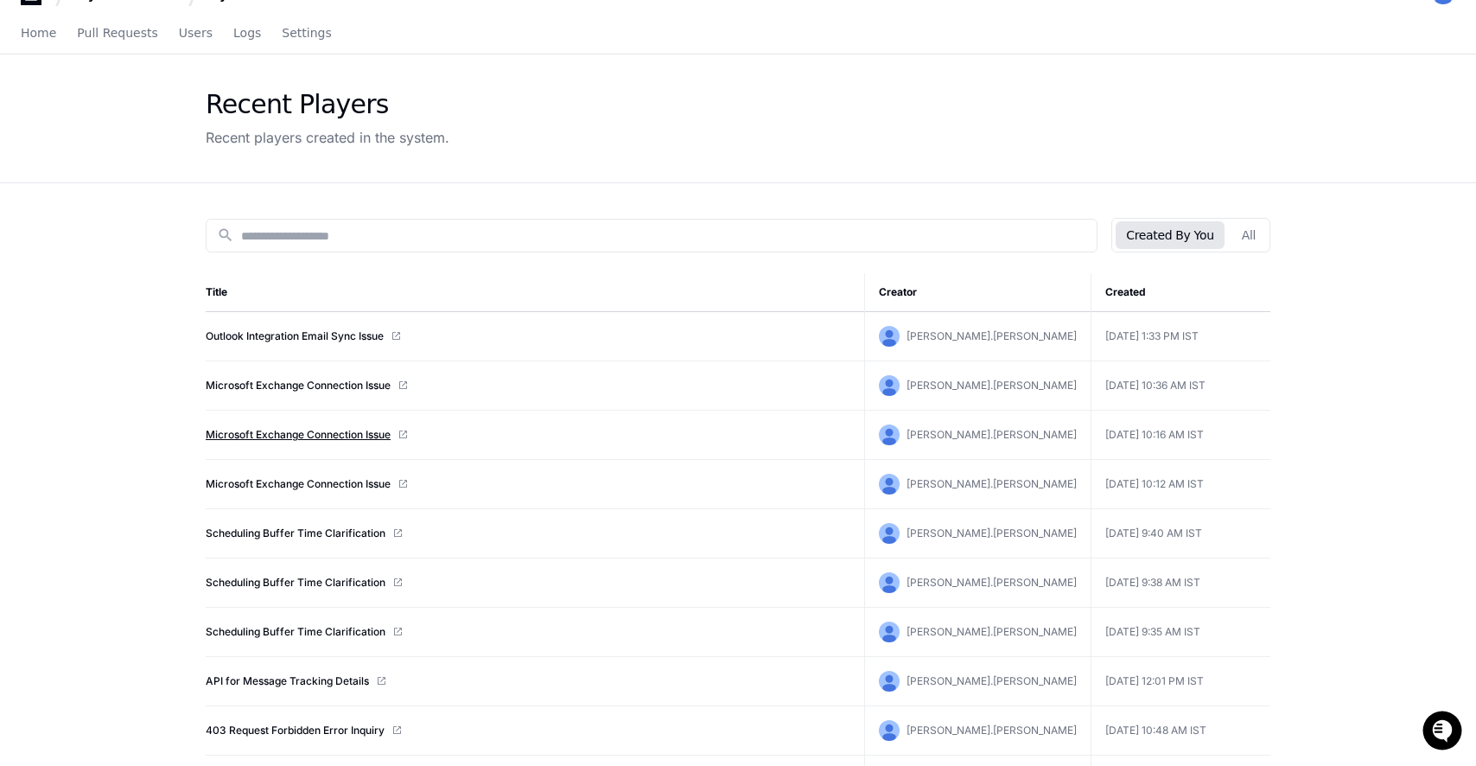
click at [270, 436] on link "Microsoft Exchange Connection Issue" at bounding box center [298, 435] width 185 height 14
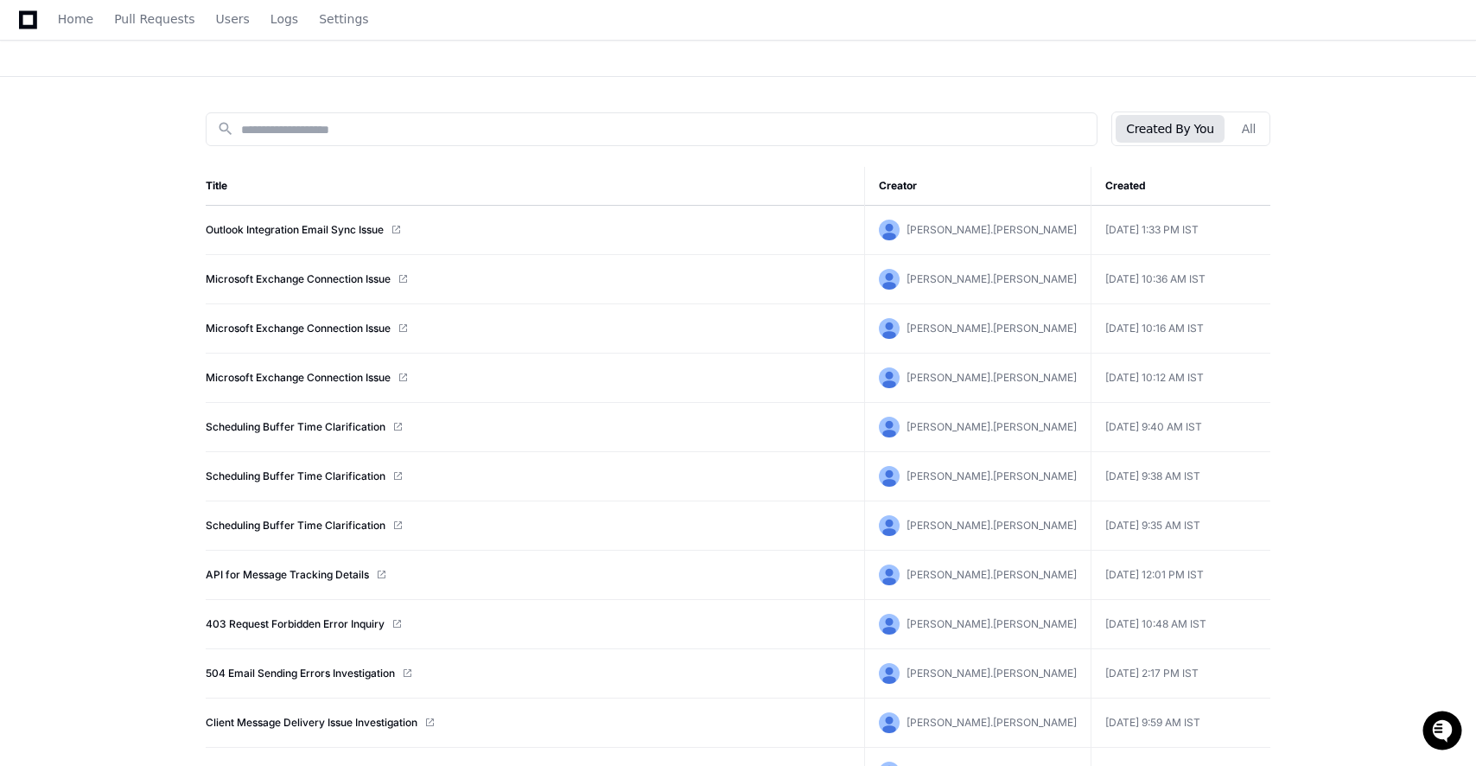
scroll to position [146, 0]
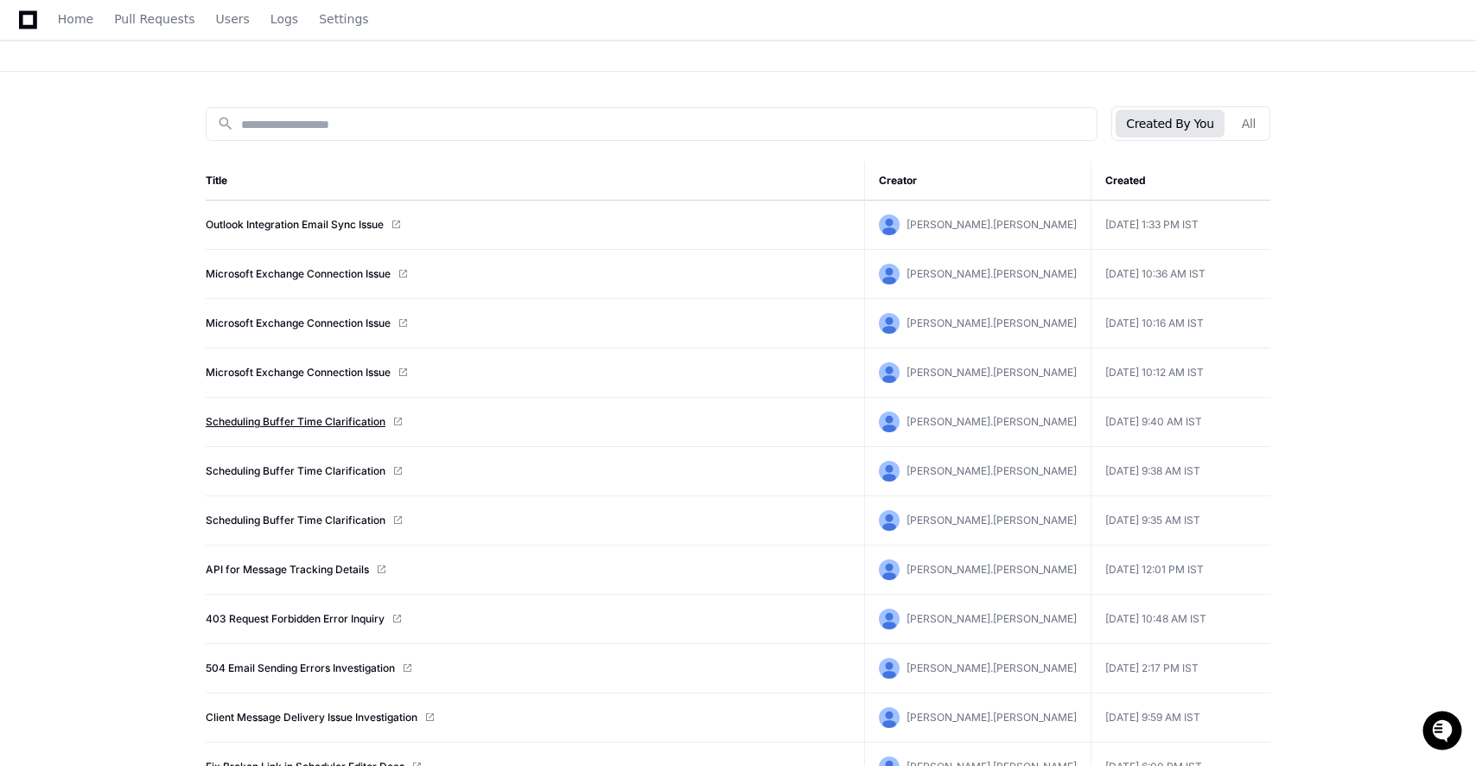
click at [277, 420] on link "Scheduling Buffer Time Clarification" at bounding box center [296, 422] width 180 height 14
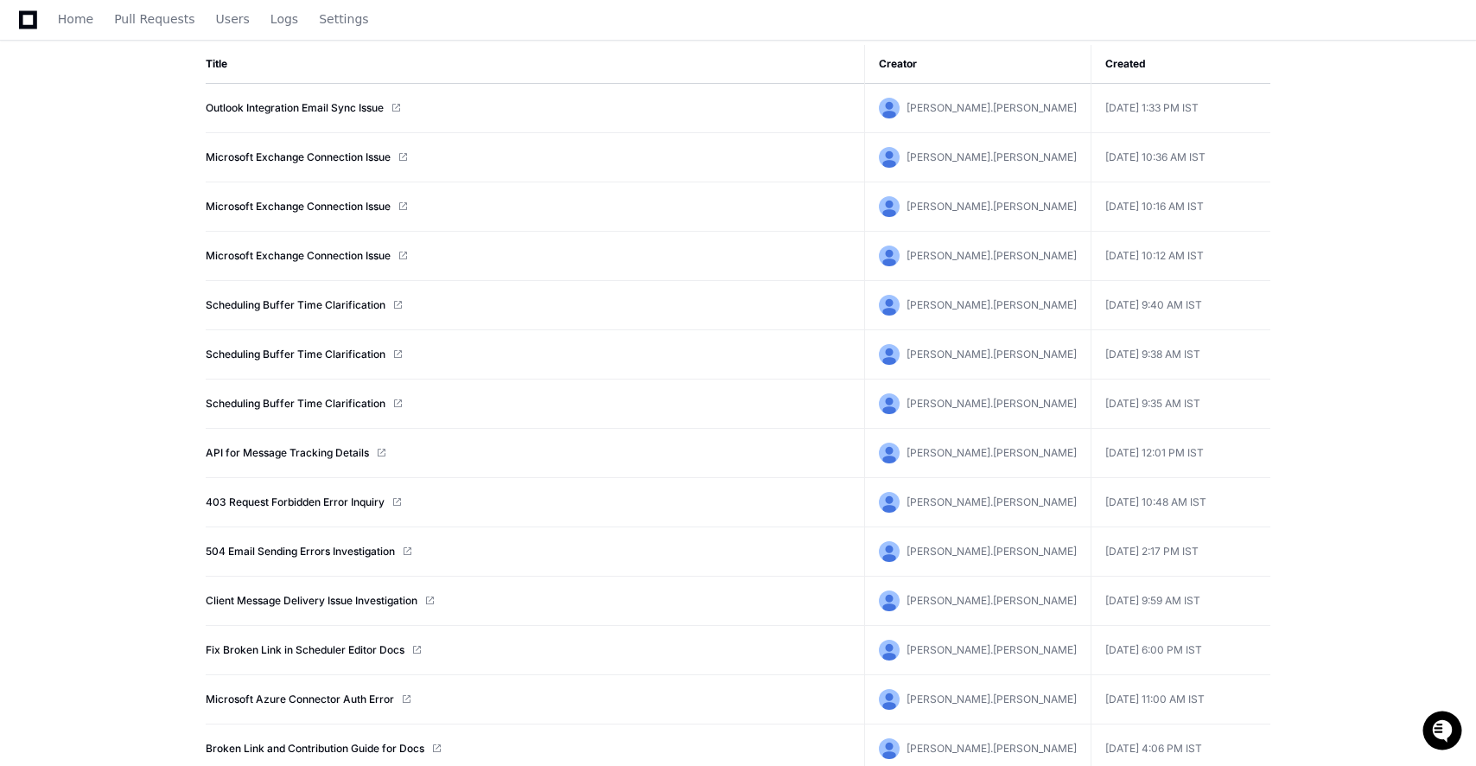
scroll to position [264, 0]
click at [272, 451] on link "API for Message Tracking Details" at bounding box center [287, 451] width 163 height 14
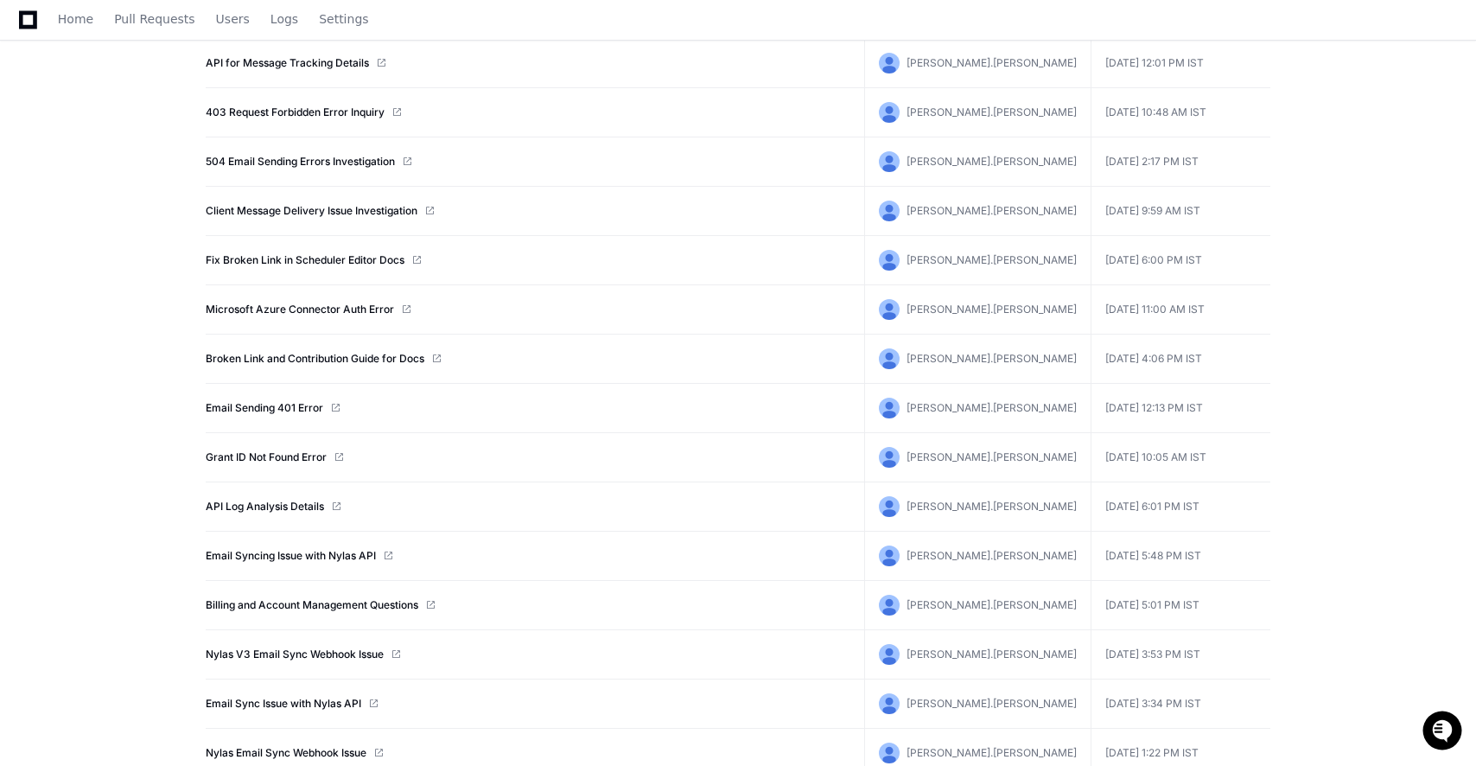
scroll to position [654, 0]
click at [276, 304] on link "Microsoft Azure Connector Auth Error" at bounding box center [300, 308] width 188 height 14
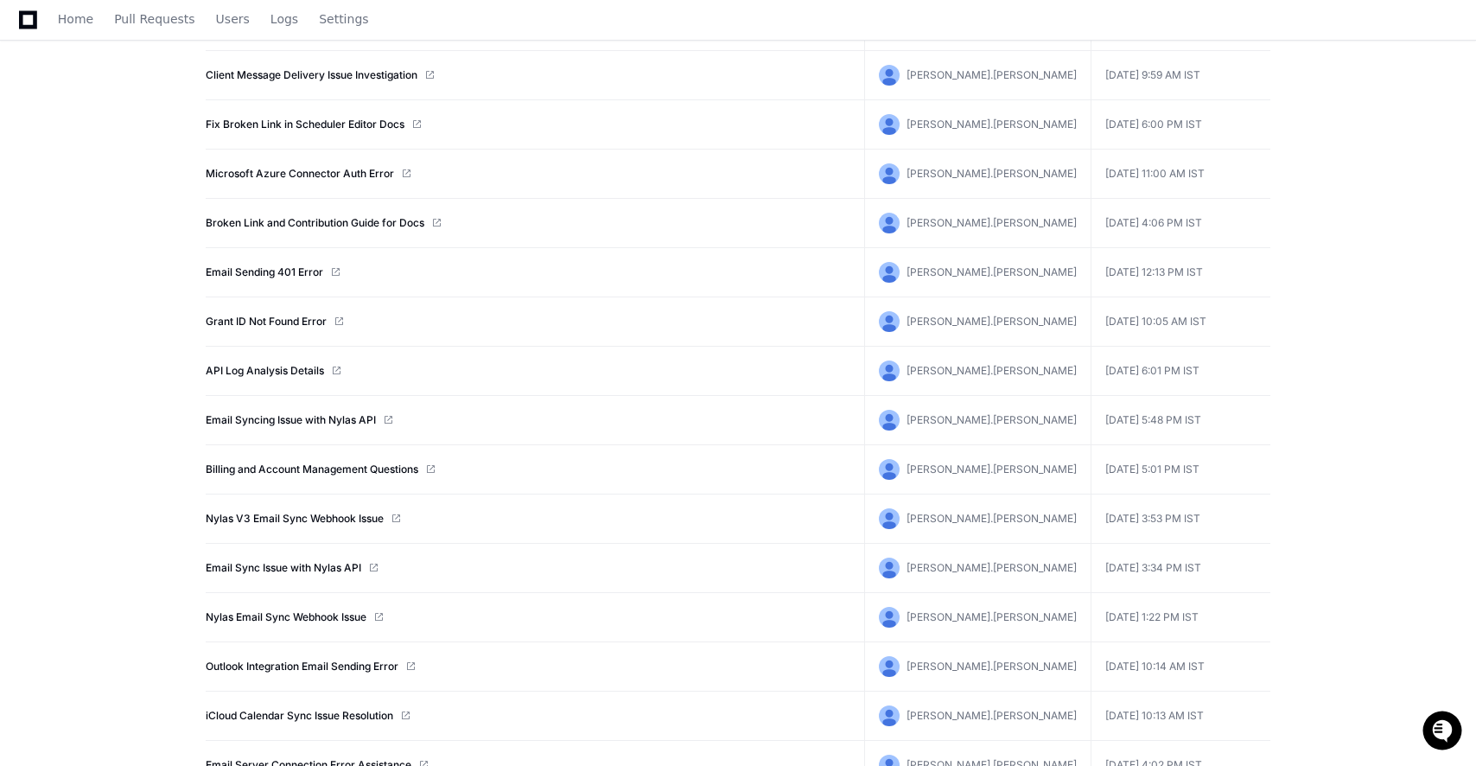
scroll to position [800, 0]
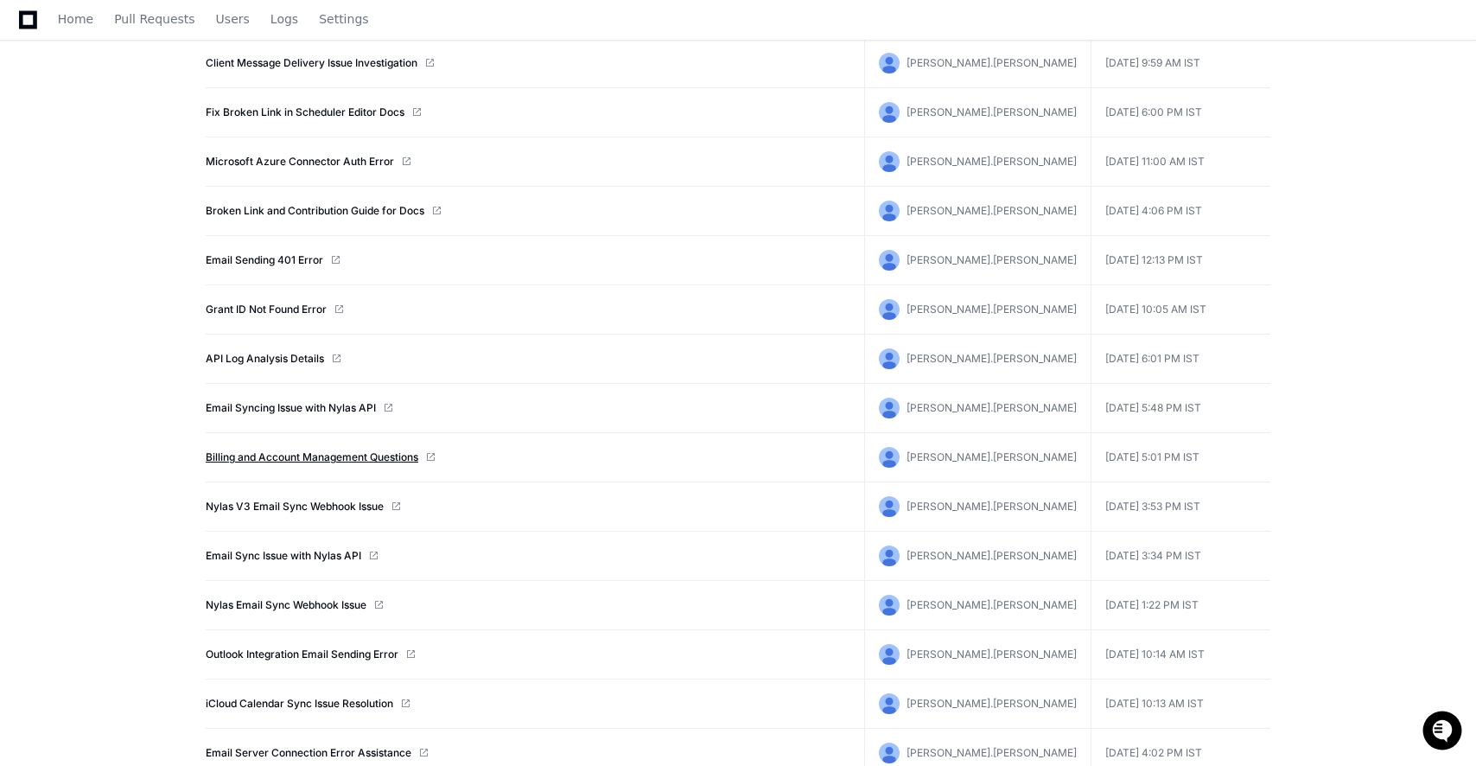
click at [344, 459] on link "Billing and Account Management Questions" at bounding box center [312, 457] width 213 height 14
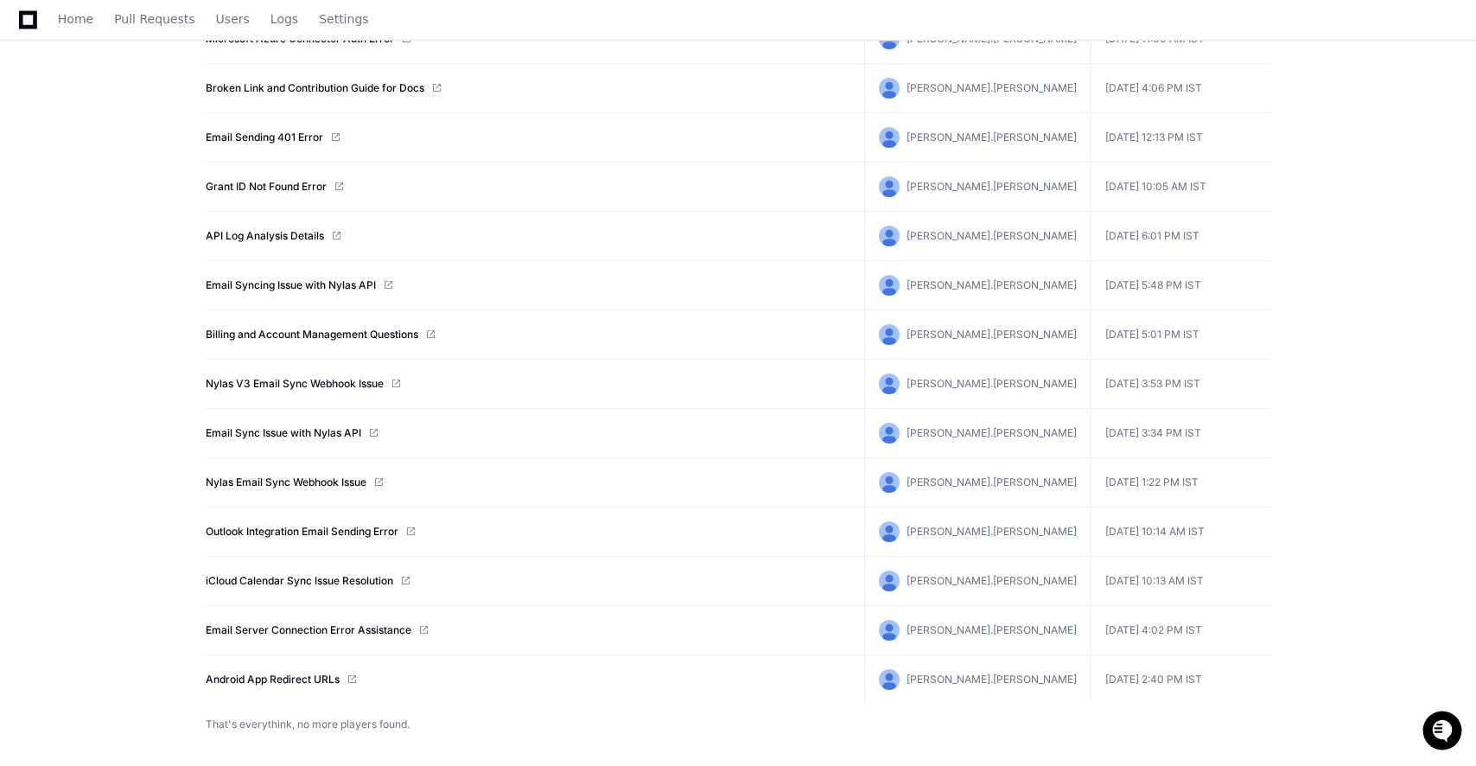
scroll to position [923, 0]
click at [274, 677] on link "Android App Redirect URLs" at bounding box center [273, 679] width 134 height 14
click at [252, 634] on link "Email Server Connection Error Assistance" at bounding box center [309, 630] width 206 height 14
click at [346, 581] on link "iCloud Calendar Sync Issue Resolution" at bounding box center [300, 581] width 188 height 14
click at [279, 476] on link "Nylas Email Sync Webhook Issue" at bounding box center [286, 482] width 161 height 14
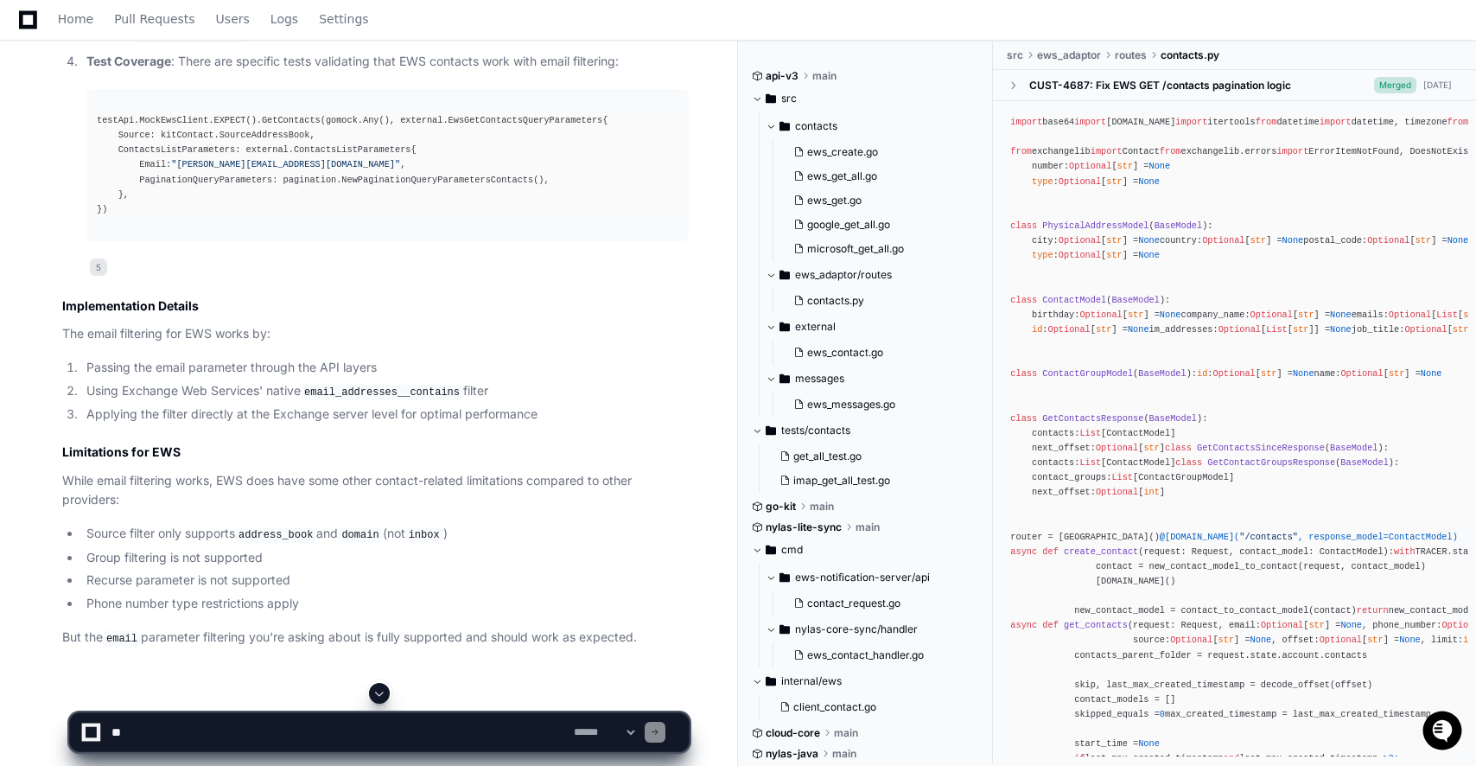
scroll to position [1267, 0]
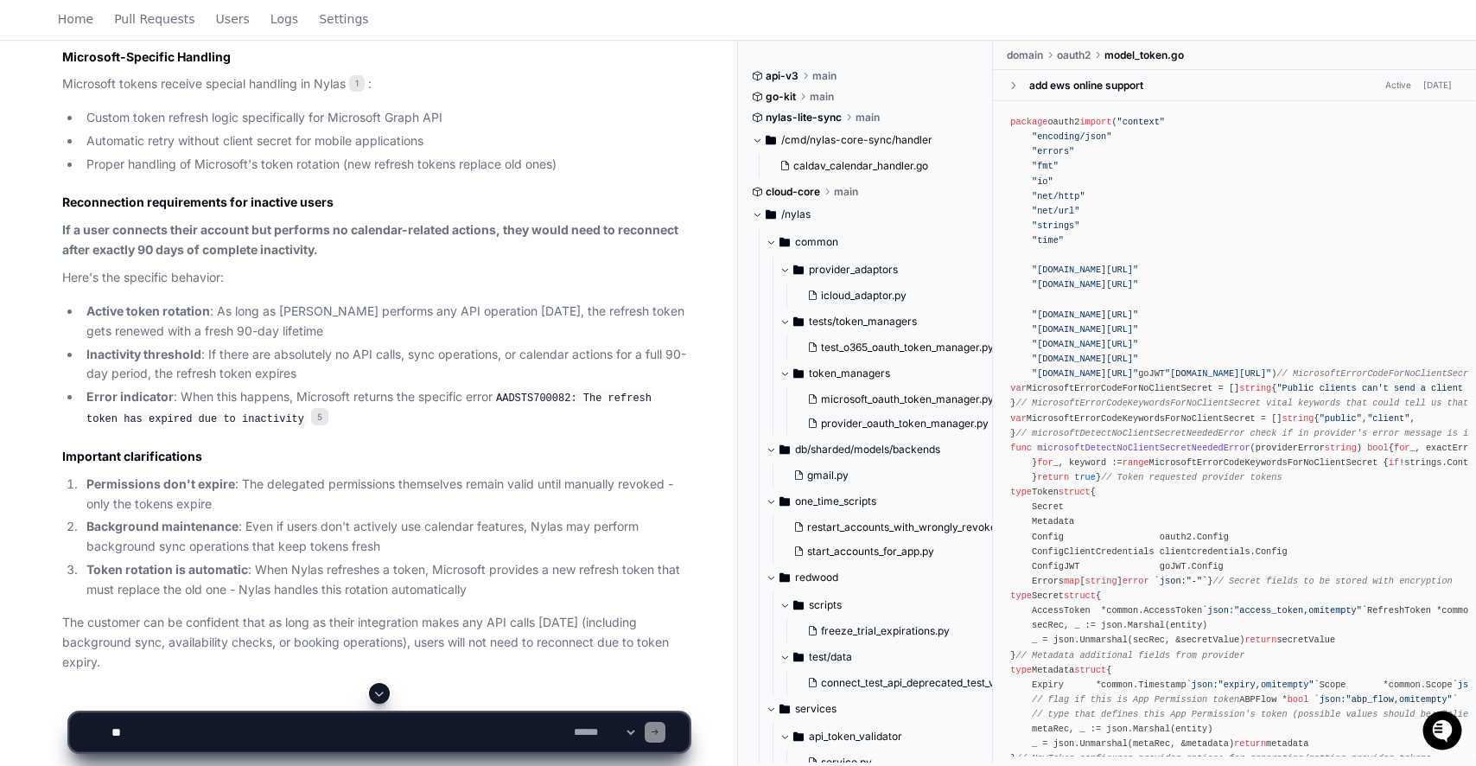
scroll to position [1923, 0]
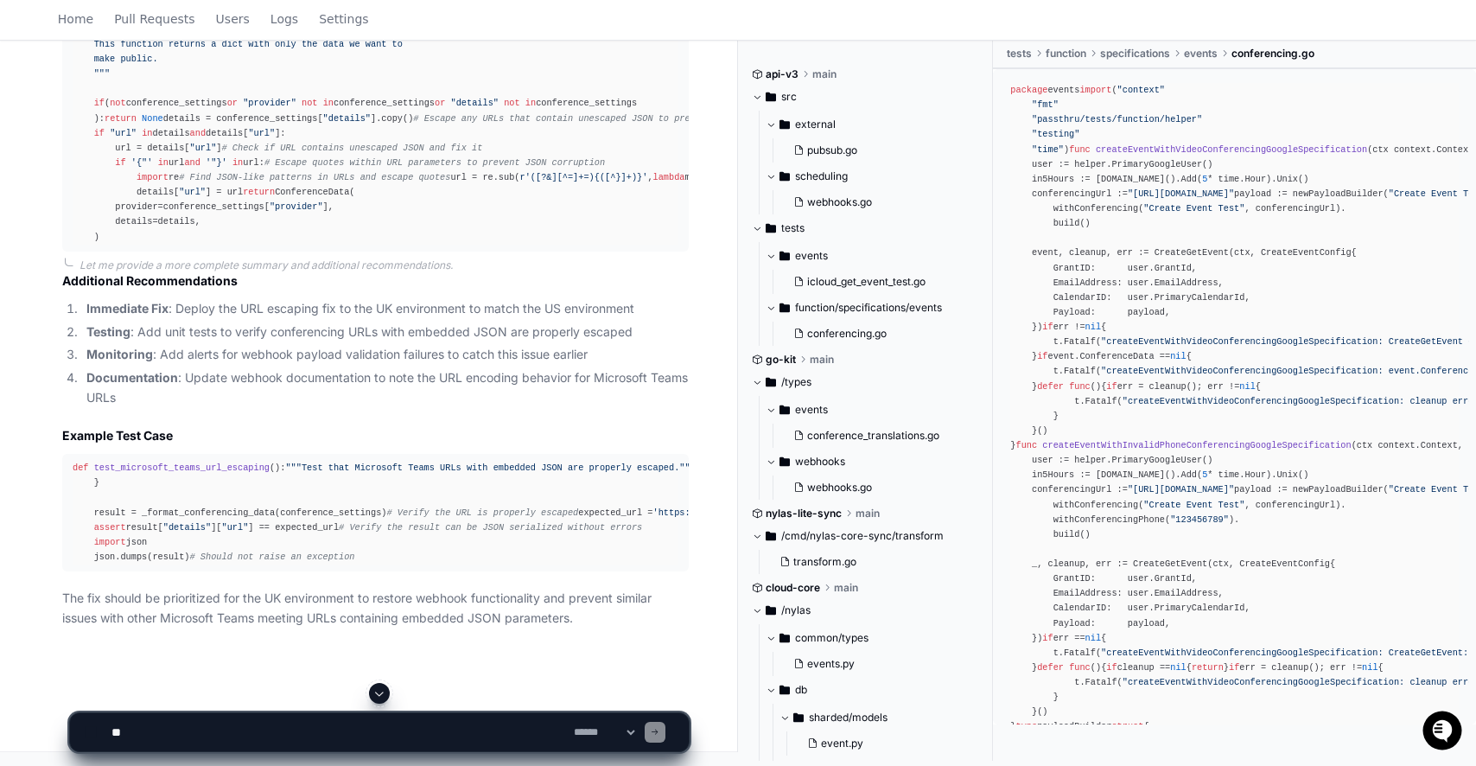
scroll to position [2668, 0]
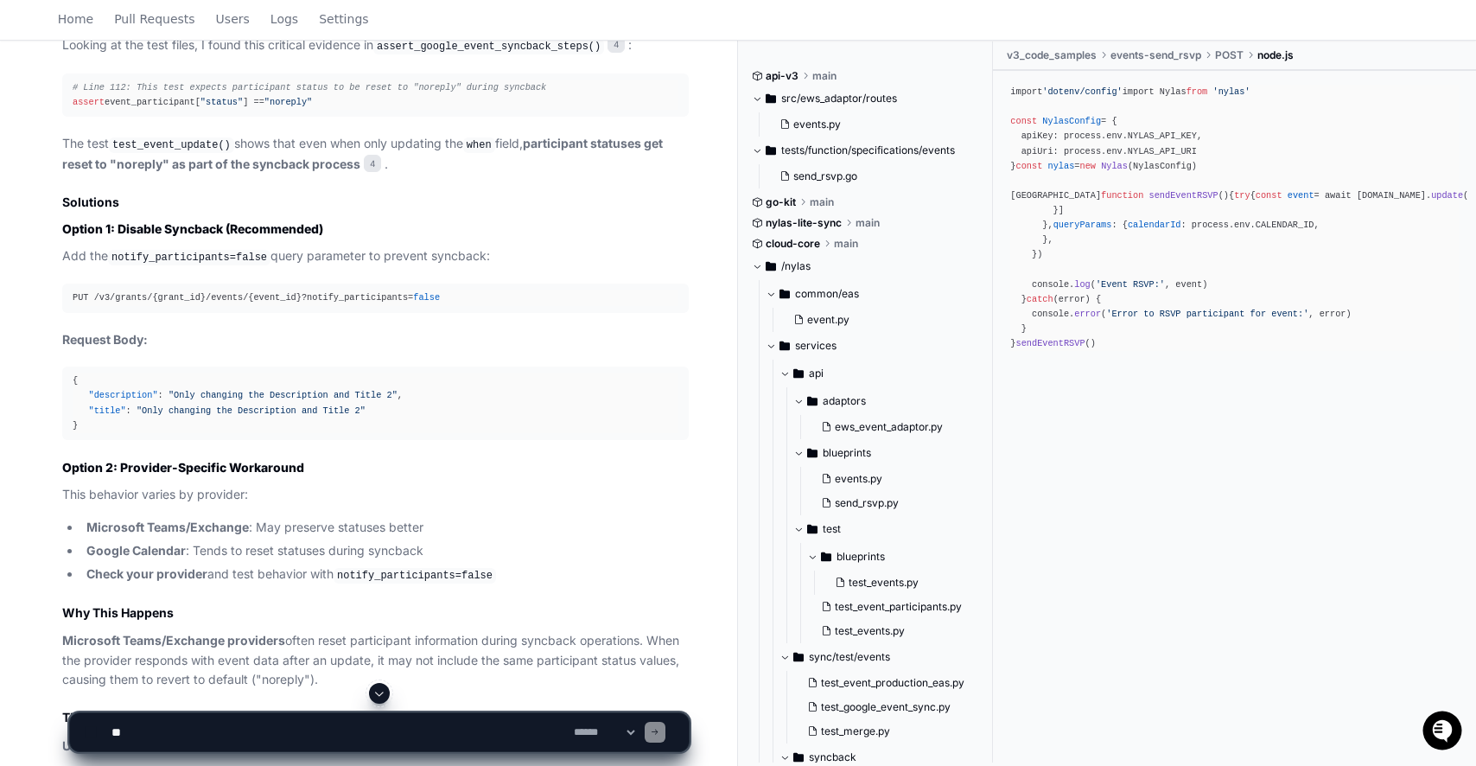
scroll to position [7785, 0]
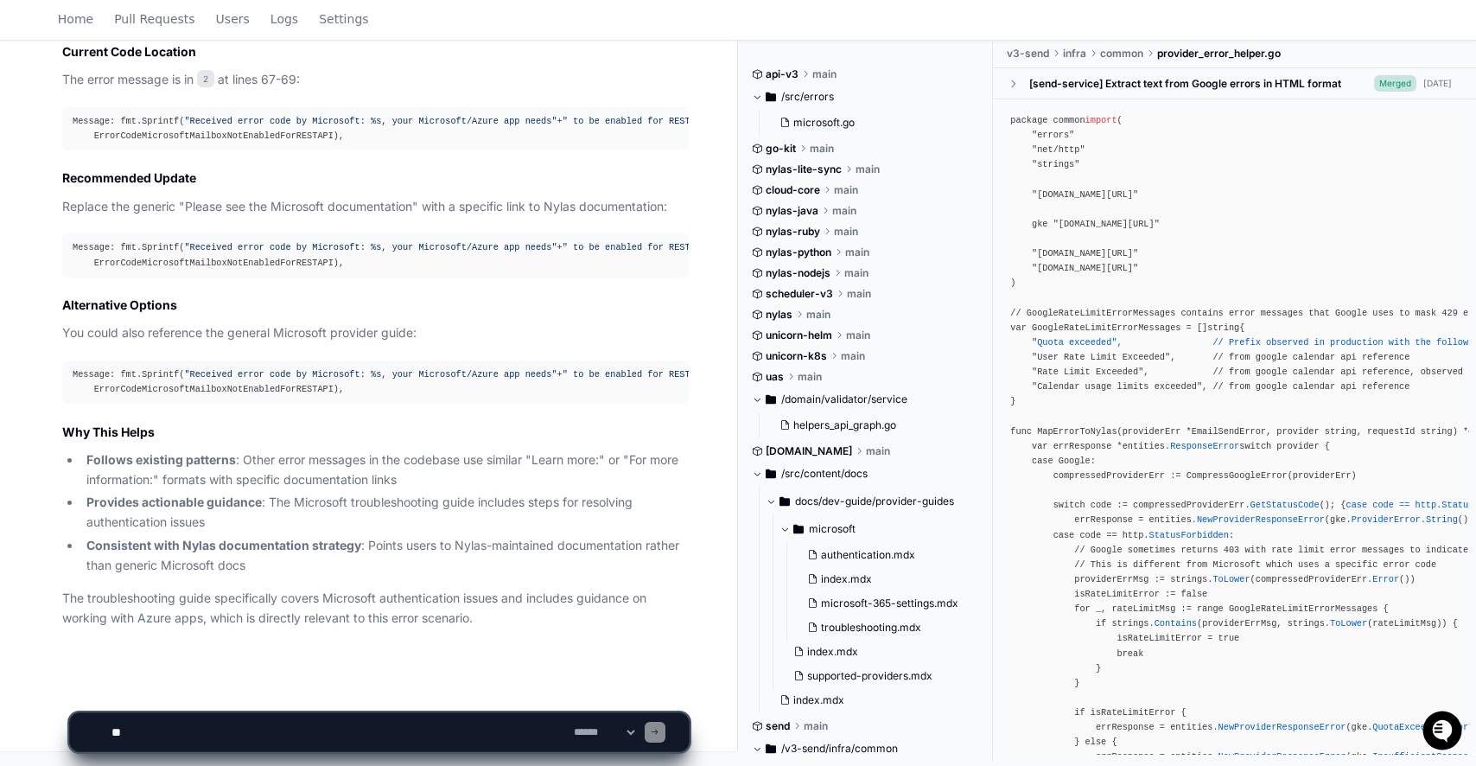
scroll to position [3267, 0]
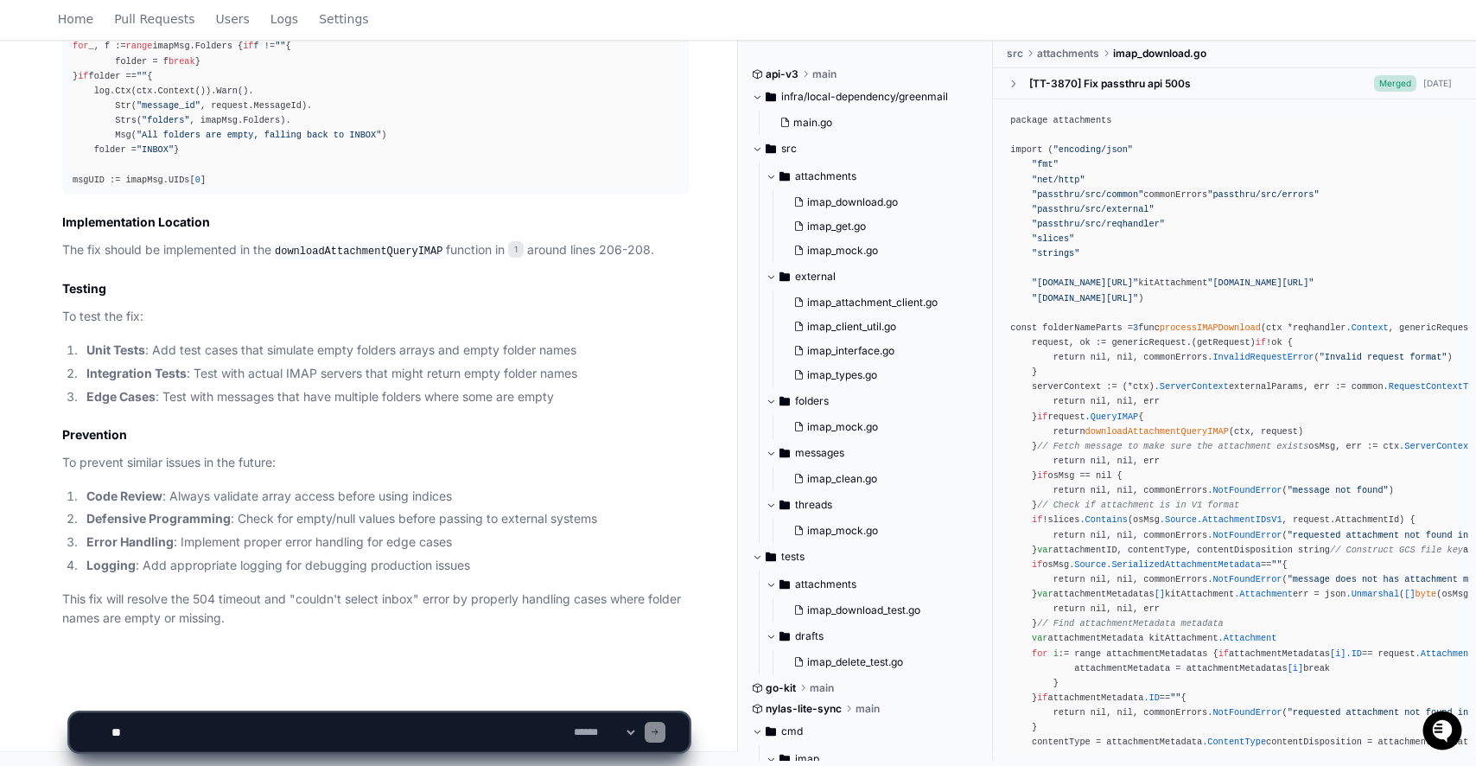
scroll to position [2802, 0]
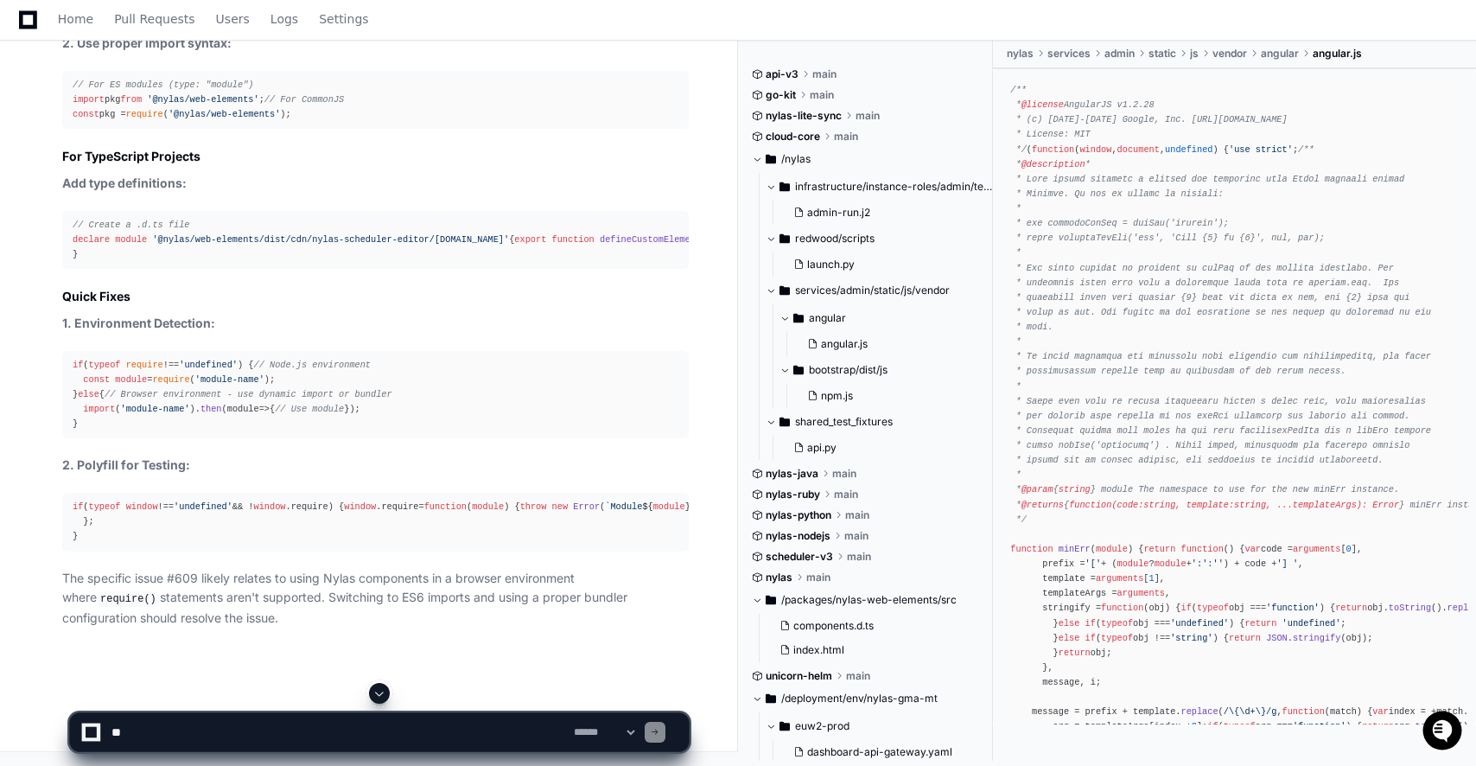
scroll to position [1975, 0]
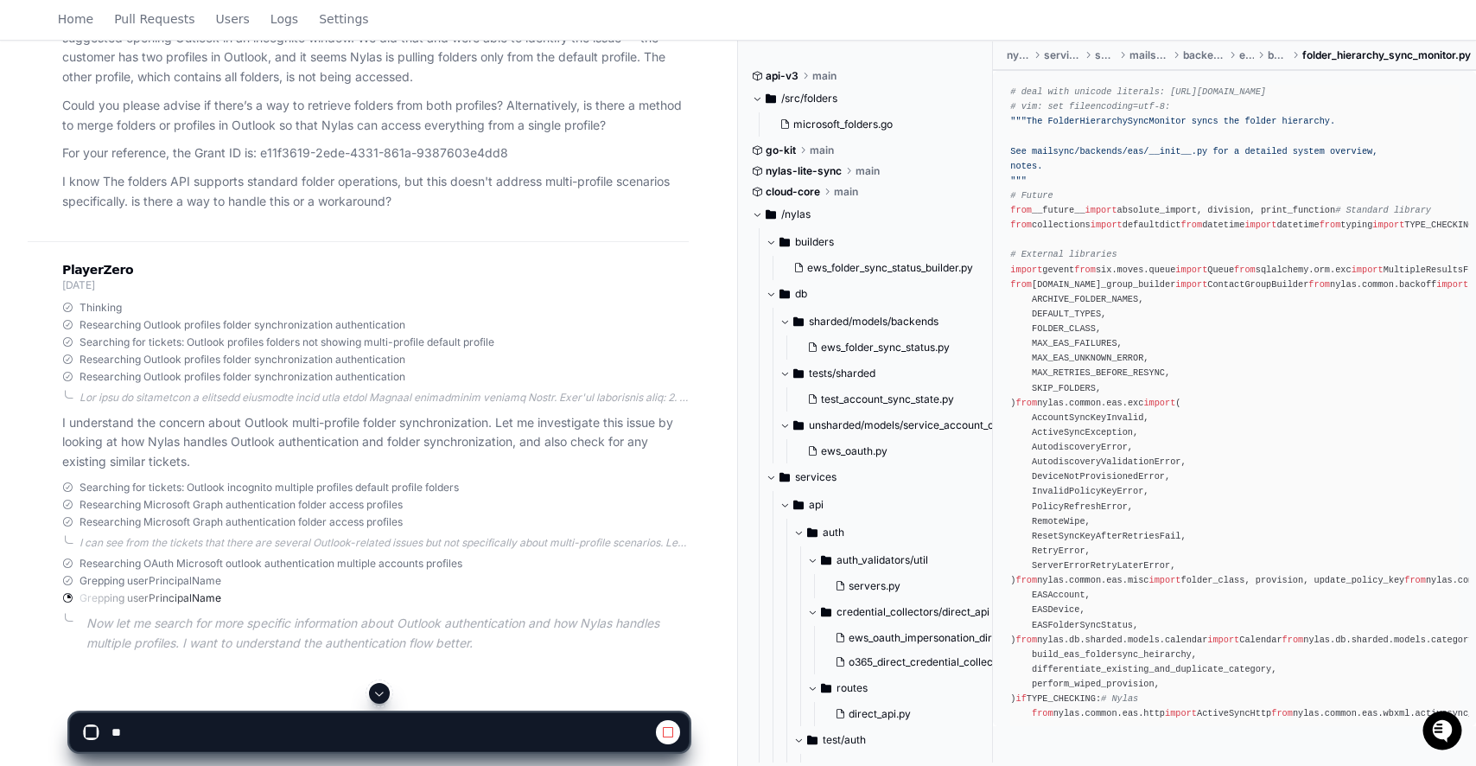
scroll to position [289, 0]
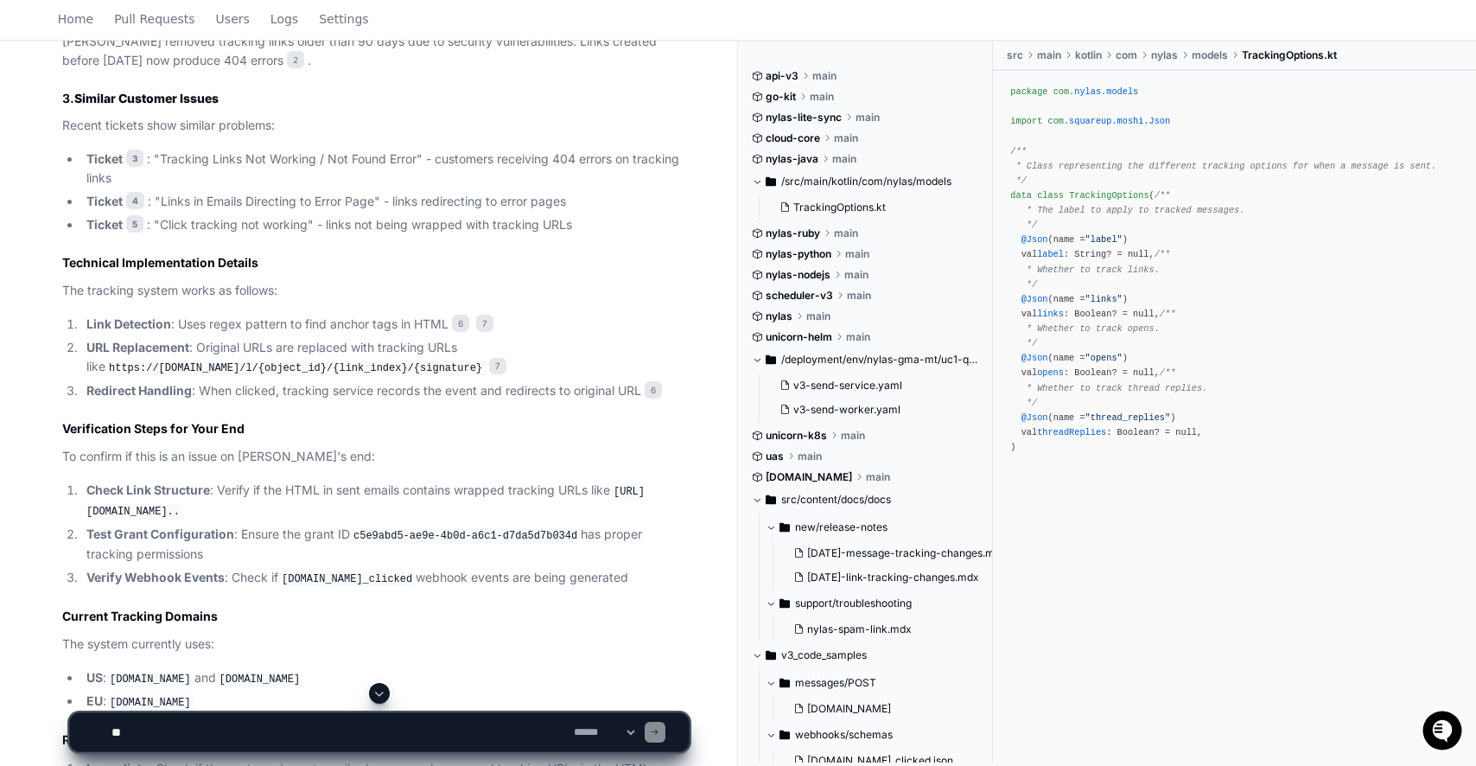
scroll to position [2518, 0]
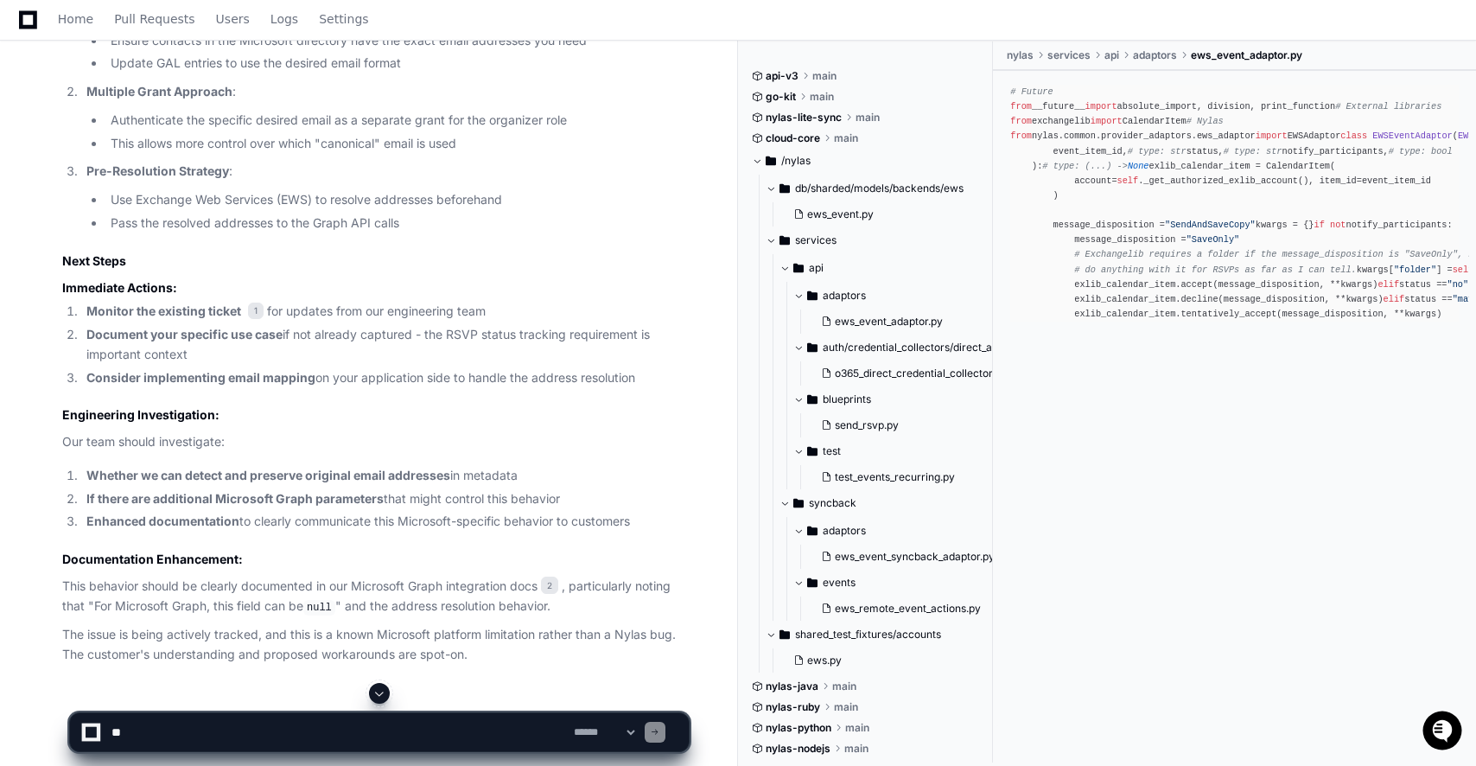
scroll to position [3014, 0]
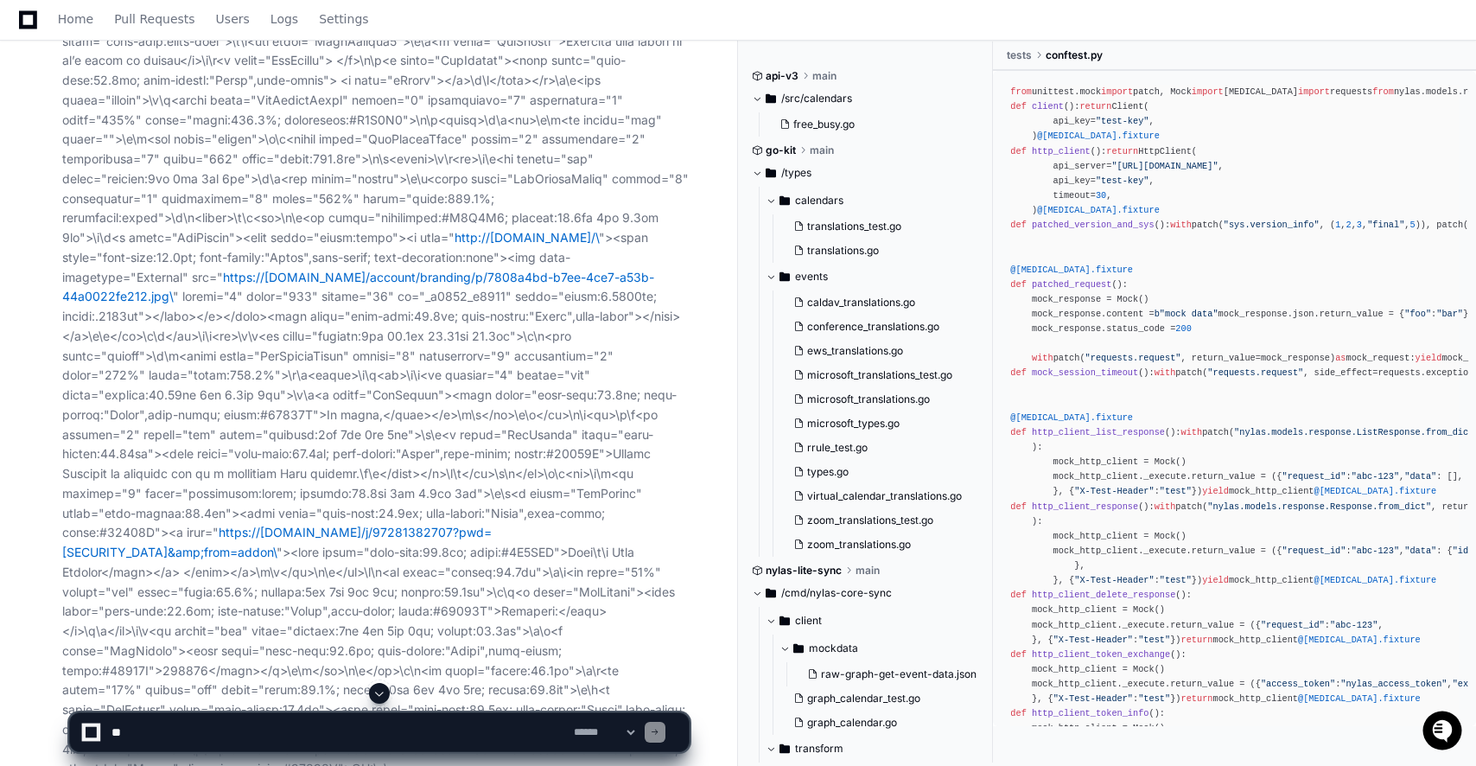
scroll to position [901, 0]
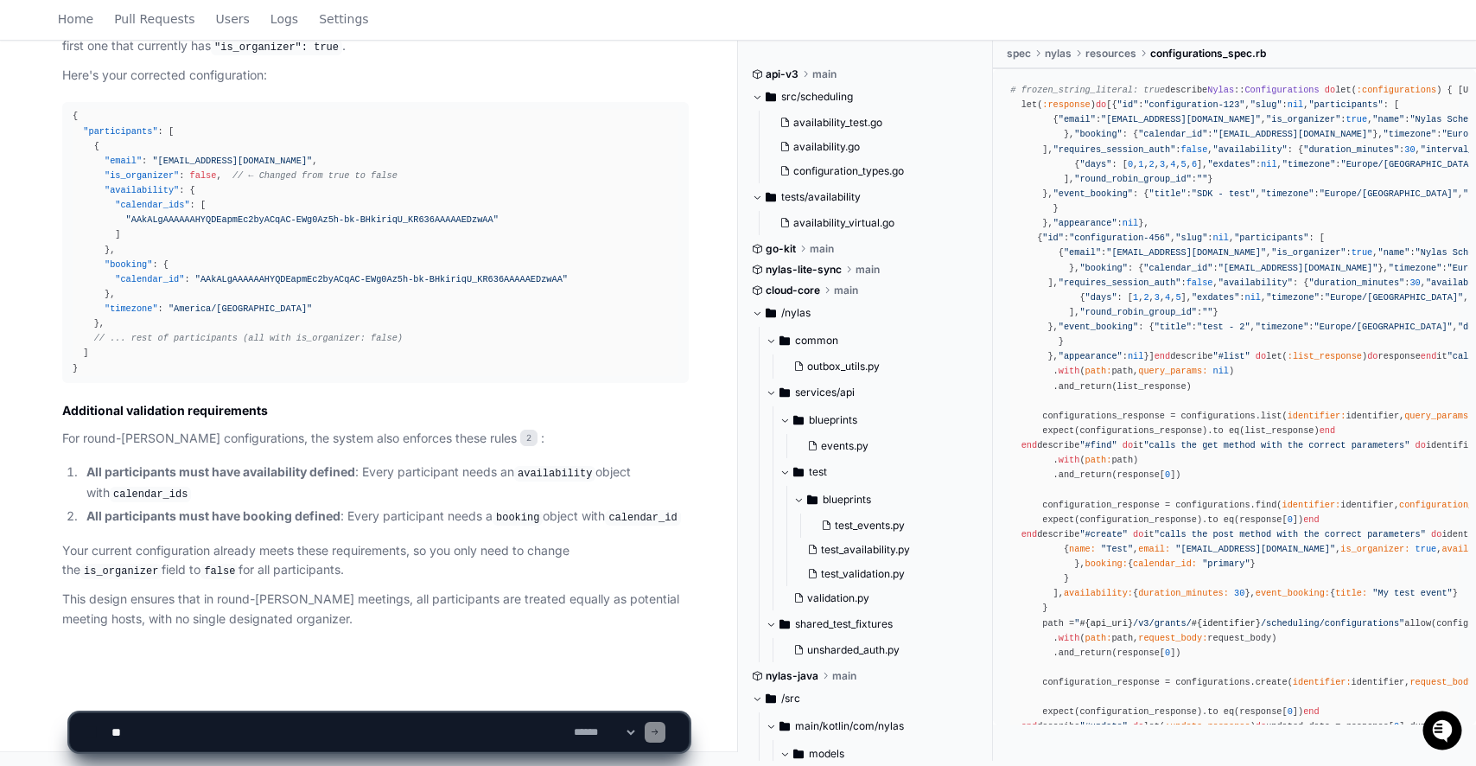
scroll to position [9849, 0]
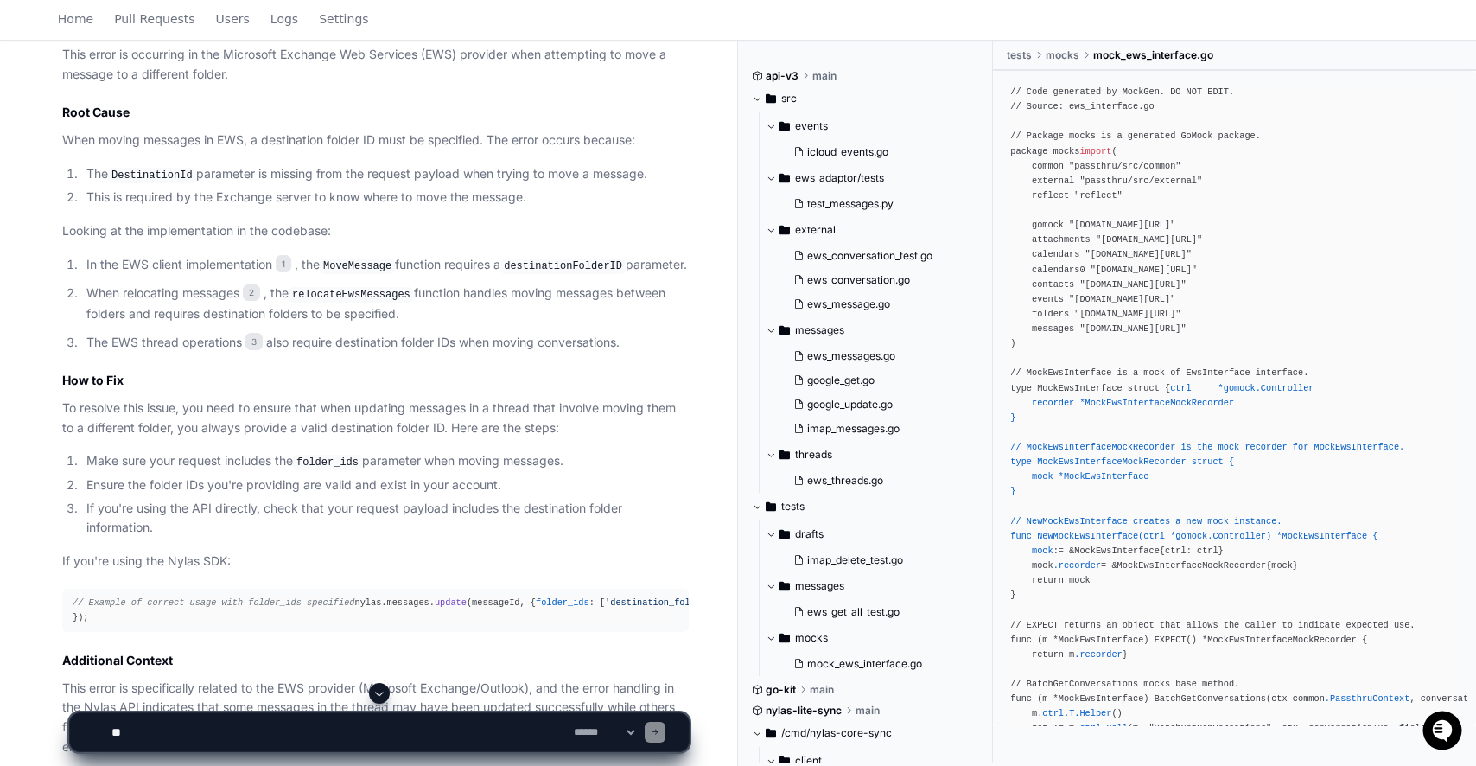
scroll to position [1033, 0]
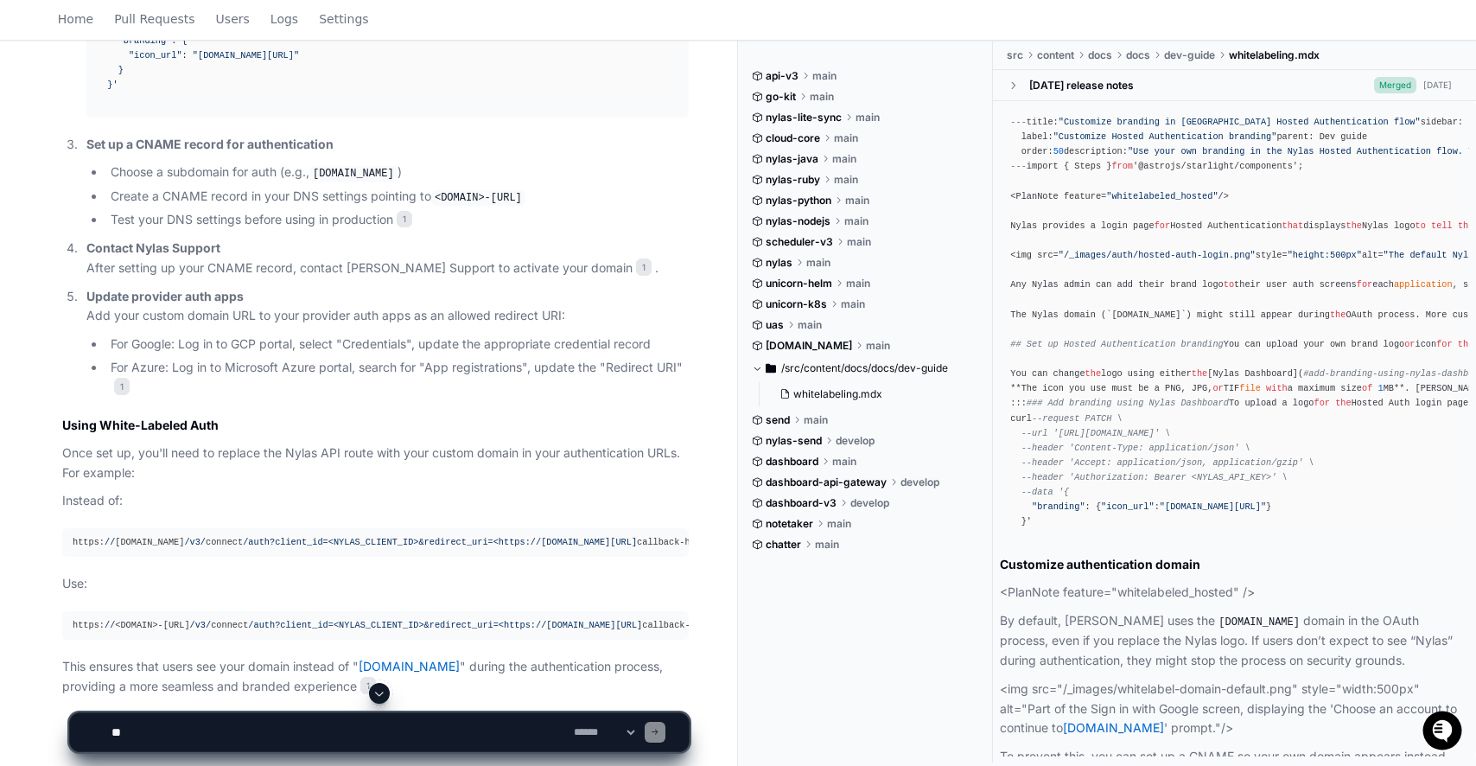
scroll to position [978, 0]
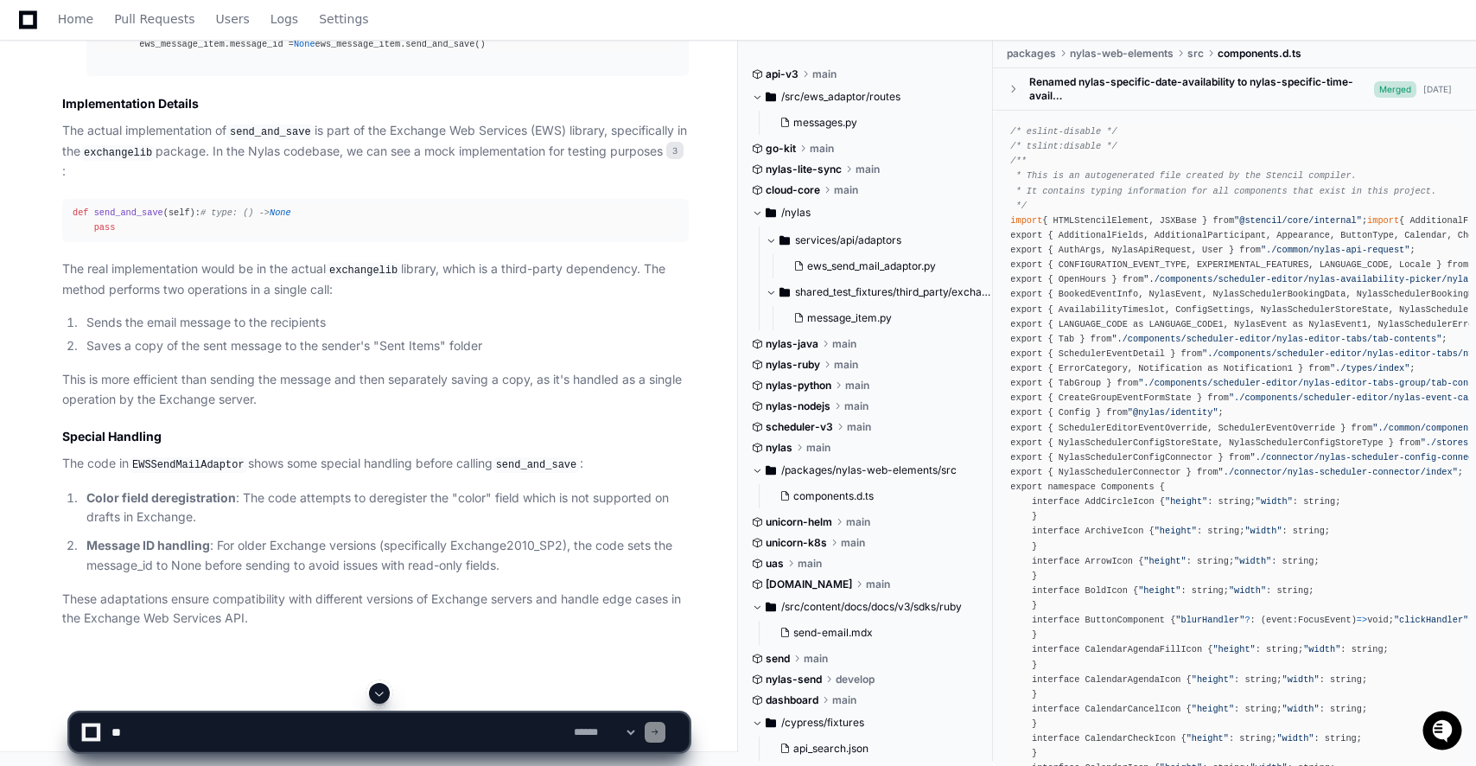
scroll to position [1737, 0]
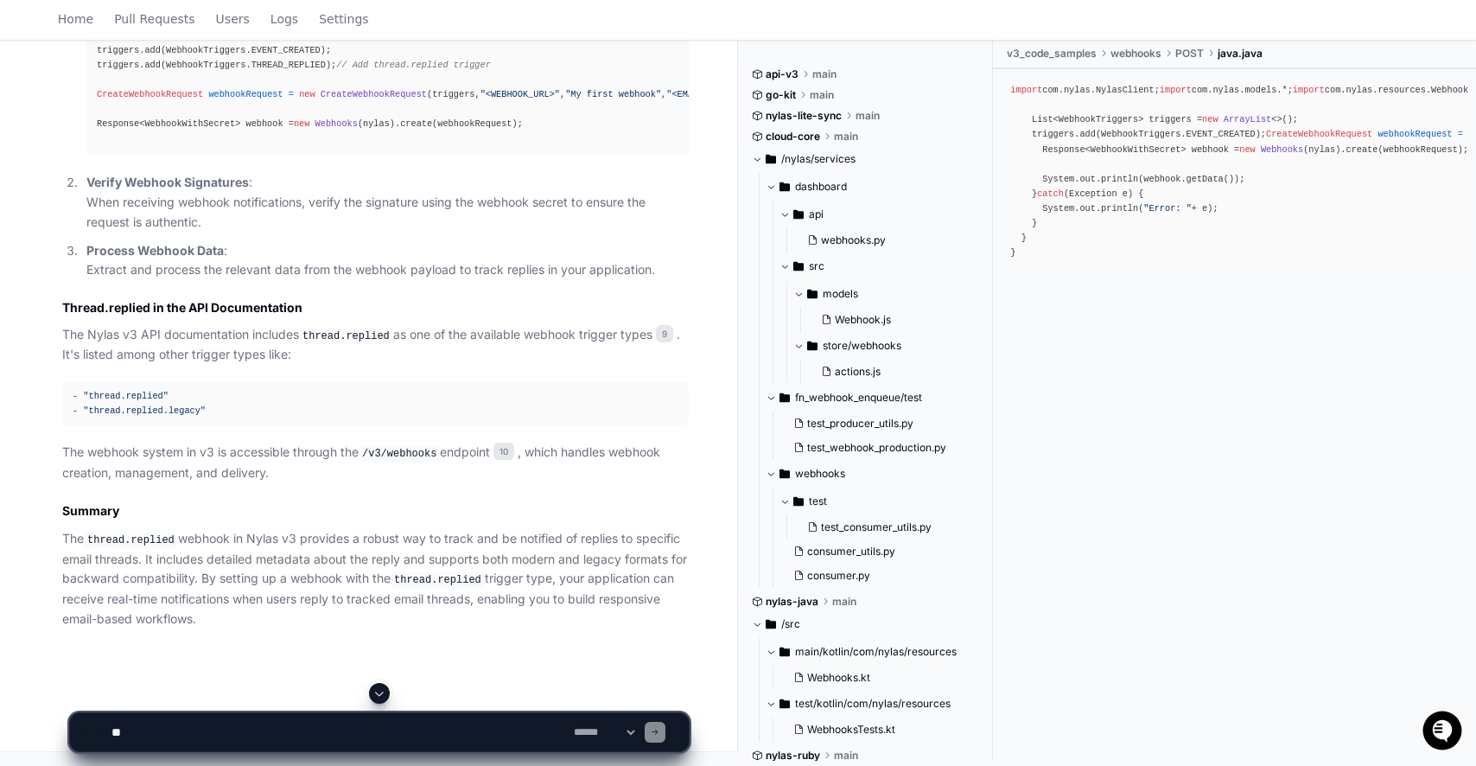
scroll to position [5171, 0]
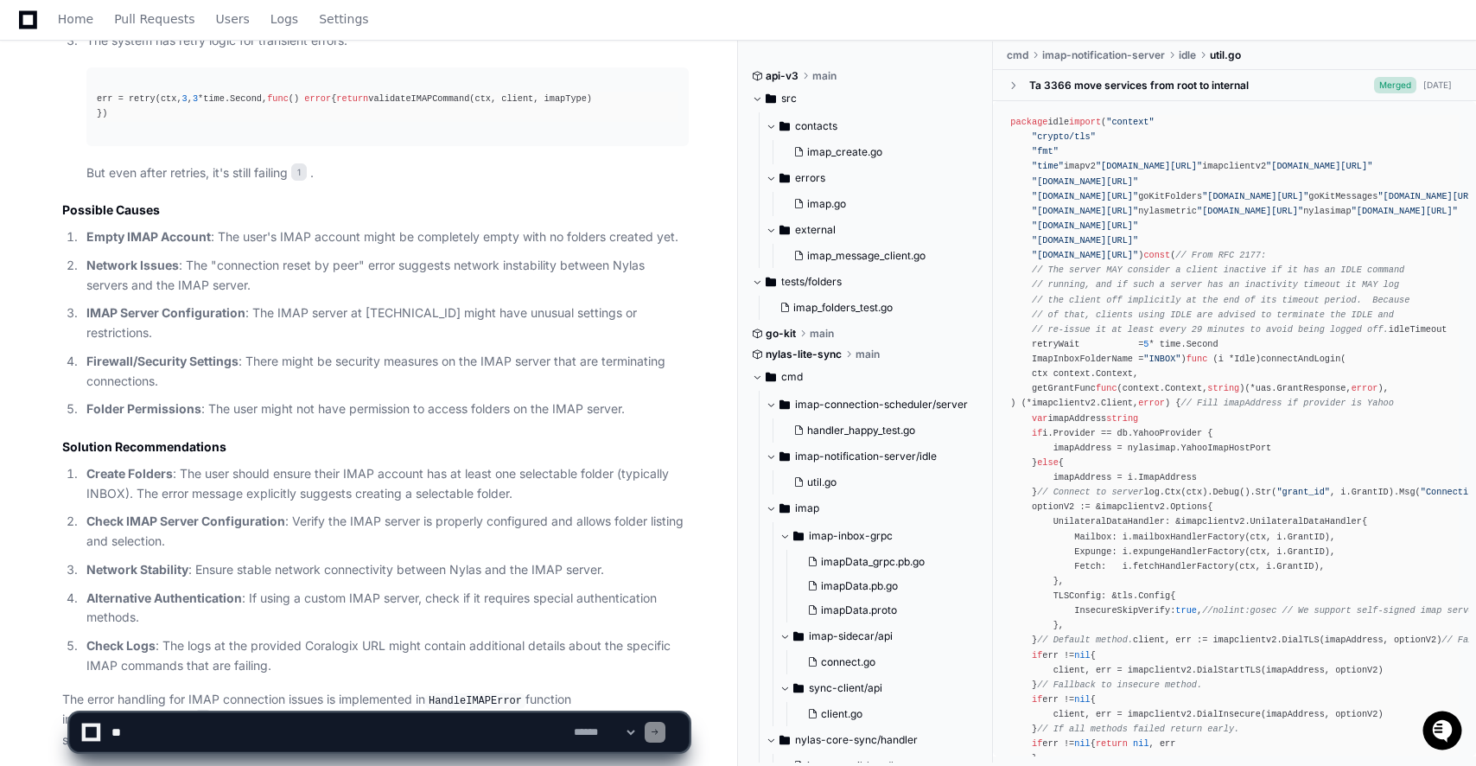
scroll to position [1603, 0]
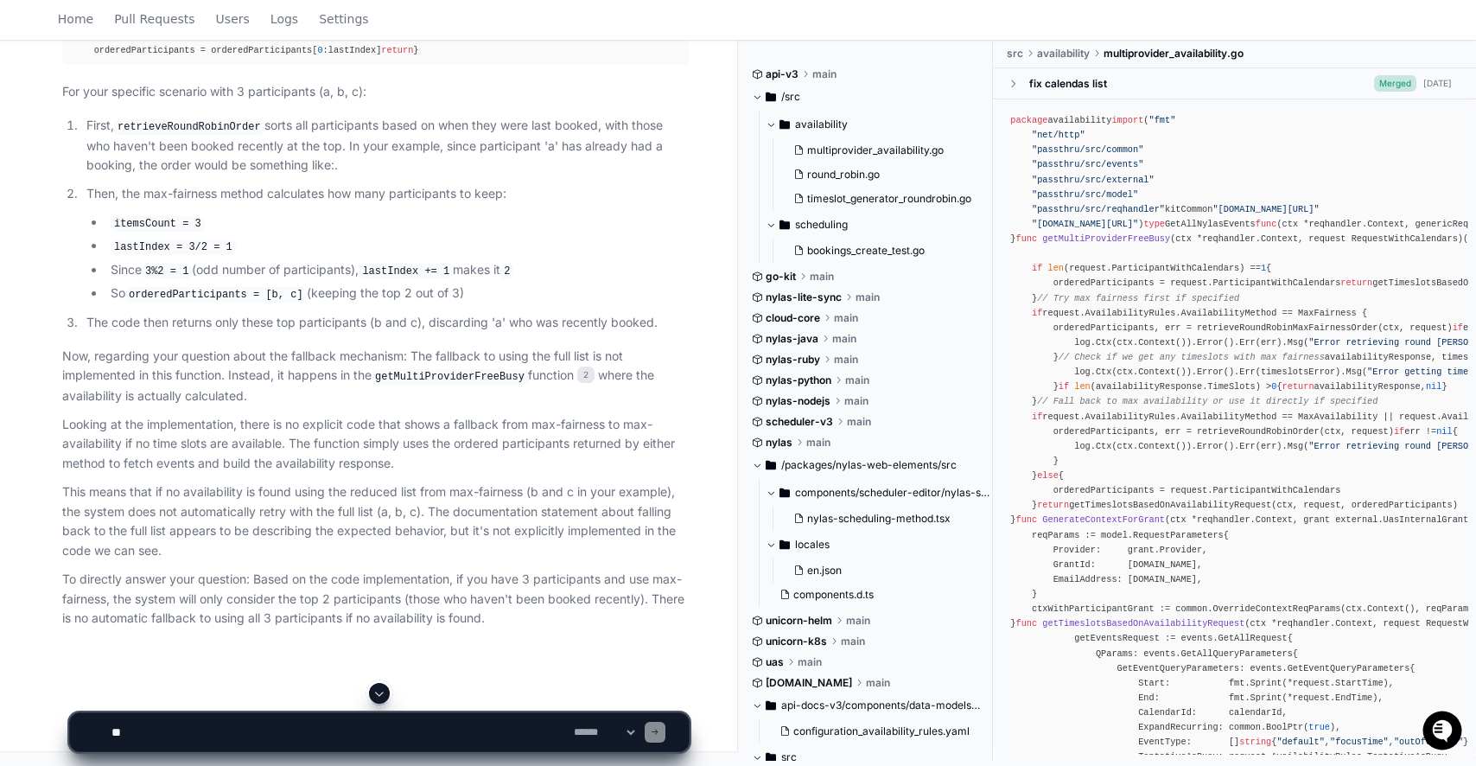
scroll to position [1070, 0]
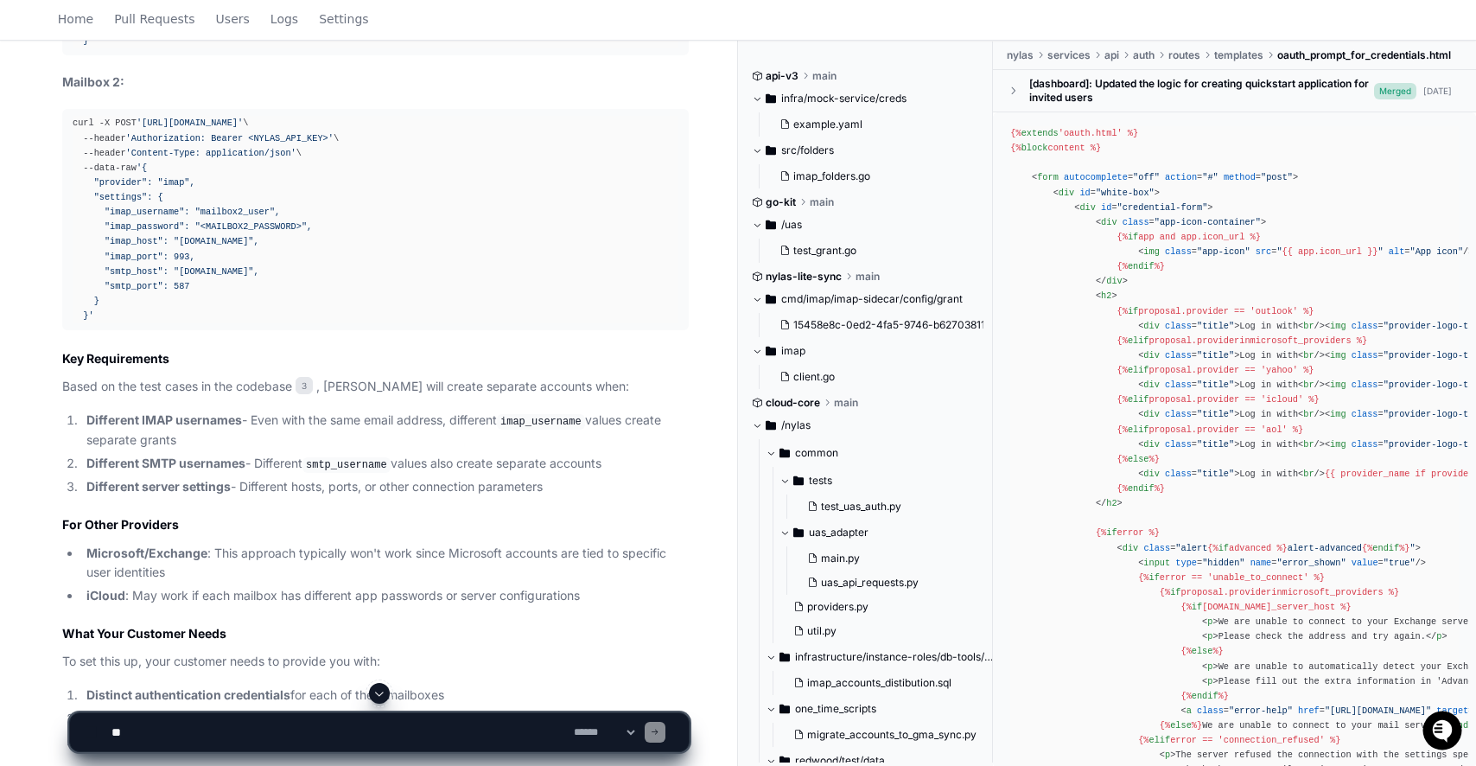
scroll to position [3036, 0]
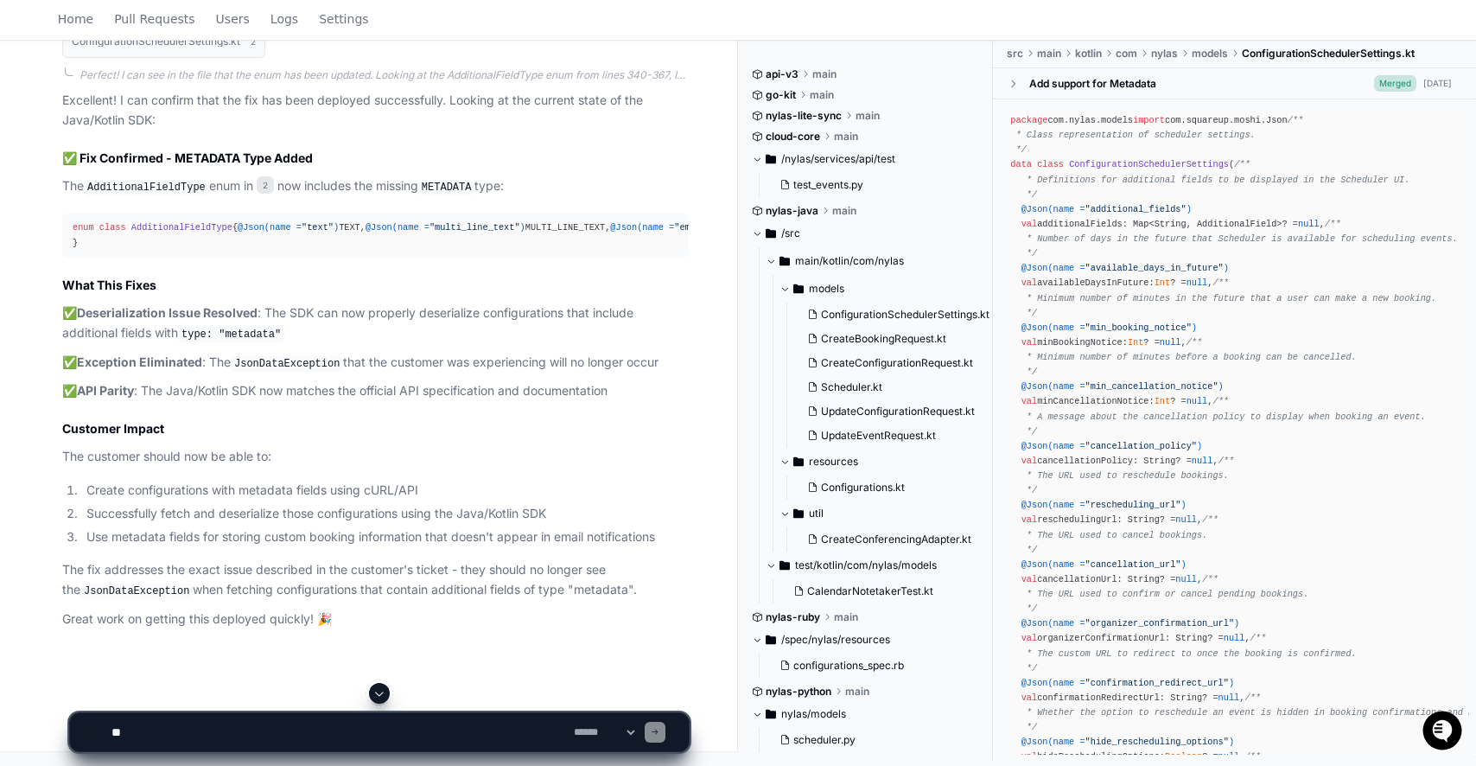
scroll to position [3880, 0]
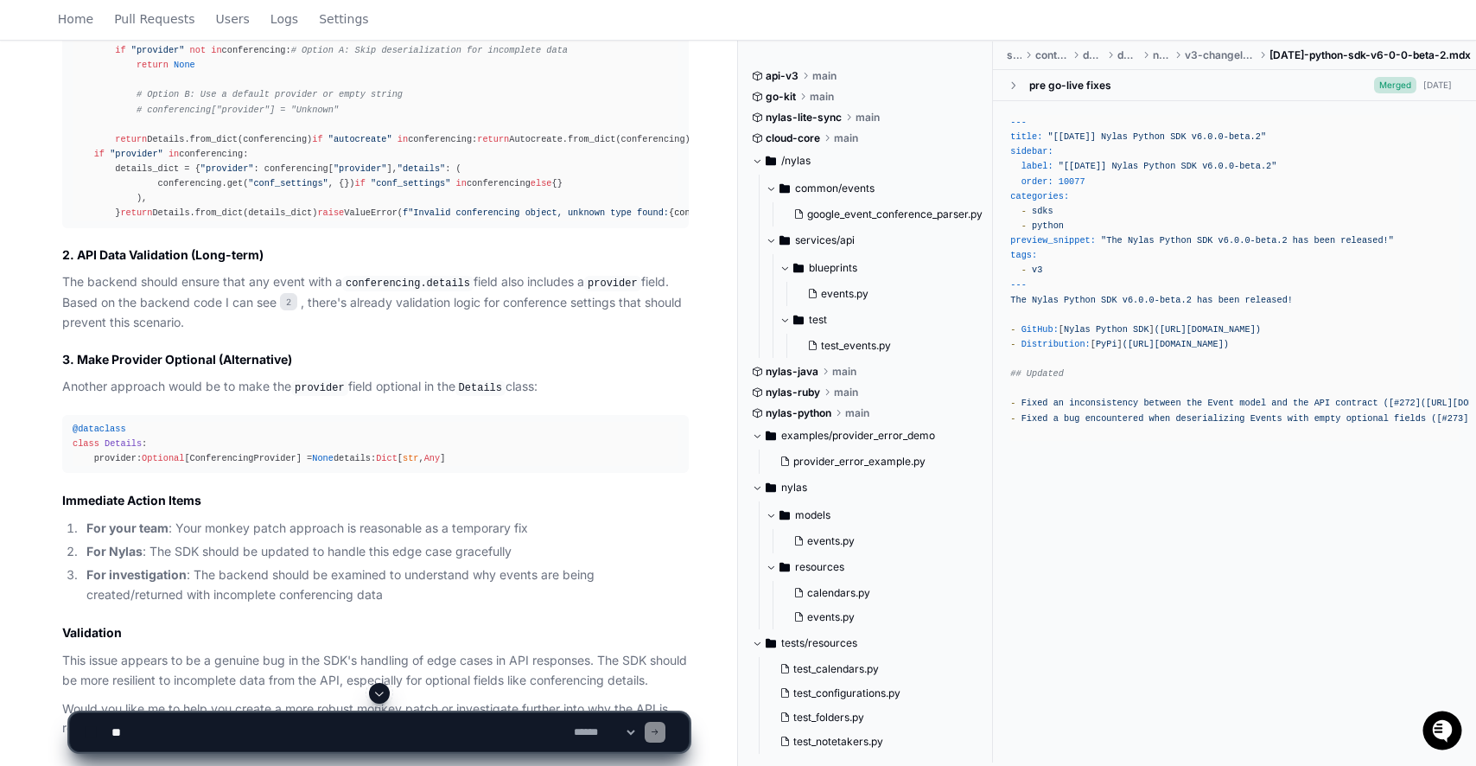
scroll to position [2582, 0]
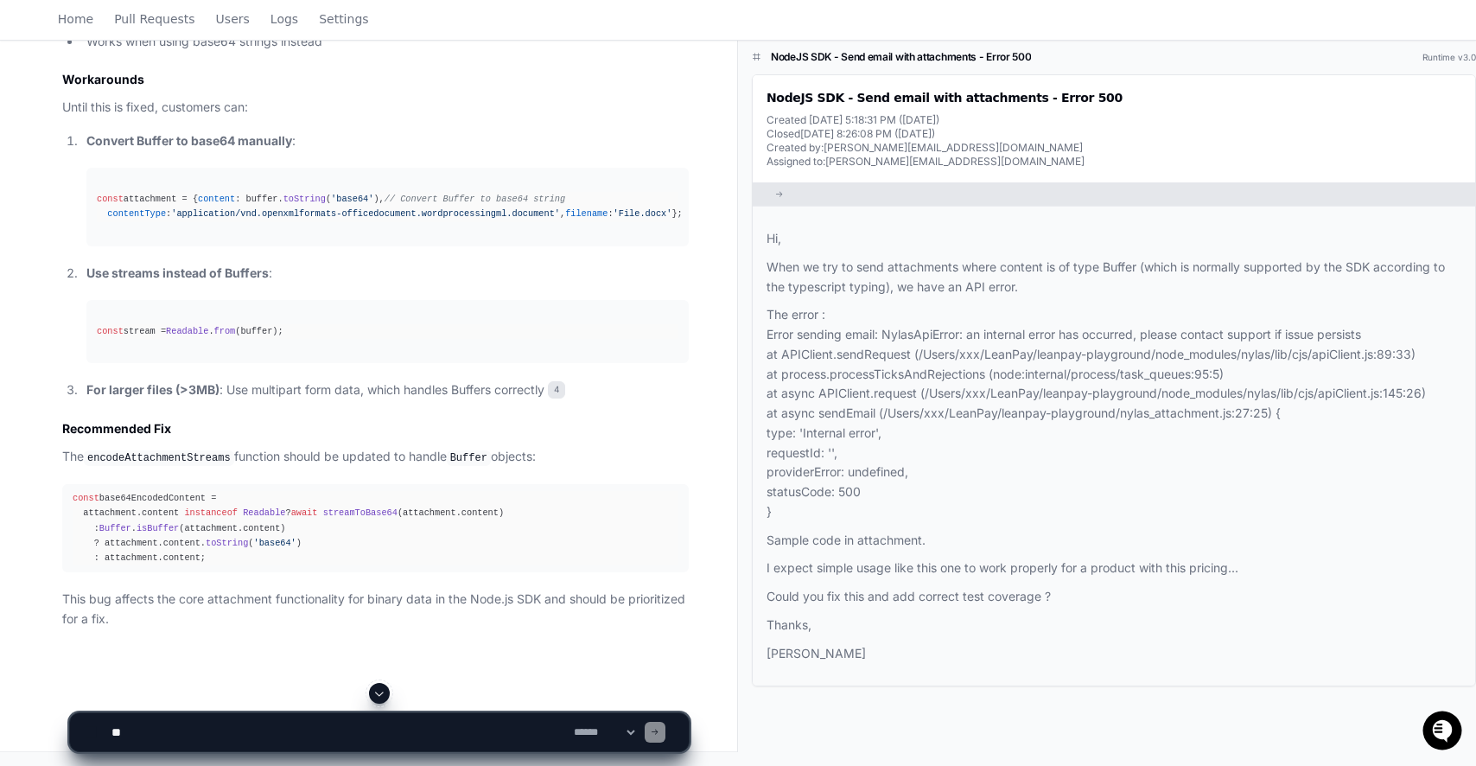
scroll to position [2373, 0]
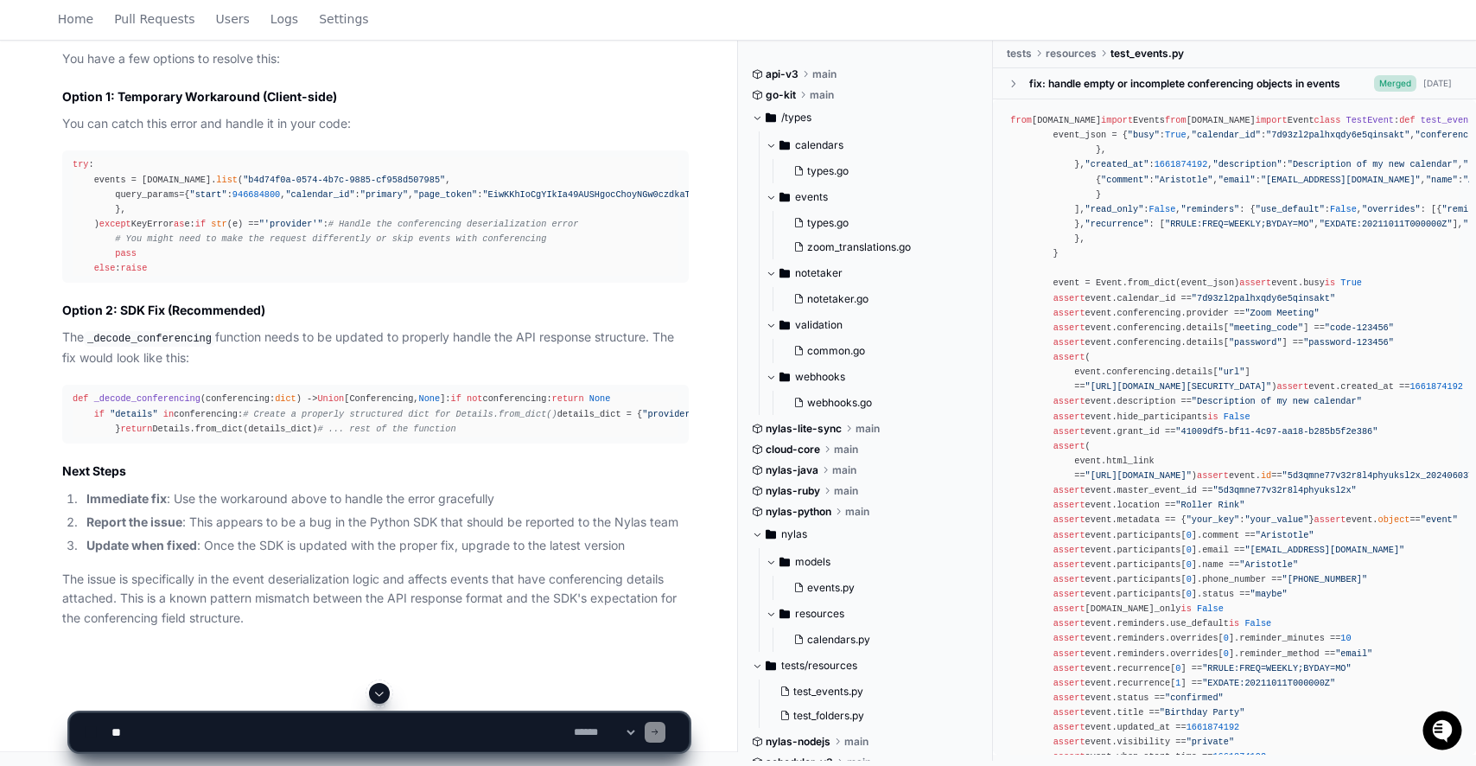
scroll to position [2996, 0]
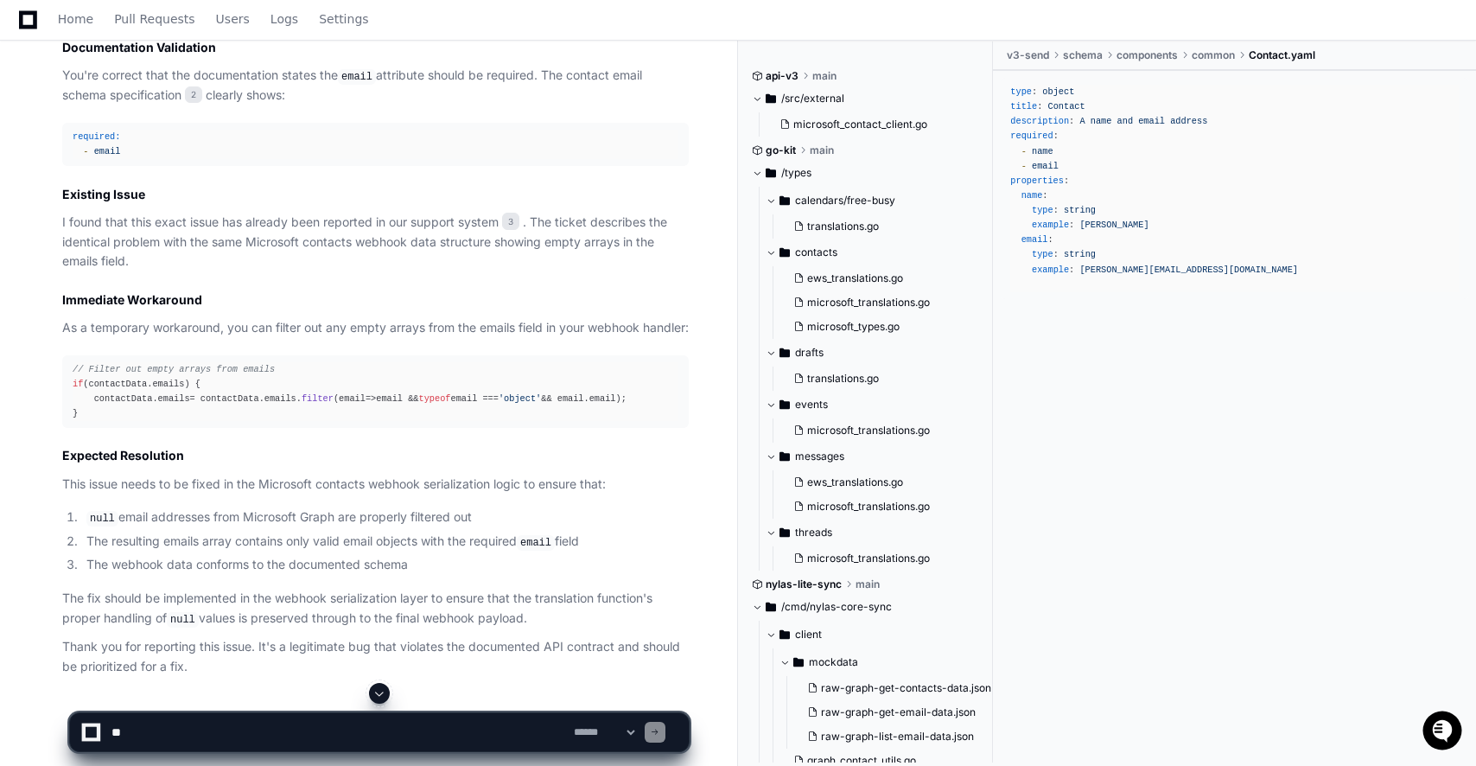
scroll to position [2533, 0]
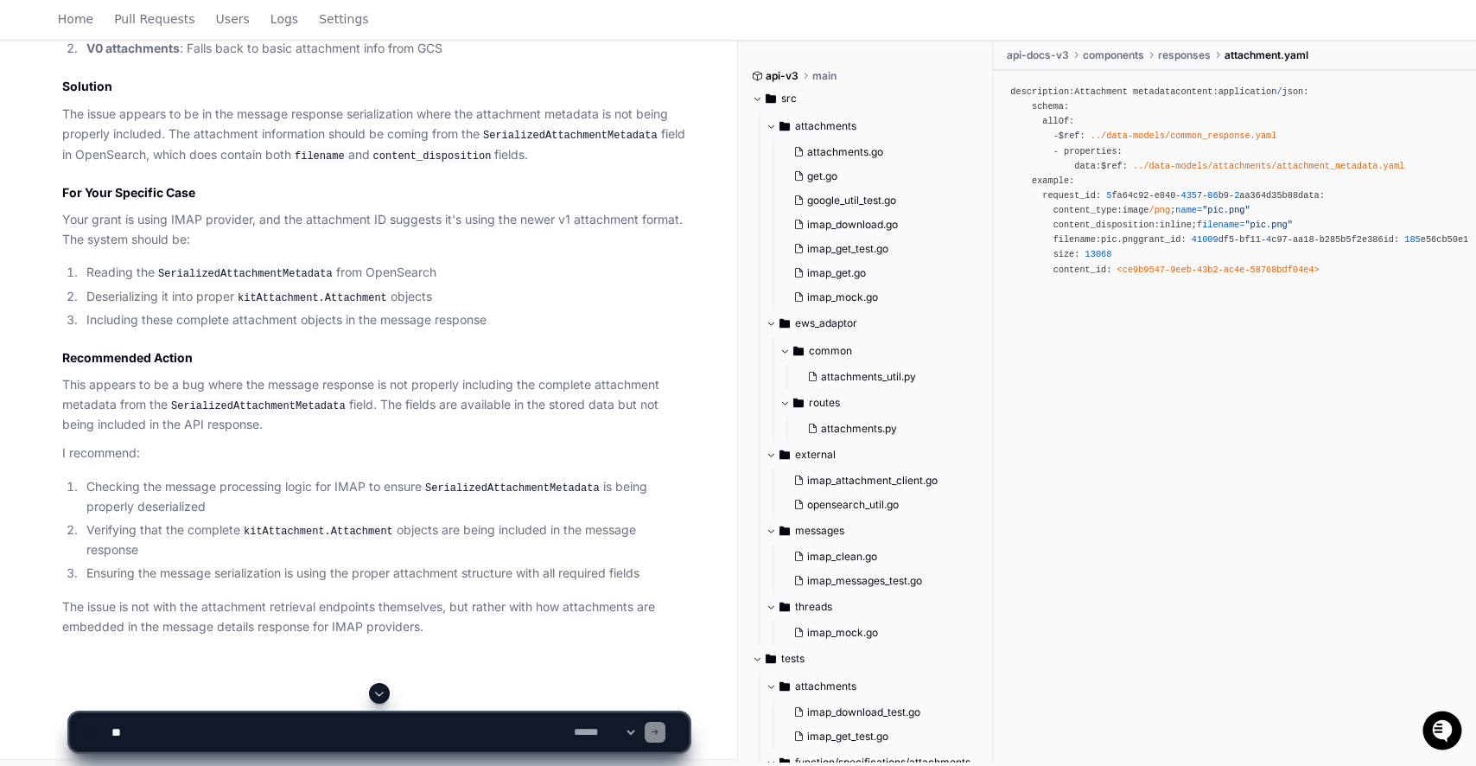
scroll to position [2656, 0]
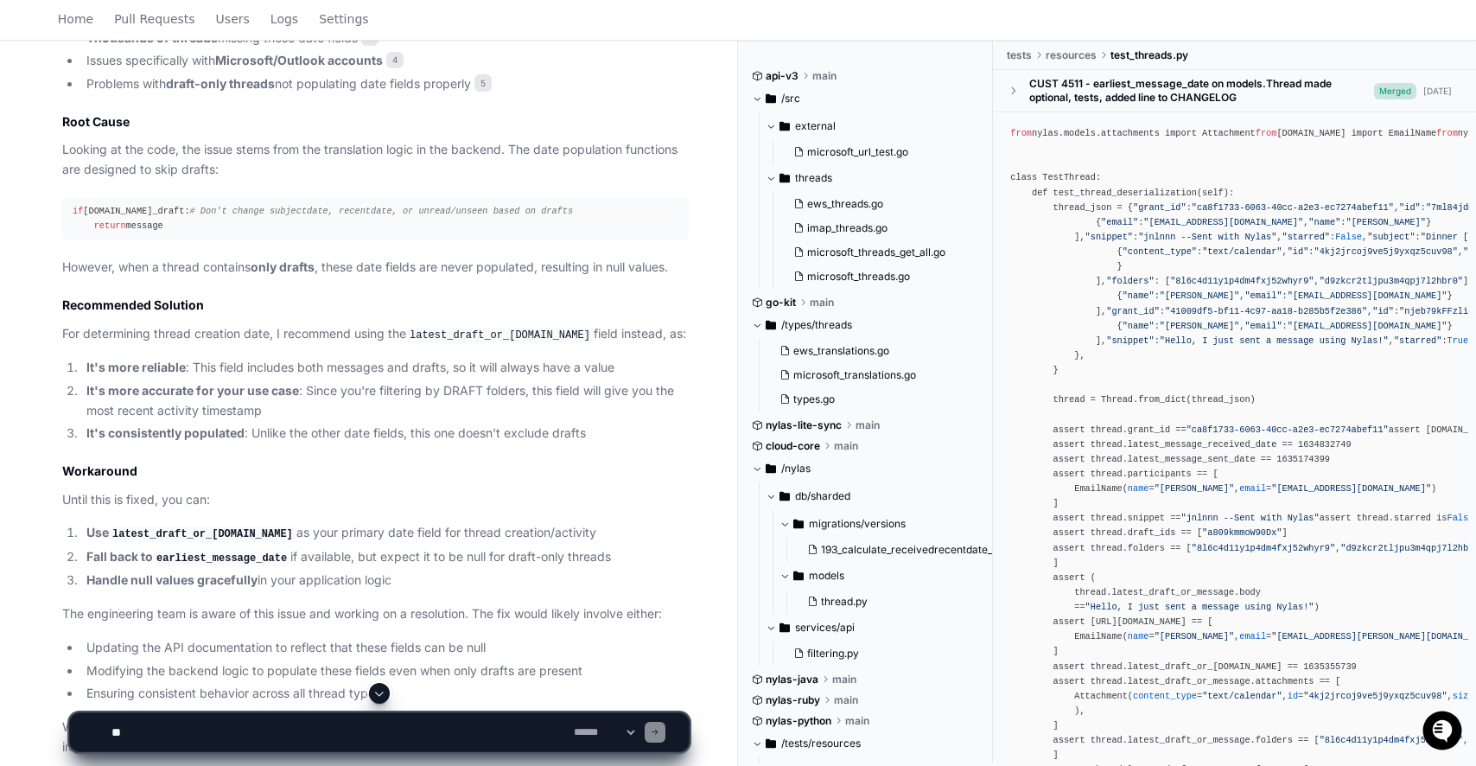
scroll to position [1626, 0]
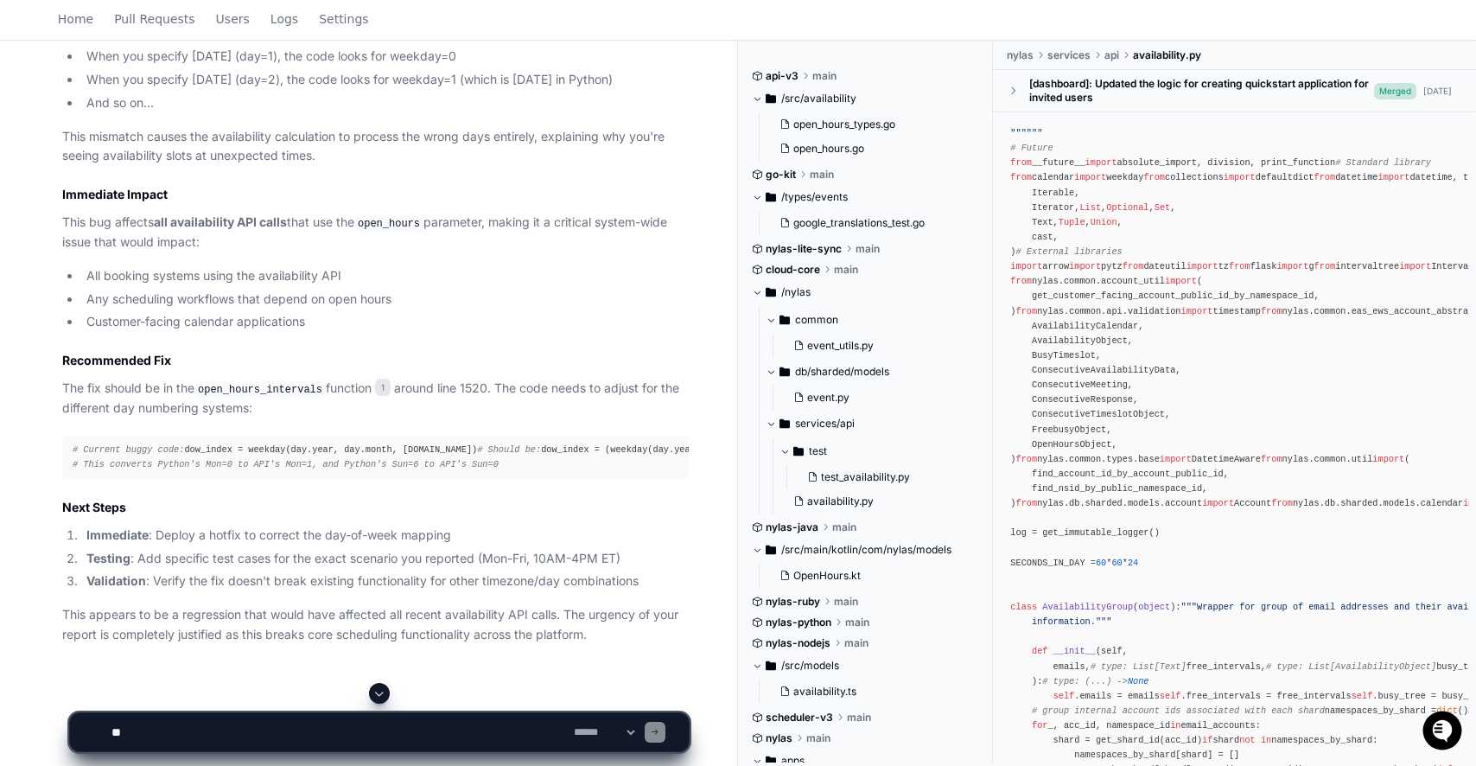
scroll to position [5525, 0]
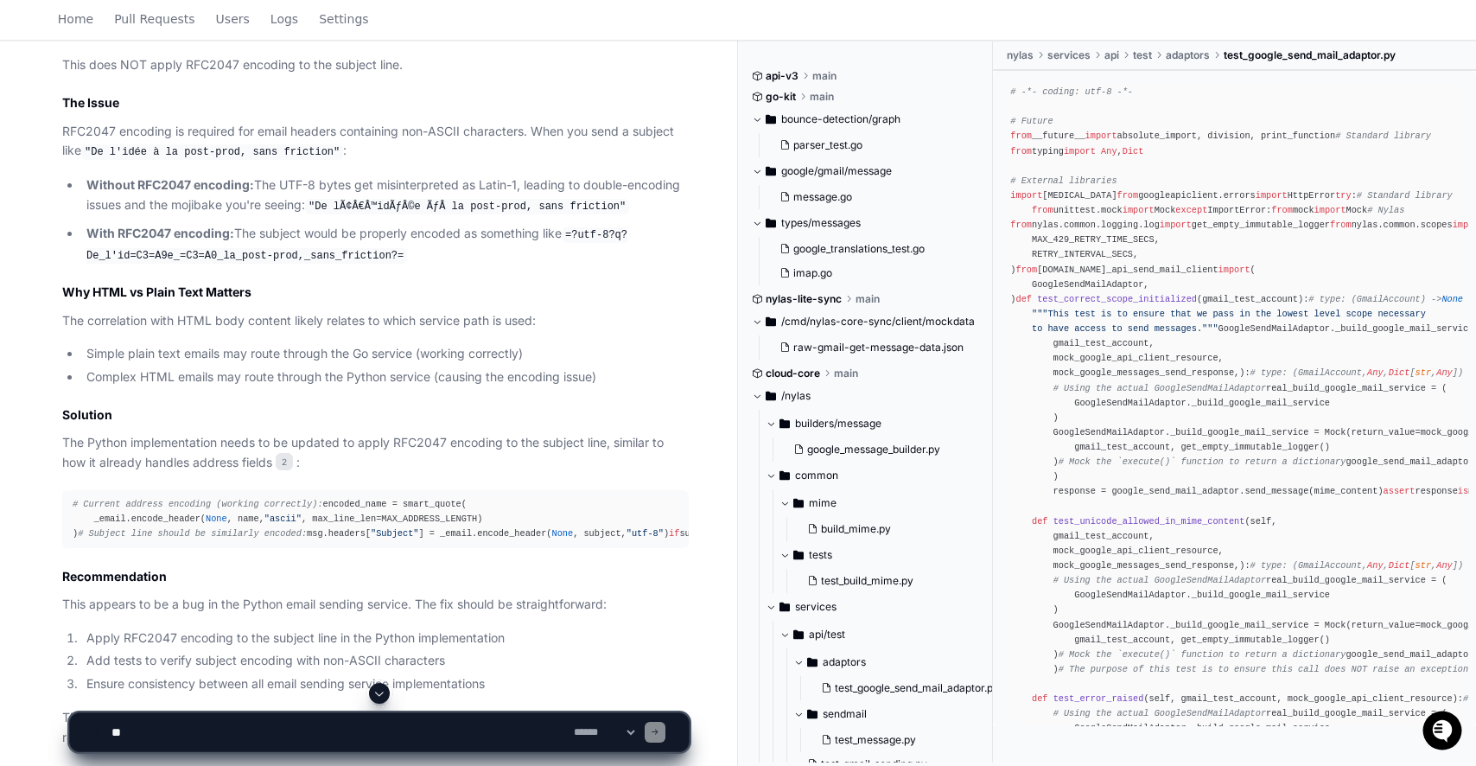
scroll to position [2071, 0]
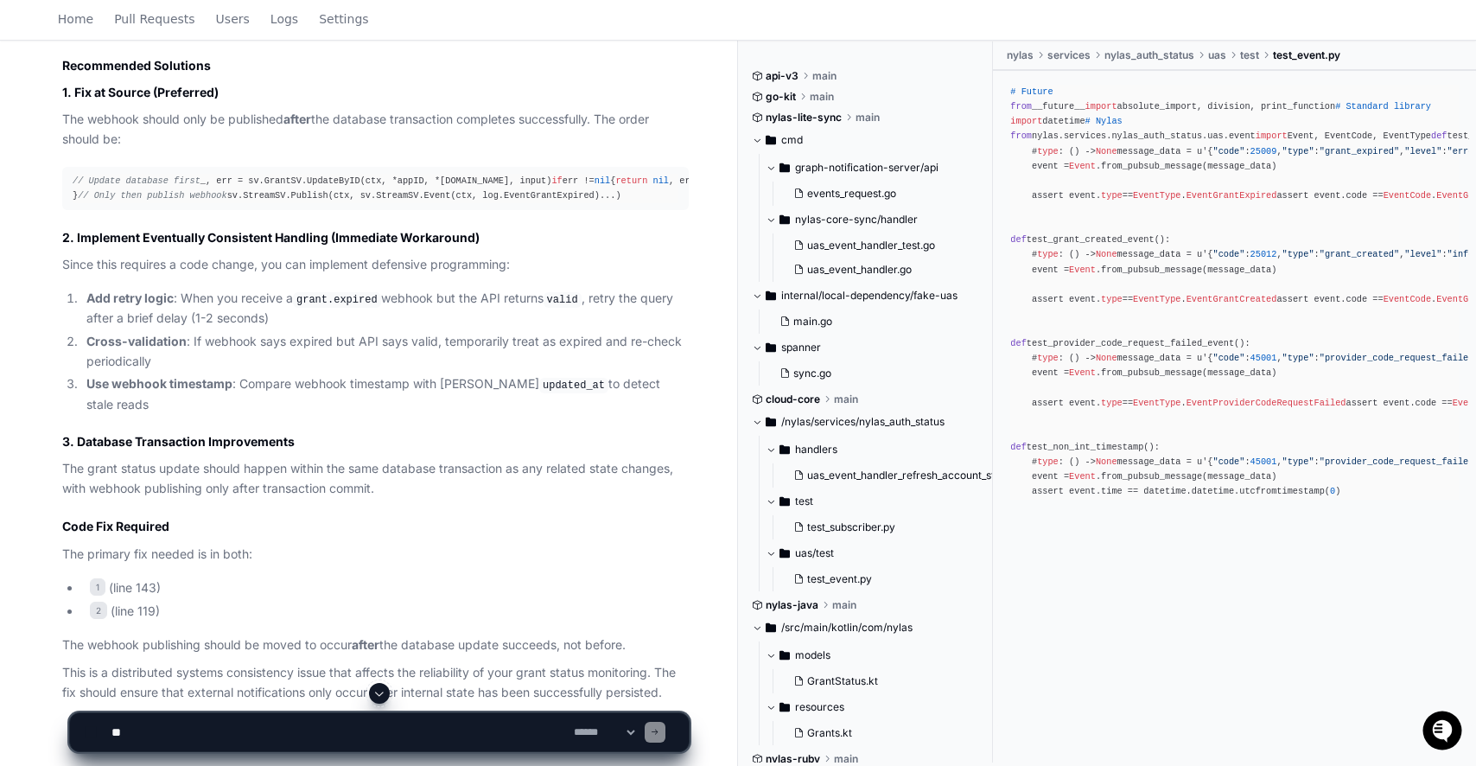
scroll to position [1987, 0]
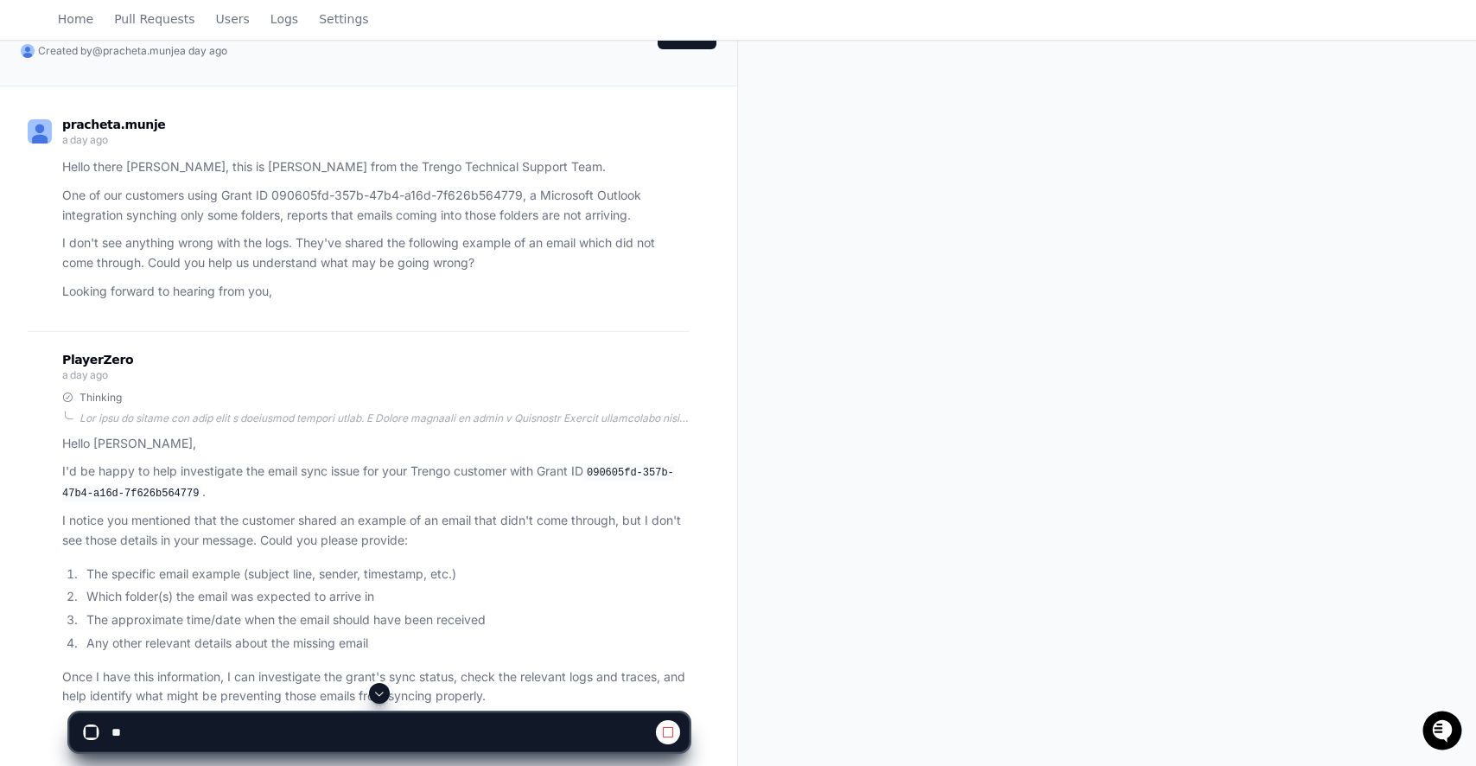
scroll to position [31, 0]
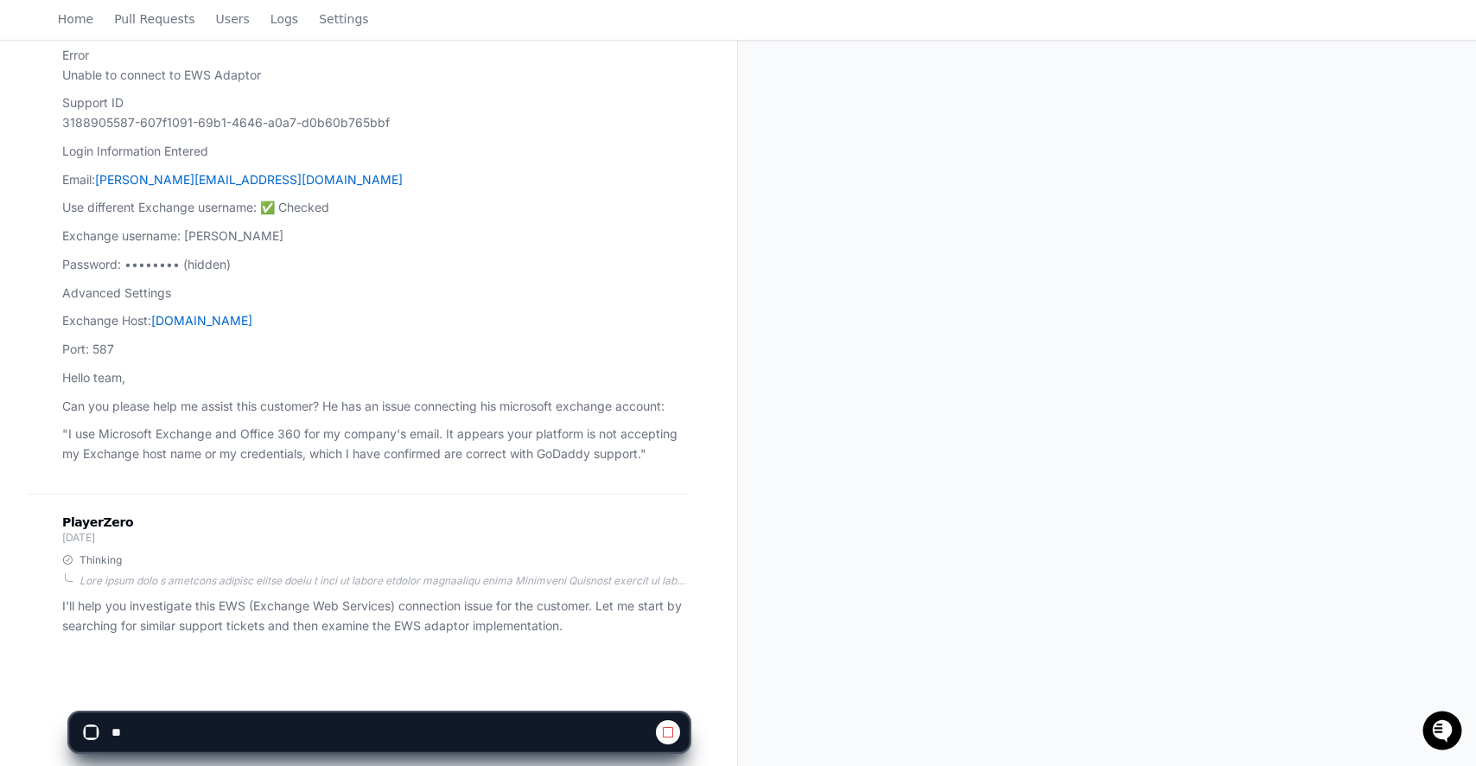
scroll to position [281, 0]
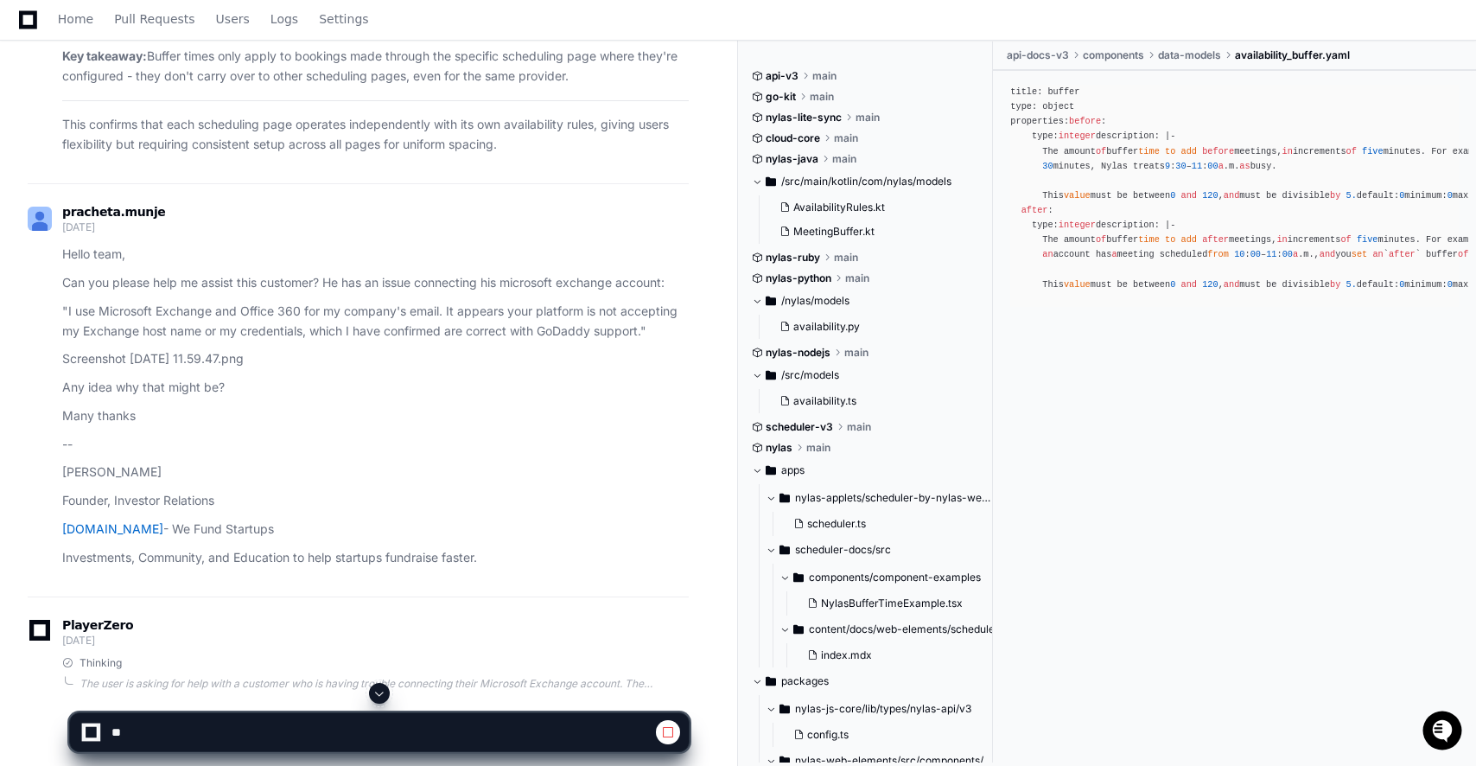
scroll to position [3469, 0]
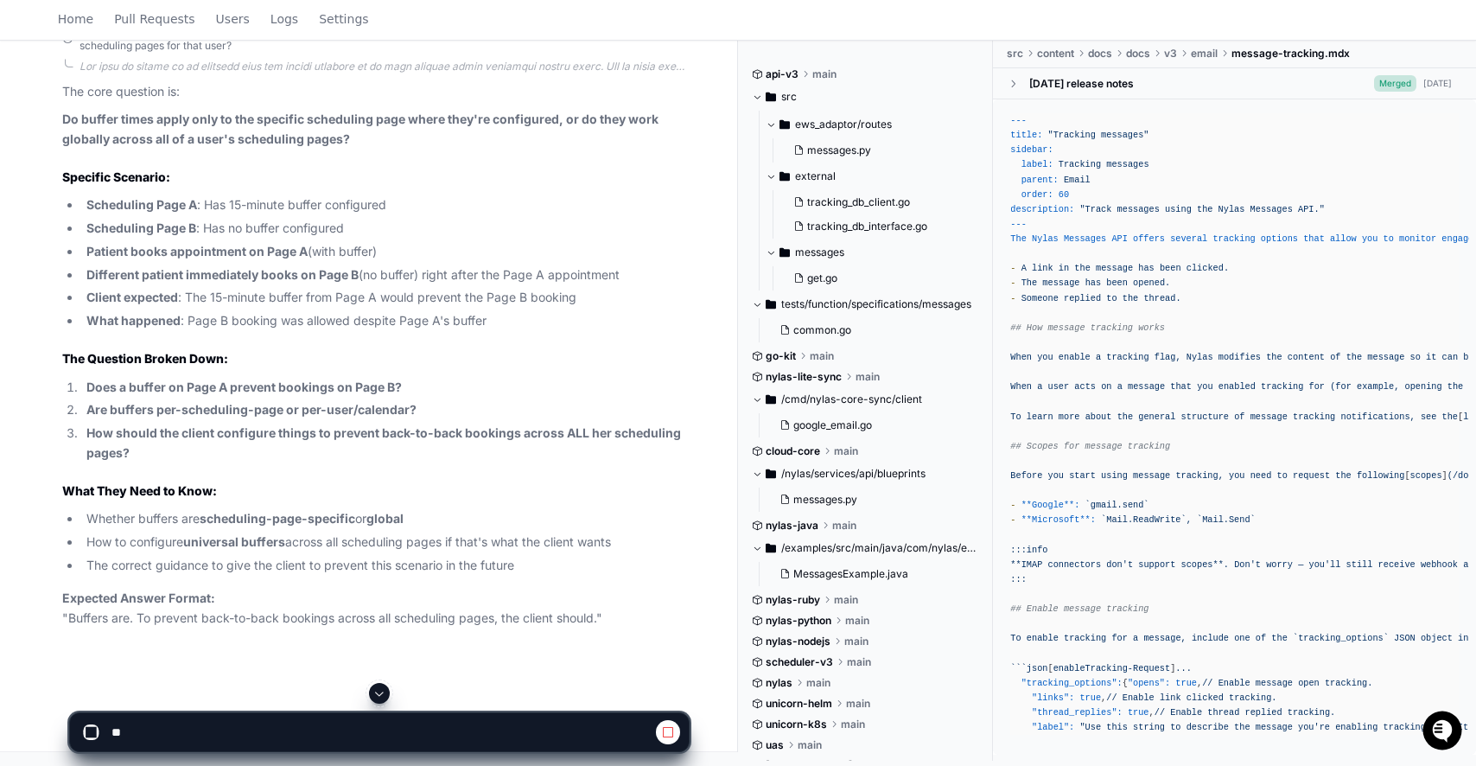
scroll to position [27865, 0]
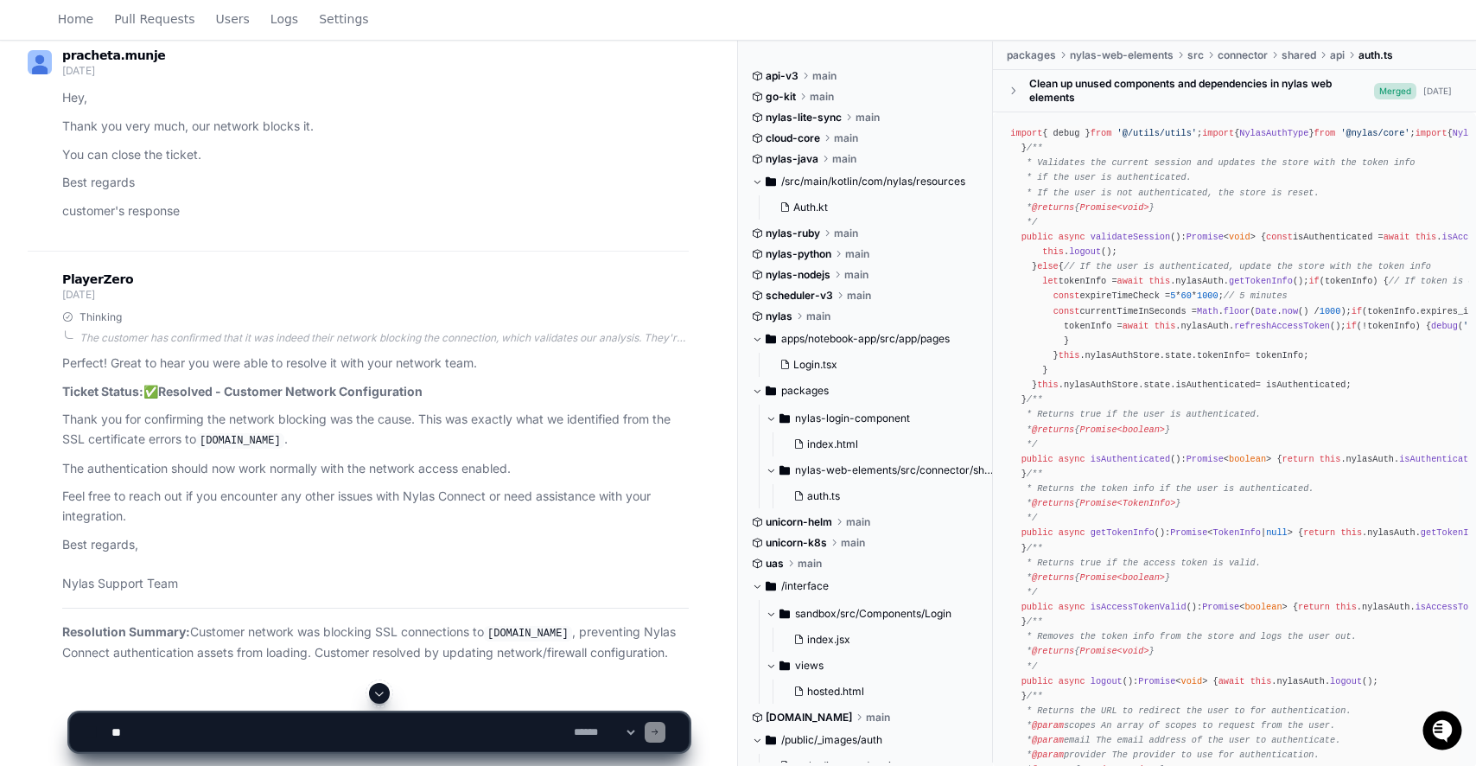
scroll to position [9048, 0]
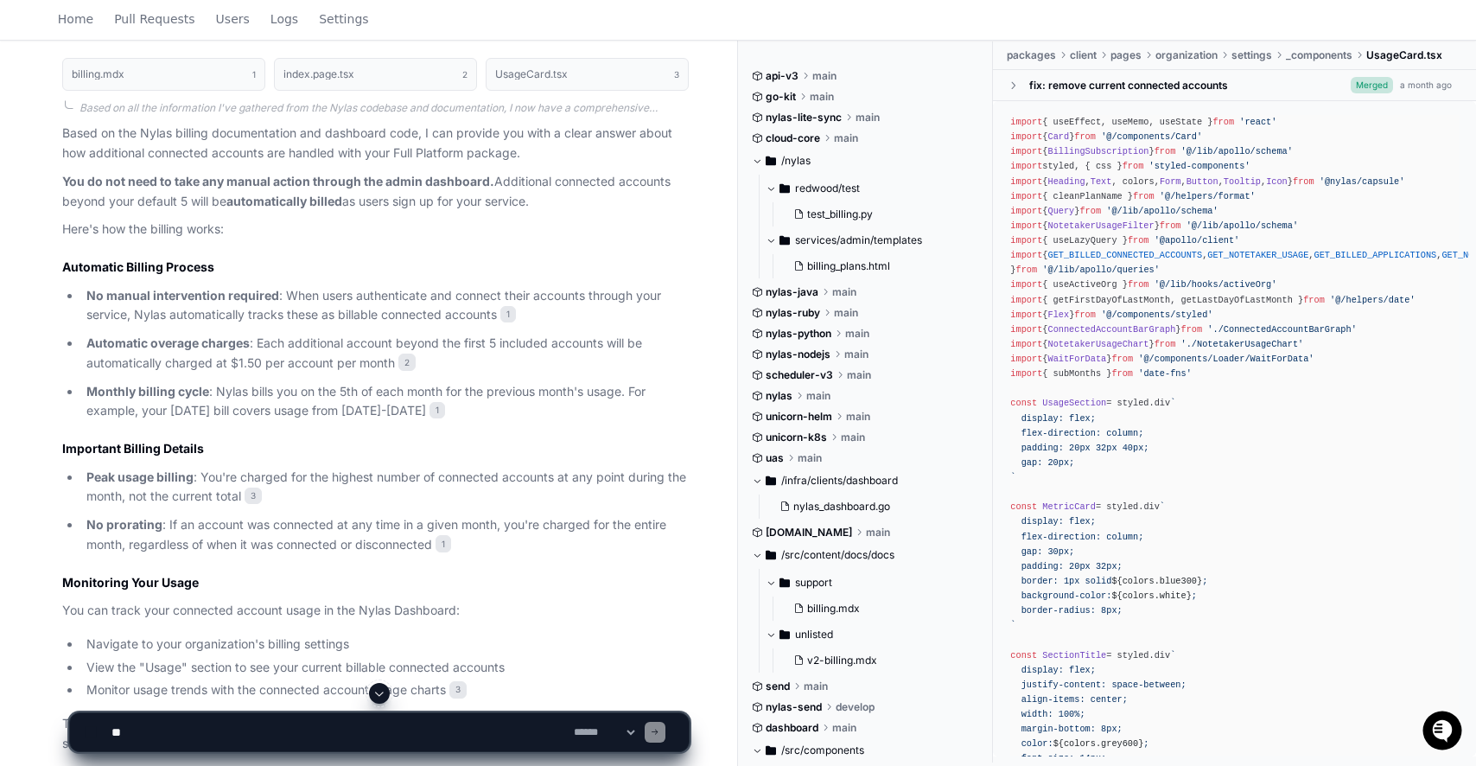
scroll to position [756, 0]
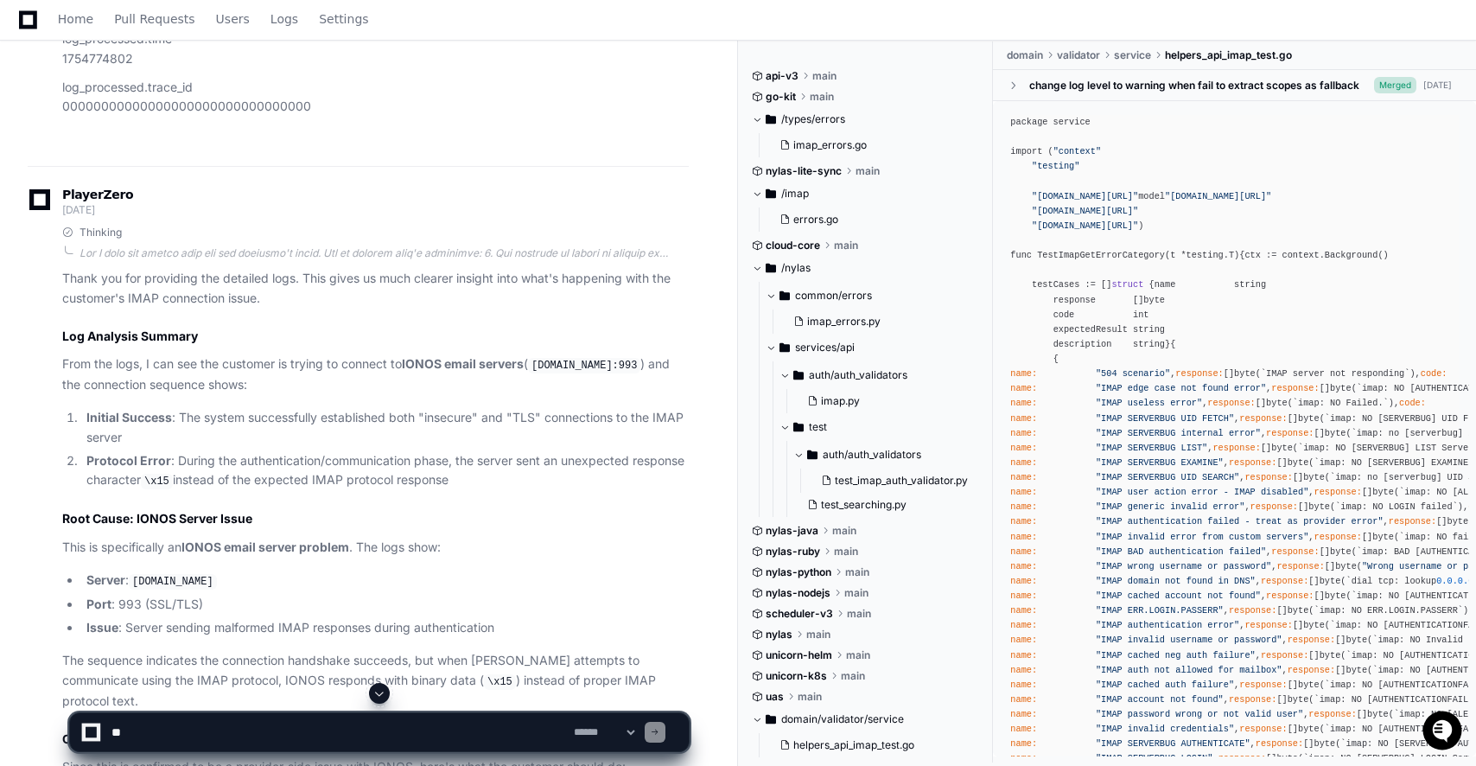
scroll to position [21048, 0]
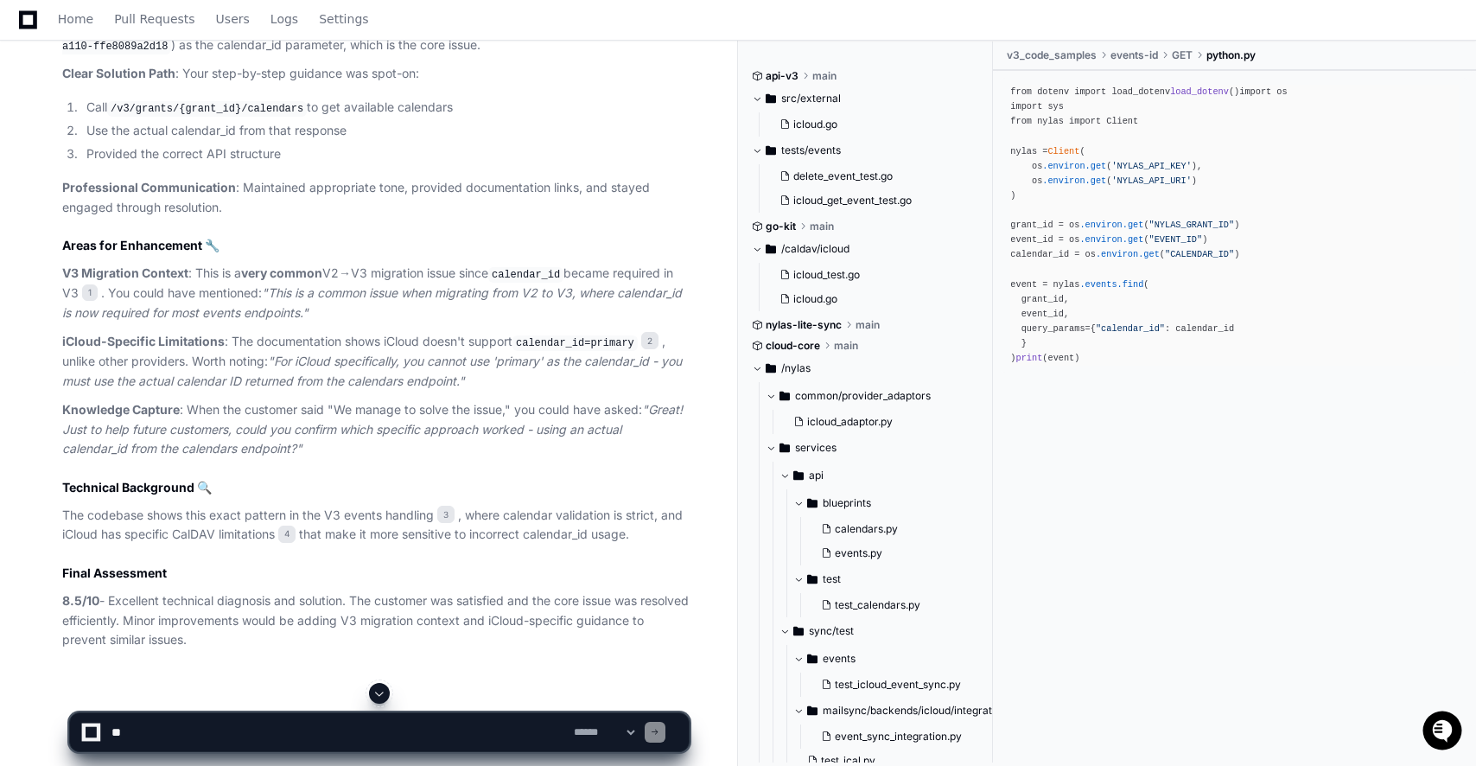
scroll to position [3934, 0]
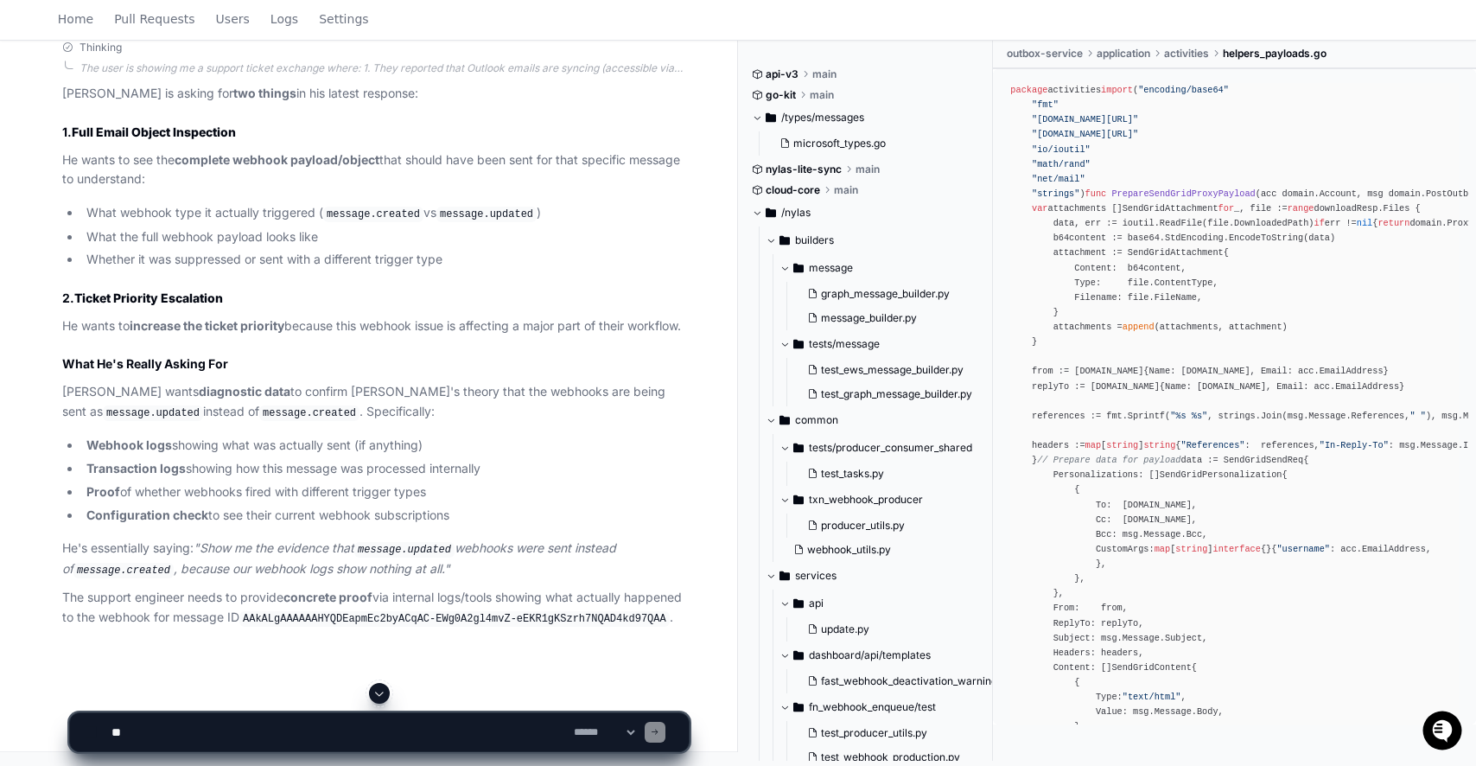
scroll to position [12162, 0]
